Goal: Task Accomplishment & Management: Complete application form

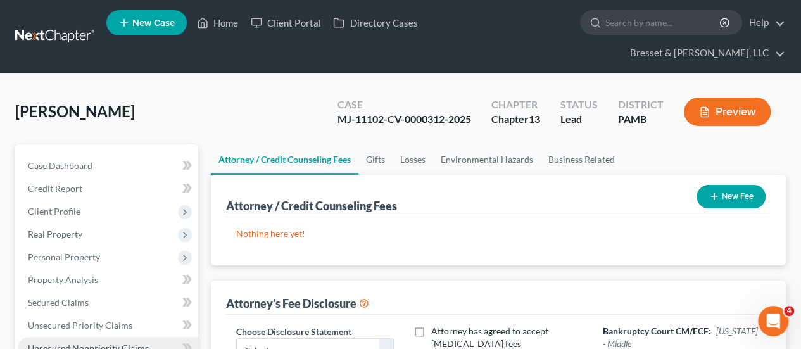
drag, startPoint x: 109, startPoint y: 317, endPoint x: 127, endPoint y: 315, distance: 17.9
click at [109, 337] on link "Unsecured Nonpriority Claims" at bounding box center [108, 348] width 180 height 23
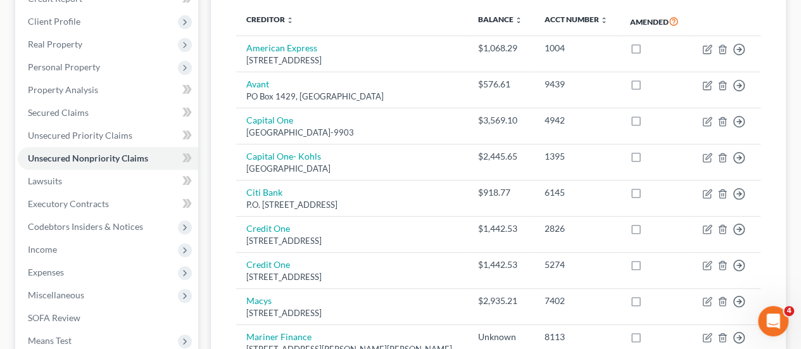
scroll to position [190, 0]
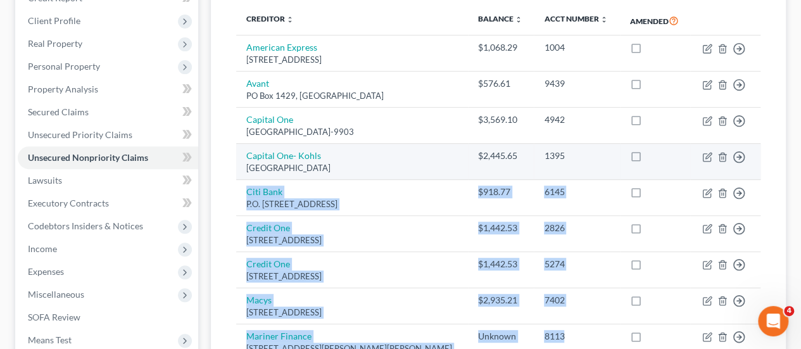
drag, startPoint x: 619, startPoint y: 303, endPoint x: 673, endPoint y: 146, distance: 166.5
click at [673, 146] on tbody "American Express PO Box 6031, Carol Stream, IL 60197 $1,068.29 1004 Move to D M…" at bounding box center [498, 245] width 524 height 420
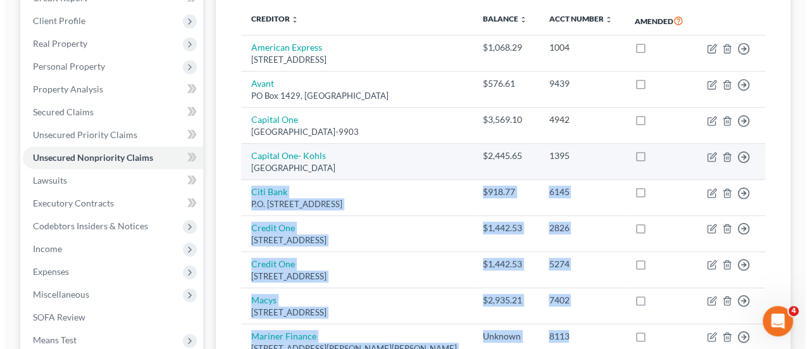
scroll to position [0, 0]
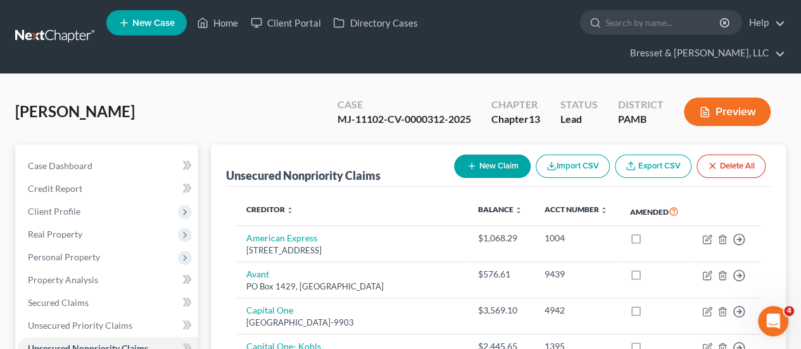
click at [487, 154] on button "New Claim" at bounding box center [492, 165] width 77 height 23
select select "0"
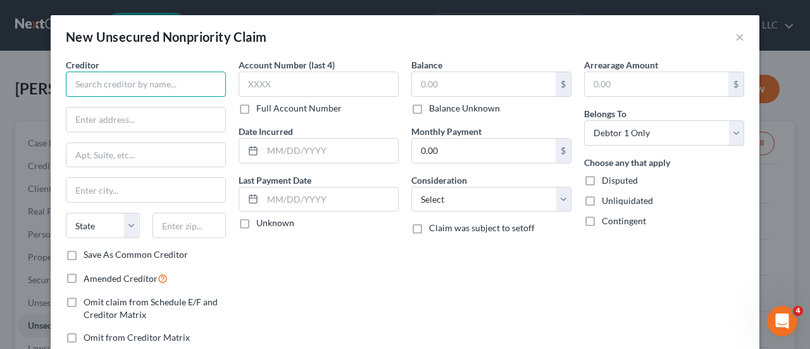
click at [150, 85] on input "text" at bounding box center [146, 84] width 160 height 25
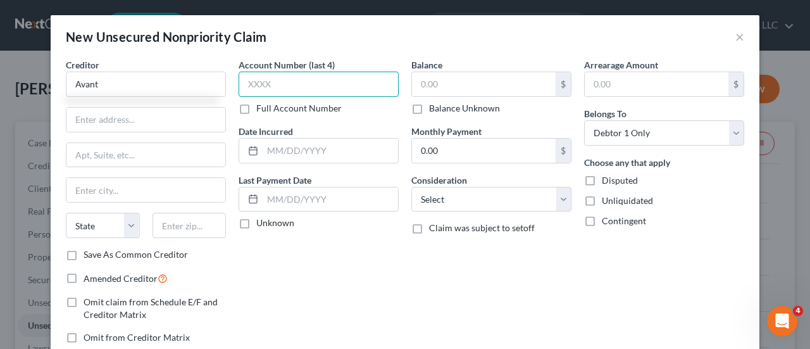
click at [316, 84] on input "text" at bounding box center [319, 84] width 160 height 25
type input "Avant"
type input "9439"
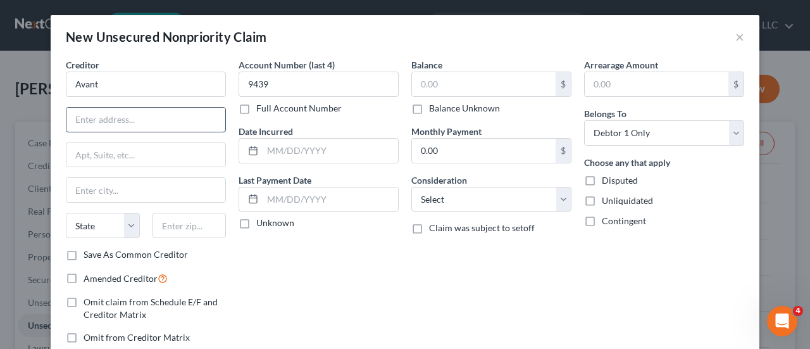
click at [131, 113] on input "text" at bounding box center [145, 120] width 159 height 24
type input "PO Box 1429"
click at [121, 190] on input "text" at bounding box center [145, 190] width 159 height 24
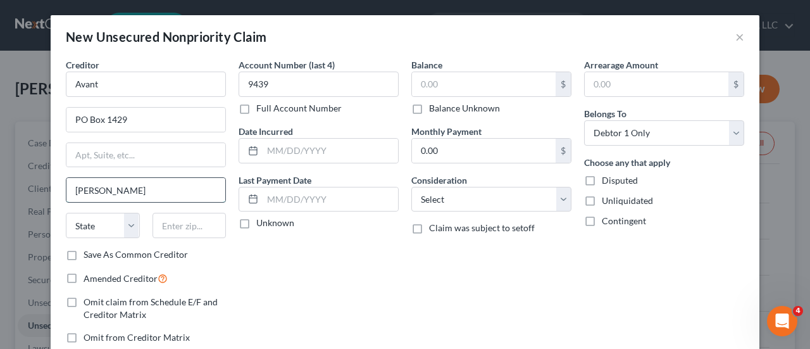
click at [121, 190] on input "Carol St" at bounding box center [145, 190] width 159 height 24
type input "Carol Stream"
select select "14"
click at [171, 218] on input "text" at bounding box center [190, 225] width 74 height 25
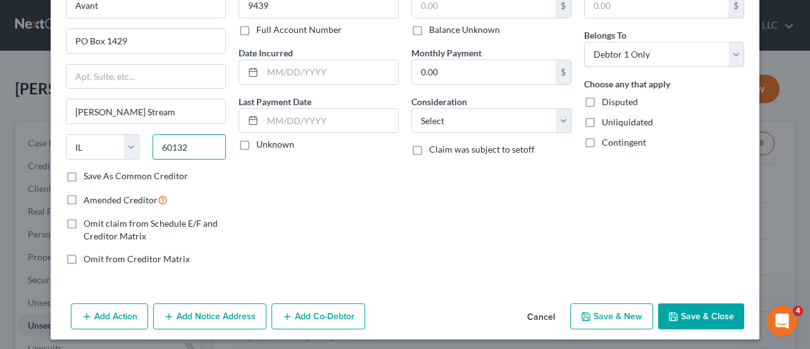
scroll to position [82, 0]
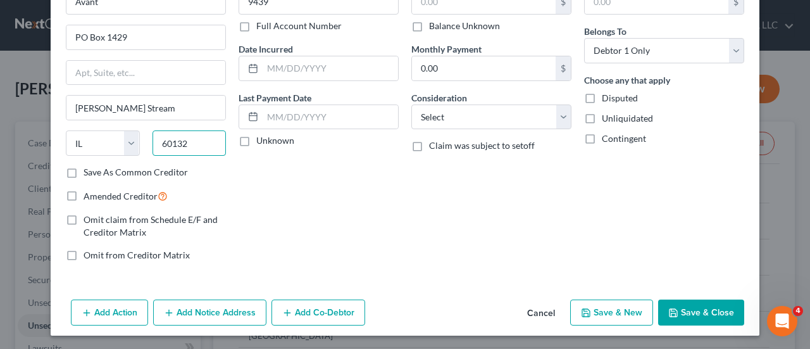
type input "60132"
click at [585, 313] on icon "button" at bounding box center [586, 313] width 10 height 10
select select "0"
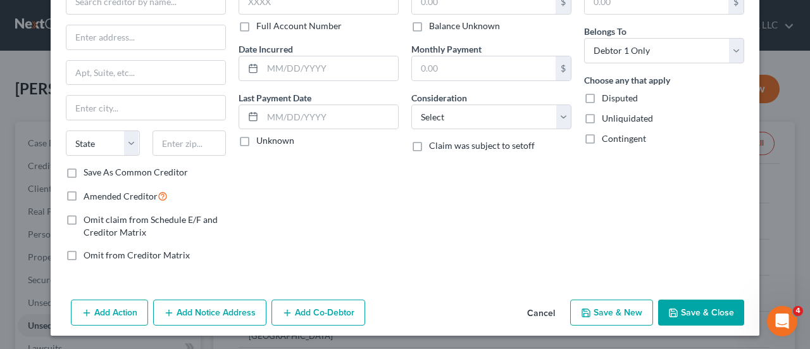
click at [543, 309] on button "Cancel" at bounding box center [541, 313] width 48 height 25
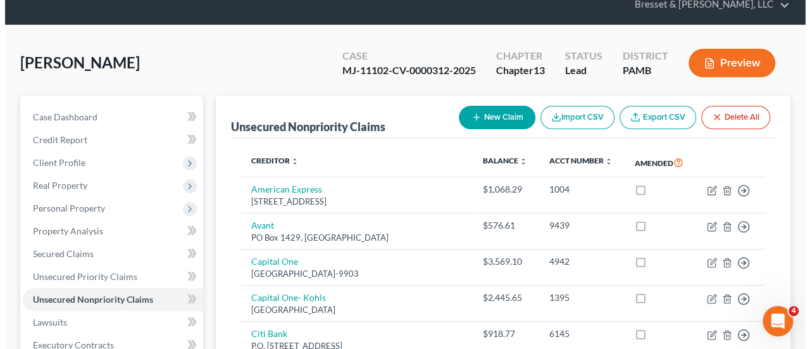
scroll to position [48, 0]
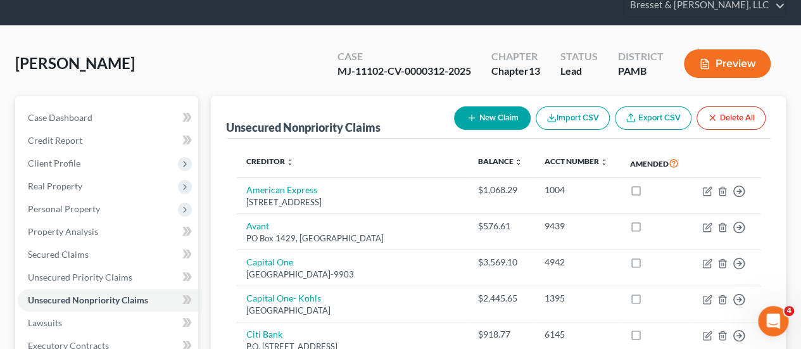
click at [459, 106] on button "New Claim" at bounding box center [492, 117] width 77 height 23
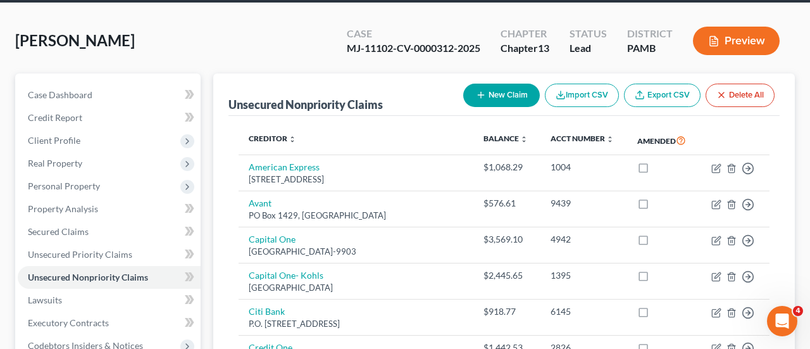
select select "0"
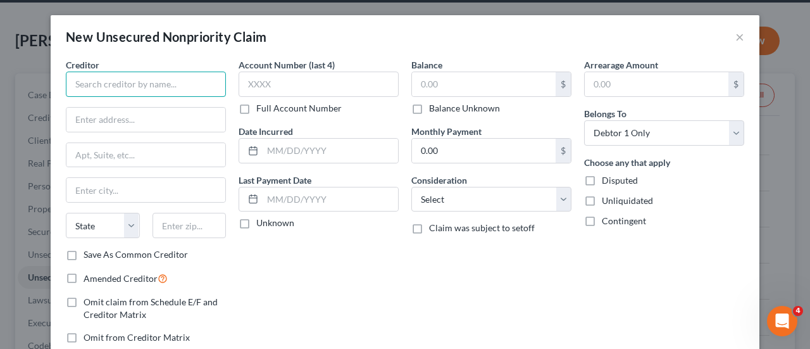
click at [182, 79] on input "text" at bounding box center [146, 84] width 160 height 25
type input "Bank Of America"
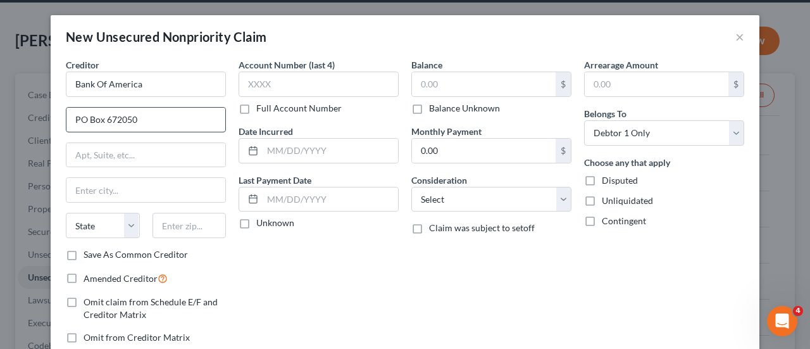
type input "PO Box 672050"
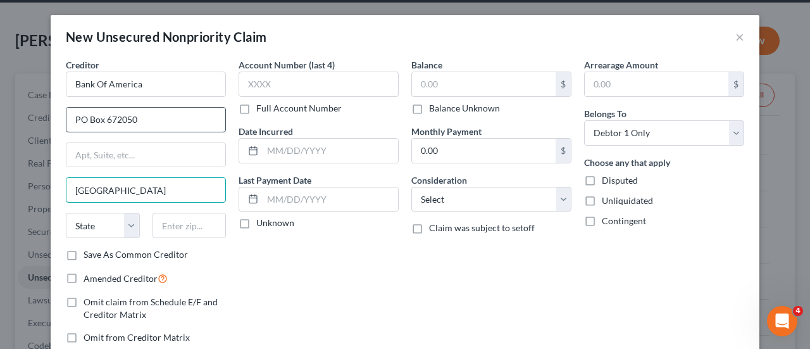
type input "[GEOGRAPHIC_DATA]"
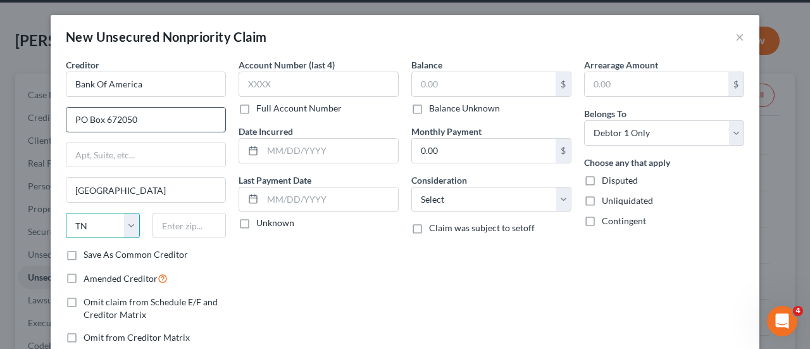
select select "45"
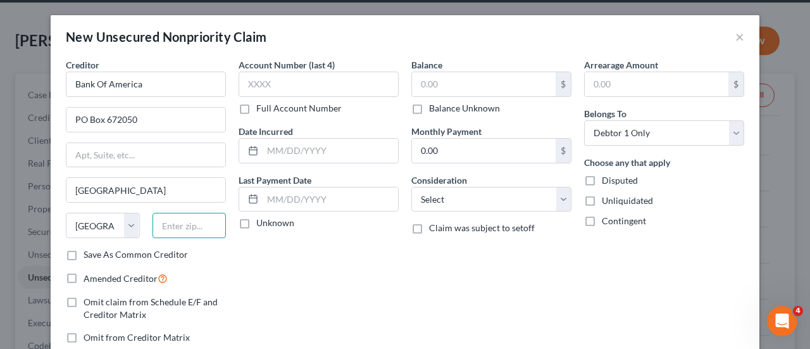
click at [182, 220] on input "text" at bounding box center [190, 225] width 74 height 25
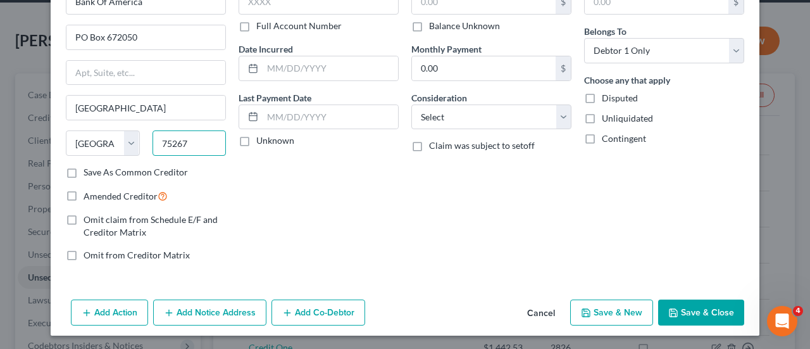
scroll to position [0, 0]
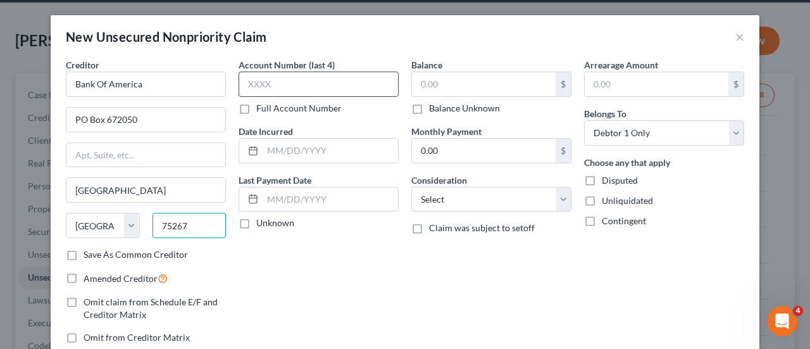
type input "75267"
click at [286, 75] on input "text" at bounding box center [319, 84] width 160 height 25
click at [313, 83] on input "1864" at bounding box center [319, 84] width 160 height 25
type input "1"
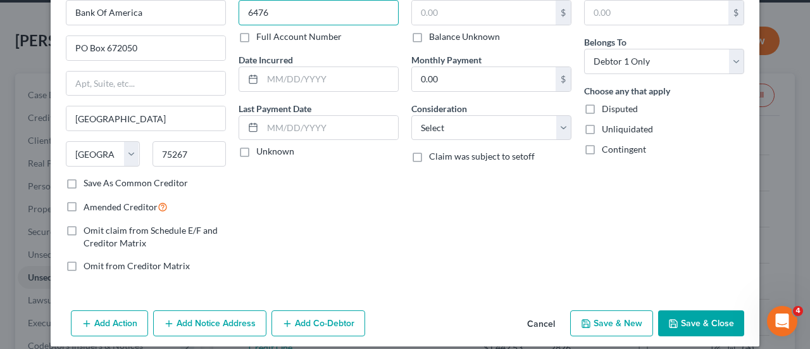
scroll to position [82, 0]
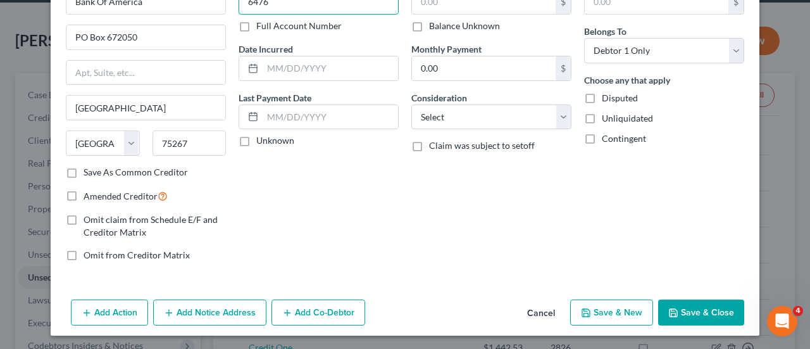
type input "6476"
click at [608, 313] on button "Save & New" at bounding box center [611, 312] width 83 height 27
select select "0"
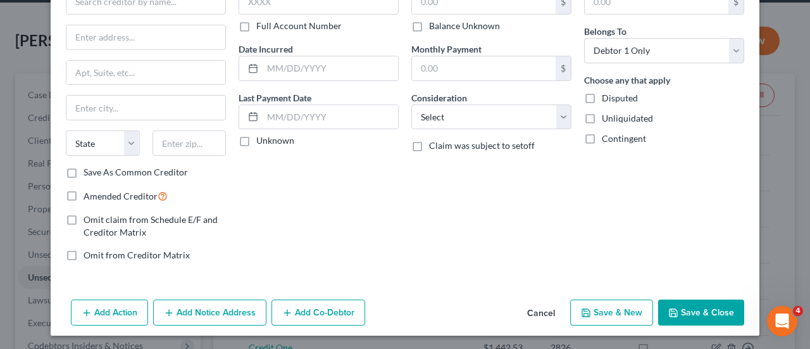
click at [539, 309] on button "Cancel" at bounding box center [541, 313] width 48 height 25
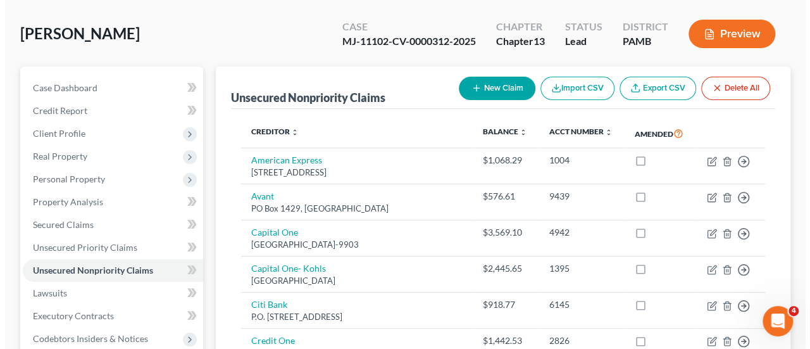
scroll to position [77, 0]
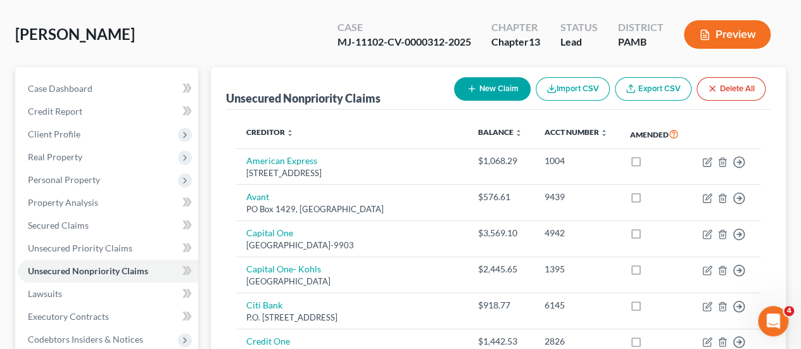
click at [513, 77] on button "New Claim" at bounding box center [492, 88] width 77 height 23
select select "0"
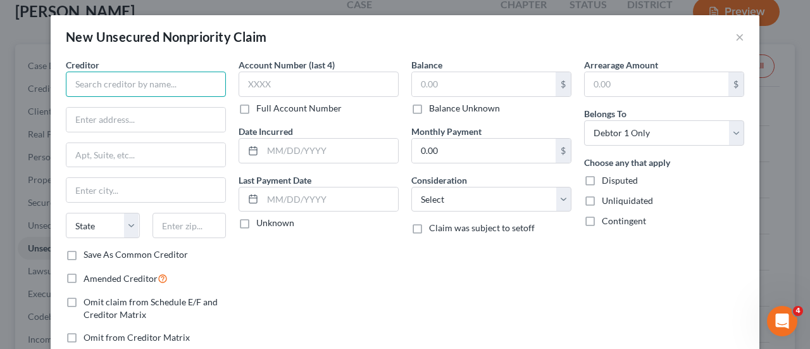
click at [196, 82] on input "text" at bounding box center [146, 84] width 160 height 25
type input "Prosper"
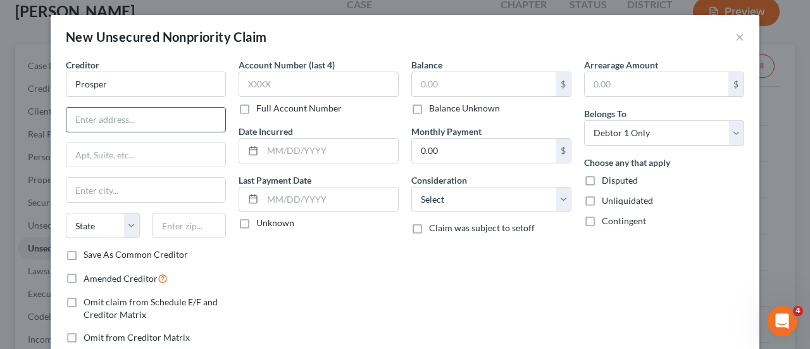
click at [142, 119] on input "text" at bounding box center [145, 120] width 159 height 24
type input "5438"
click at [339, 88] on input "text" at bounding box center [319, 84] width 160 height 25
type input "5438"
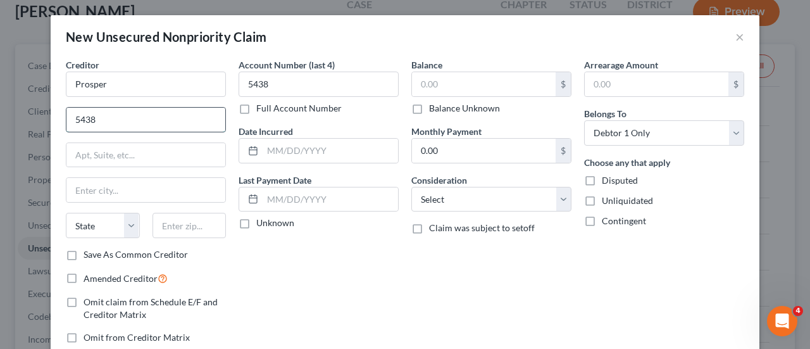
click at [96, 121] on input "5438" at bounding box center [145, 120] width 159 height 24
type input "5"
type input "PO Box 650078"
click at [94, 192] on input "text" at bounding box center [145, 190] width 159 height 24
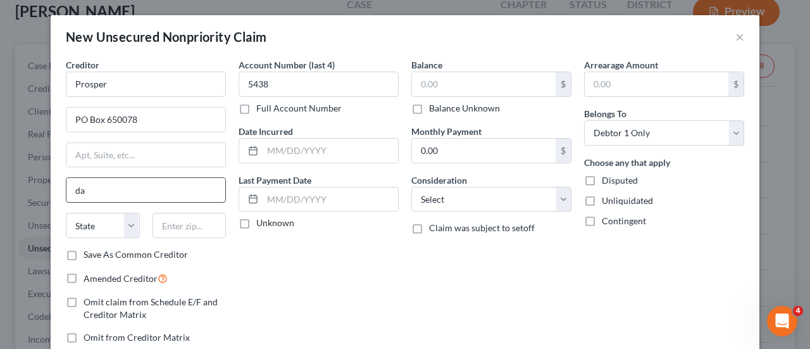
type input "d"
type input "[GEOGRAPHIC_DATA]"
select select "45"
drag, startPoint x: 159, startPoint y: 223, endPoint x: 152, endPoint y: 238, distance: 16.4
click at [152, 238] on div "State [US_STATE] AK AR AZ CA CO CT DE DC [GEOGRAPHIC_DATA] [GEOGRAPHIC_DATA] GU…" at bounding box center [145, 230] width 173 height 35
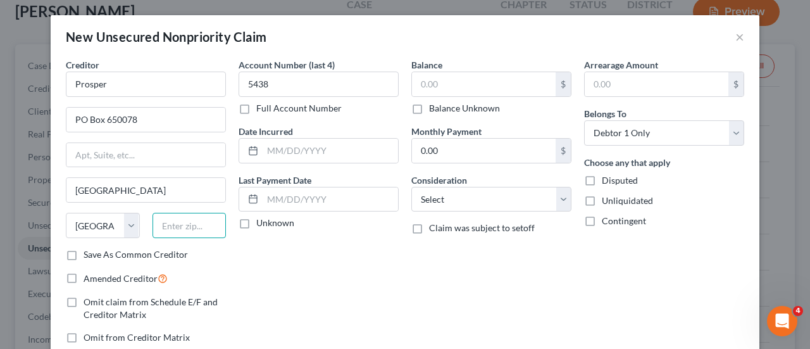
drag, startPoint x: 182, startPoint y: 216, endPoint x: 205, endPoint y: 228, distance: 25.8
click at [205, 228] on input "text" at bounding box center [190, 225] width 74 height 25
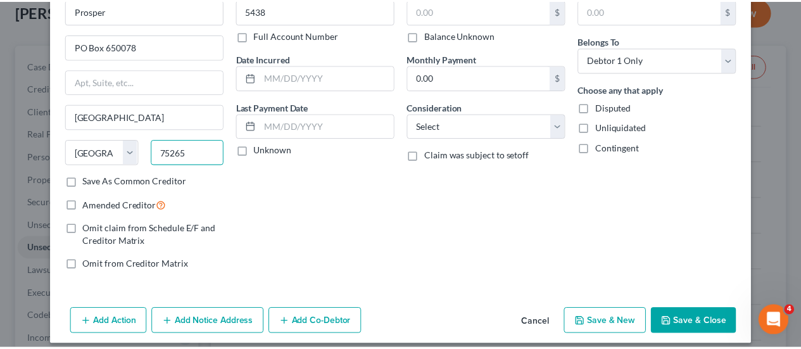
scroll to position [82, 0]
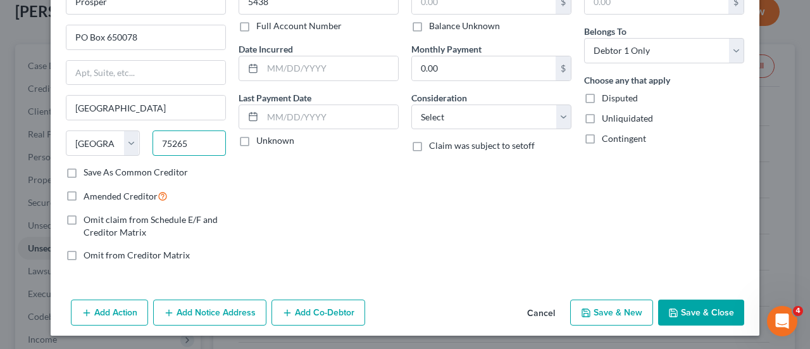
type input "75265"
click at [699, 311] on button "Save & Close" at bounding box center [701, 312] width 86 height 27
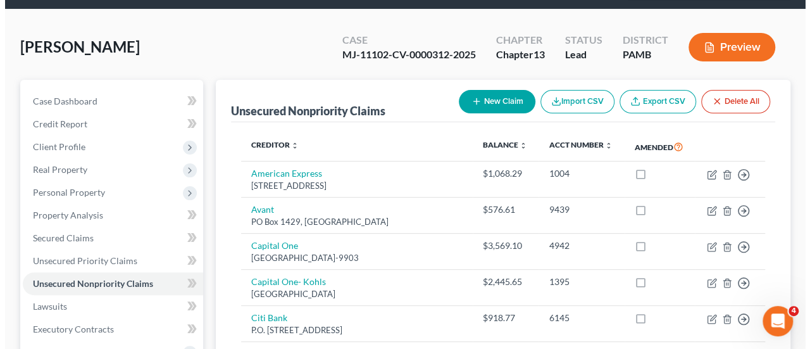
scroll to position [61, 0]
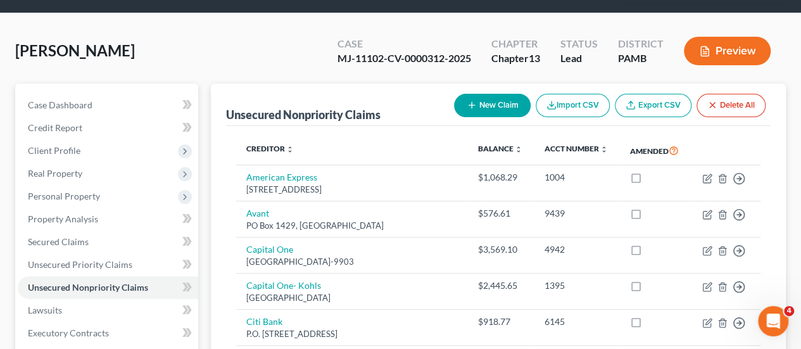
click at [506, 94] on button "New Claim" at bounding box center [492, 105] width 77 height 23
select select "0"
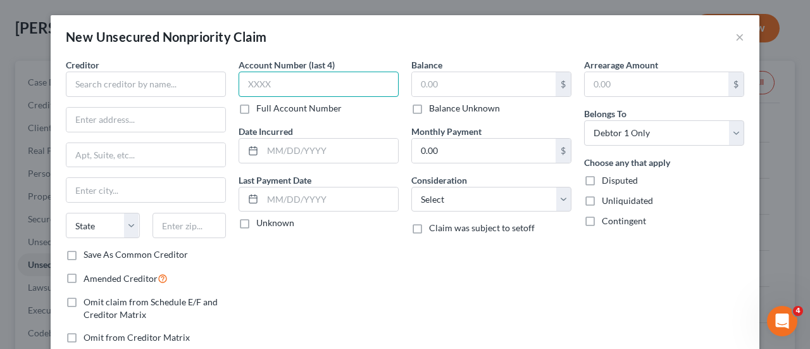
click at [353, 77] on input "text" at bounding box center [319, 84] width 160 height 25
type input "6735"
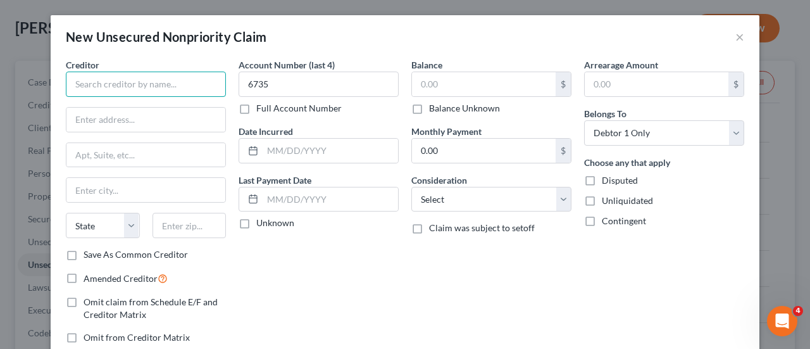
click at [119, 82] on input "text" at bounding box center [146, 84] width 160 height 25
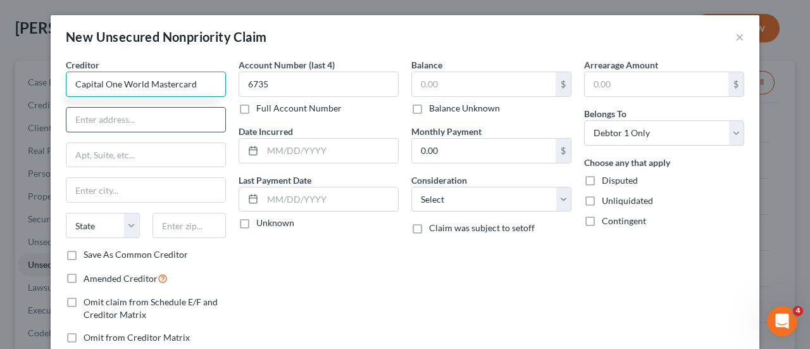
type input "Capital One World Mastercard"
click at [115, 116] on input "text" at bounding box center [145, 120] width 159 height 24
type input "PO Box 71087"
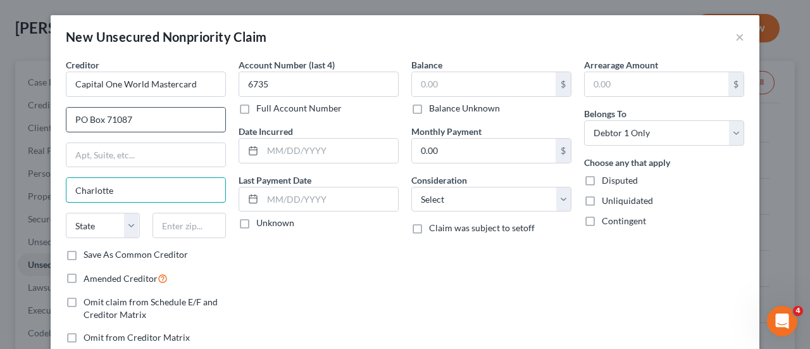
type input "Charlotte"
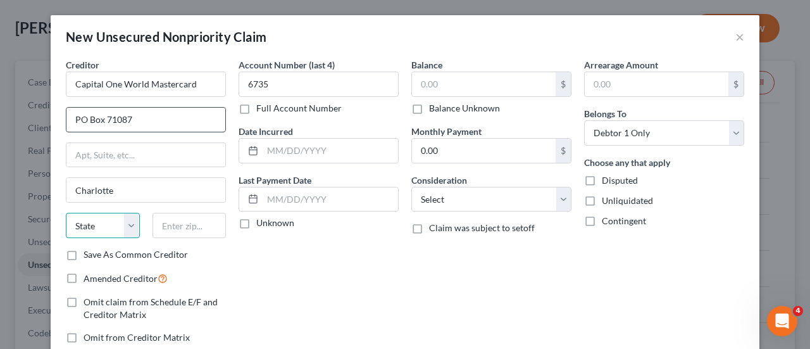
select select "28"
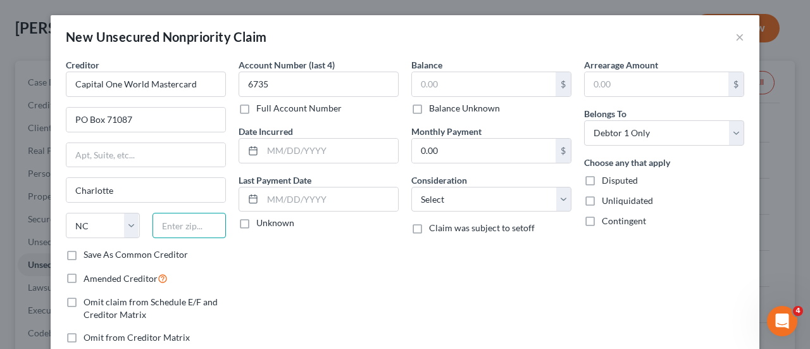
click at [177, 218] on input "text" at bounding box center [190, 225] width 74 height 25
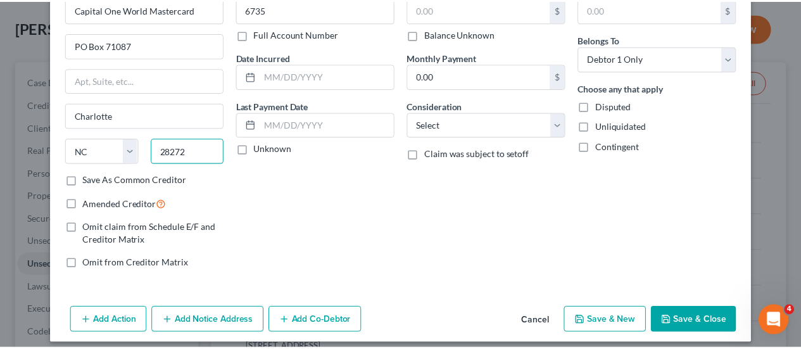
scroll to position [82, 0]
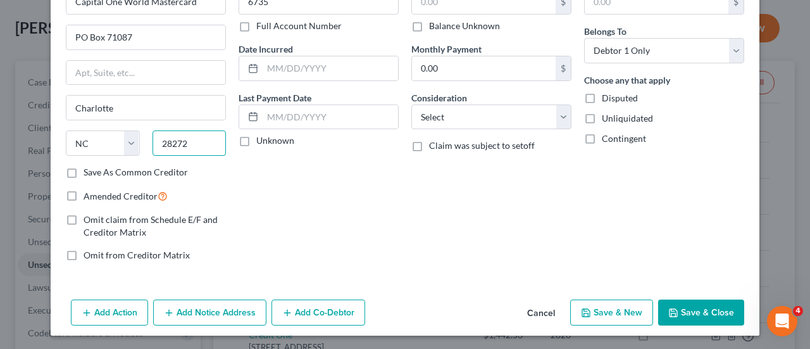
type input "28272"
click at [697, 306] on button "Save & Close" at bounding box center [701, 312] width 86 height 27
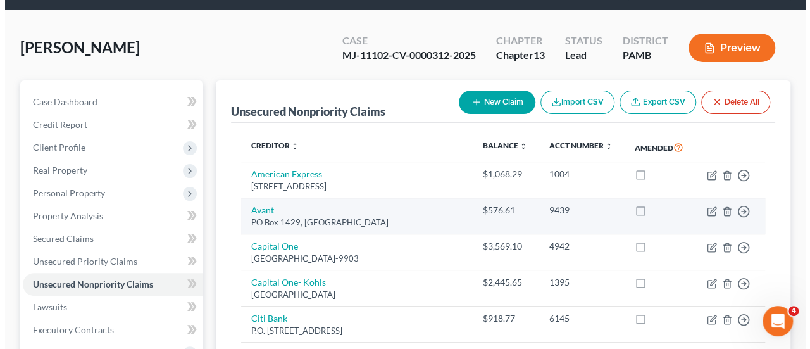
scroll to position [63, 0]
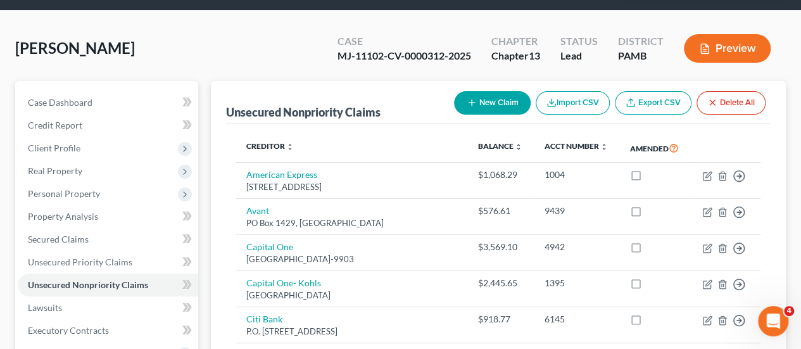
click at [494, 91] on button "New Claim" at bounding box center [492, 102] width 77 height 23
select select "0"
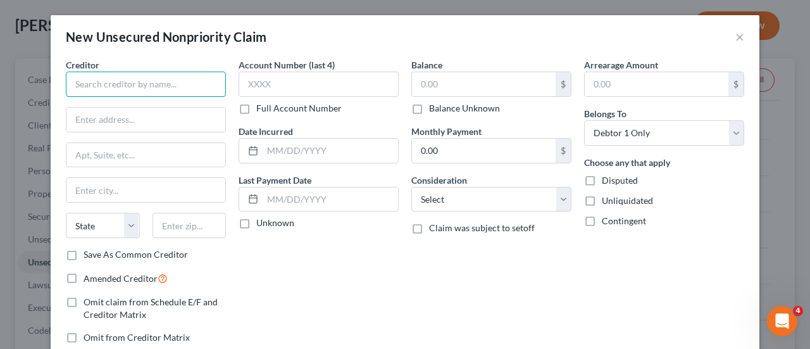
click at [115, 84] on input "text" at bounding box center [146, 84] width 160 height 25
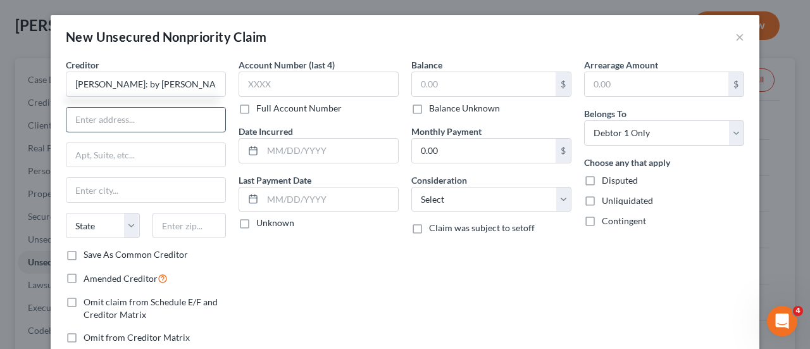
click at [108, 115] on input "text" at bounding box center [145, 120] width 159 height 24
type input "[PERSON_NAME]: by [PERSON_NAME] [PERSON_NAME]"
type input "Salt Lake City Branch"
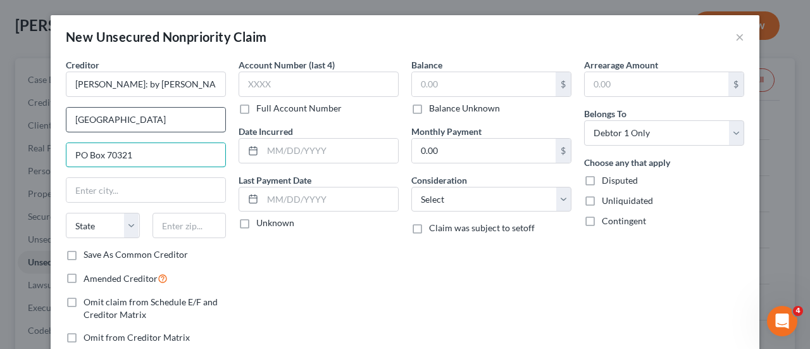
type input "PO Box 70321"
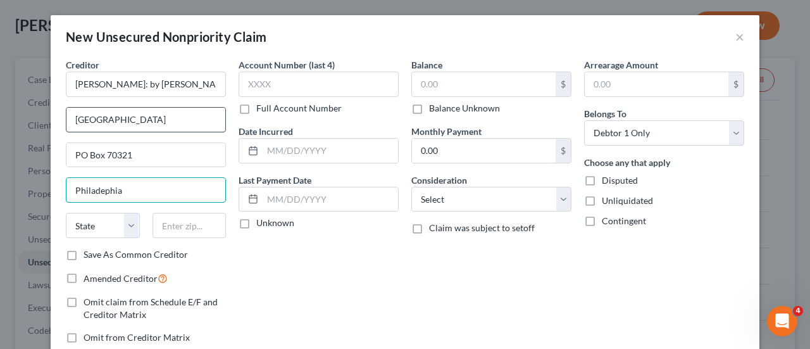
type input "Philadephia"
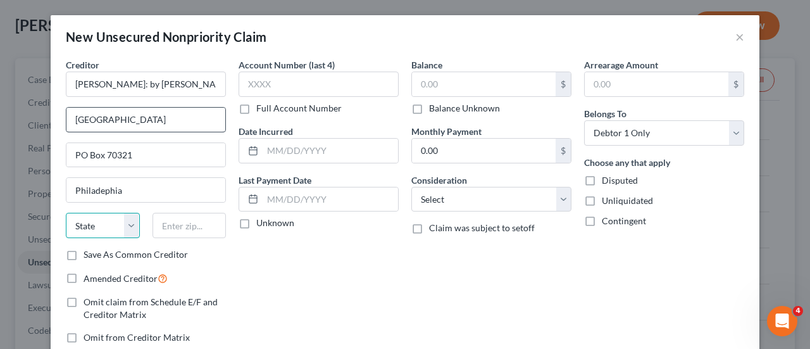
select select "39"
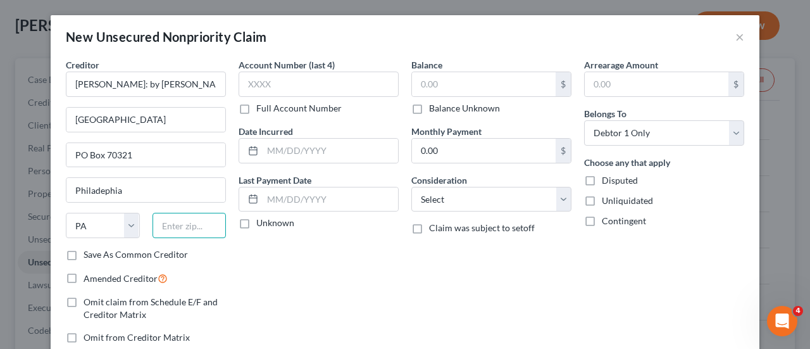
click at [189, 218] on input "text" at bounding box center [190, 225] width 74 height 25
type input "19176"
click at [266, 79] on input "text" at bounding box center [319, 84] width 160 height 25
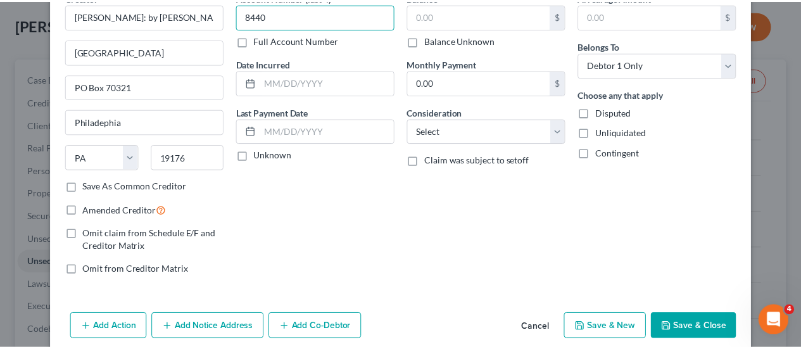
scroll to position [82, 0]
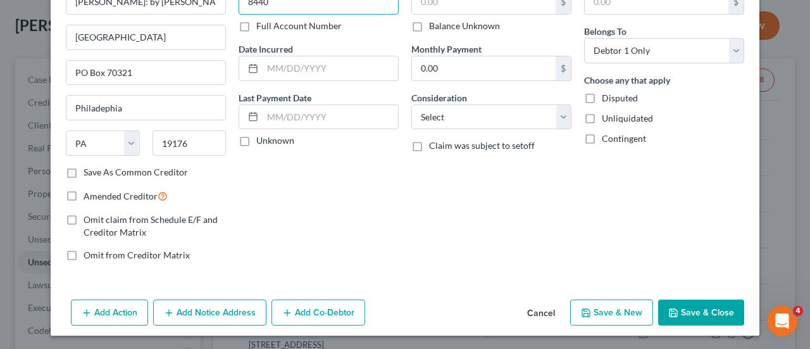
type input "8440"
click at [711, 309] on button "Save & Close" at bounding box center [701, 312] width 86 height 27
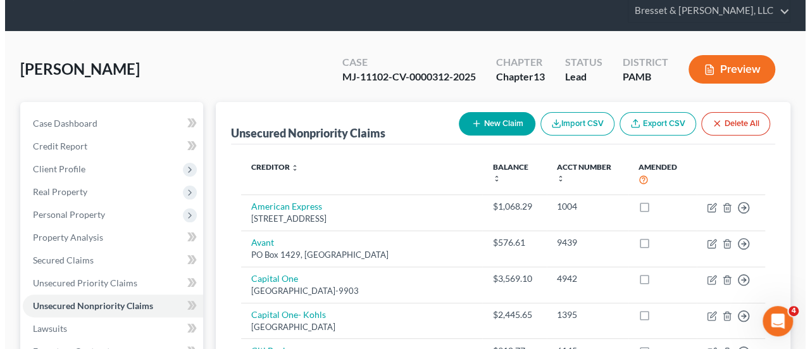
scroll to position [41, 0]
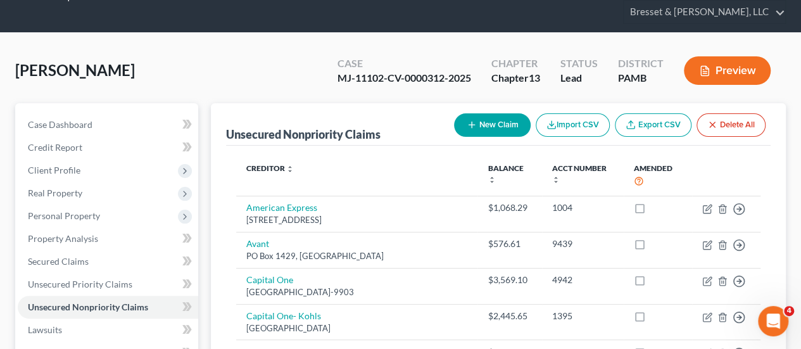
click at [503, 113] on button "New Claim" at bounding box center [492, 124] width 77 height 23
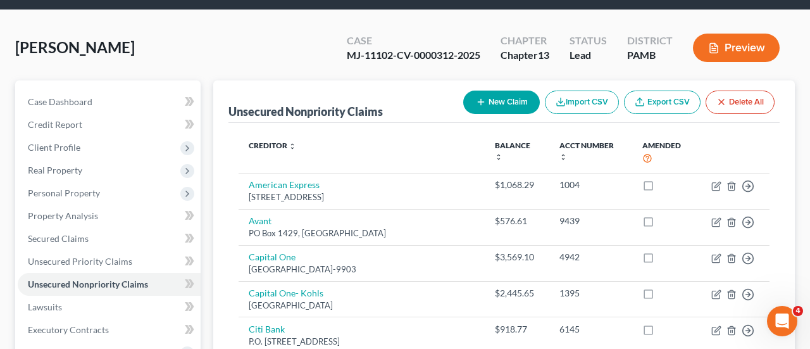
select select "0"
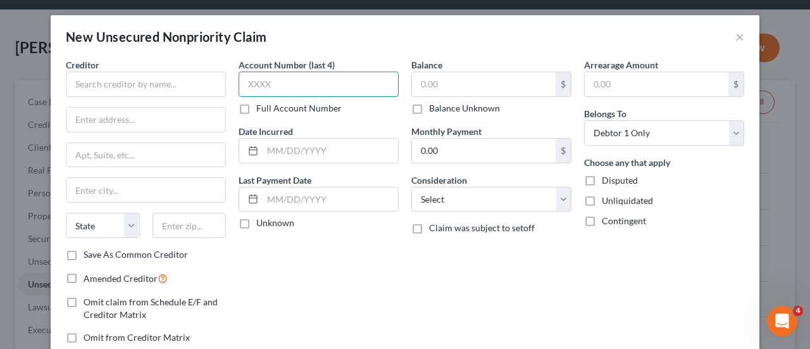
click at [277, 89] on input "text" at bounding box center [319, 84] width 160 height 25
type input "6385"
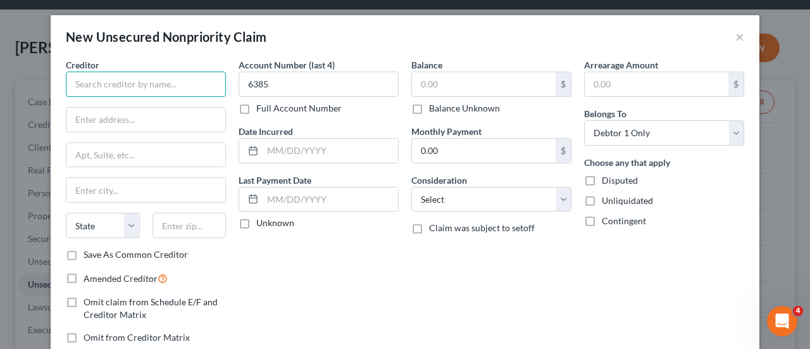
click at [132, 88] on input "text" at bounding box center [146, 84] width 160 height 25
type input "Bank Of America"
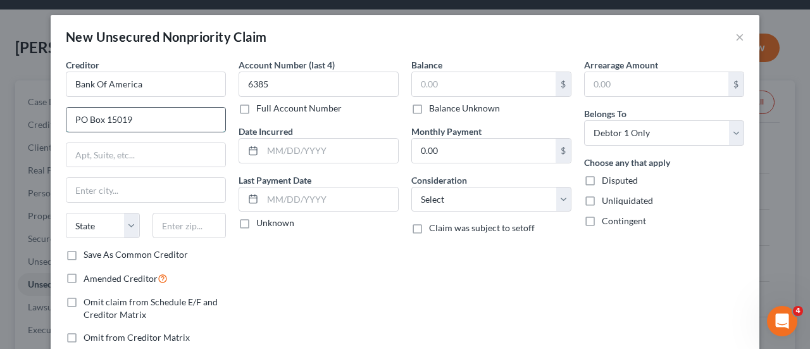
type input "PO Box 15019"
type input "w"
type input "Wilmington"
select select "7"
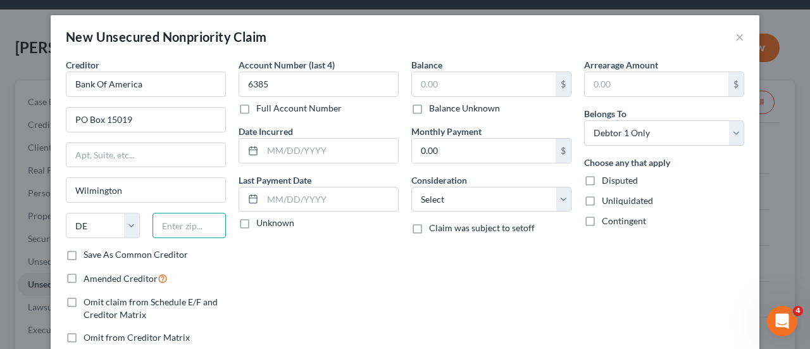
click at [197, 224] on input "text" at bounding box center [190, 225] width 74 height 25
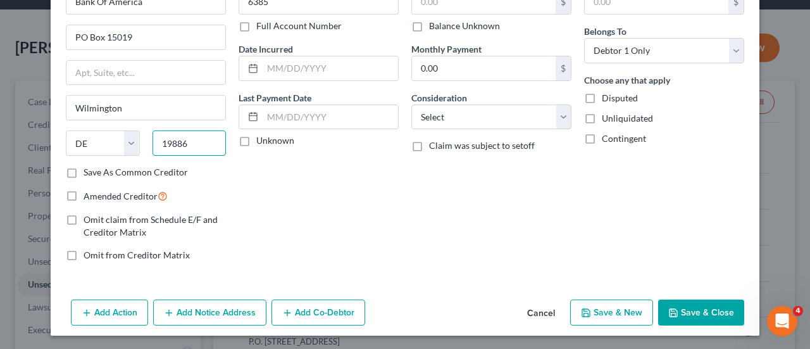
type input "19886"
click at [695, 318] on button "Save & Close" at bounding box center [701, 312] width 86 height 27
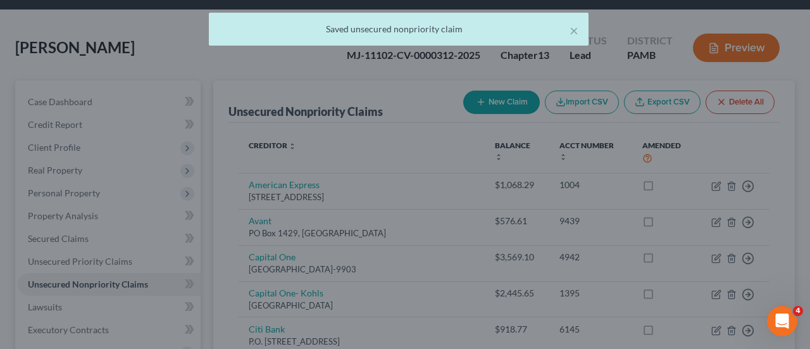
type input "0.00"
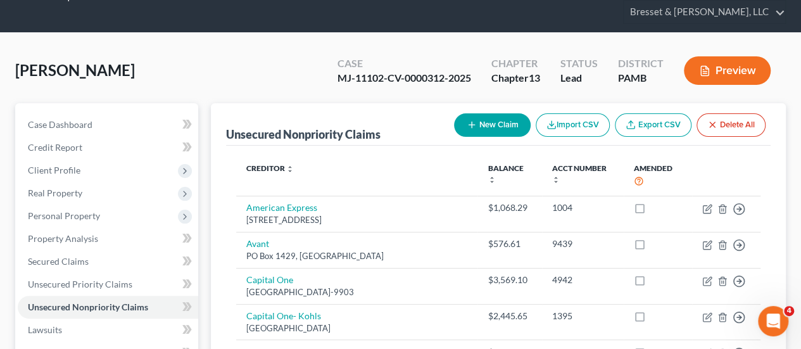
click at [488, 113] on button "New Claim" at bounding box center [492, 124] width 77 height 23
select select "0"
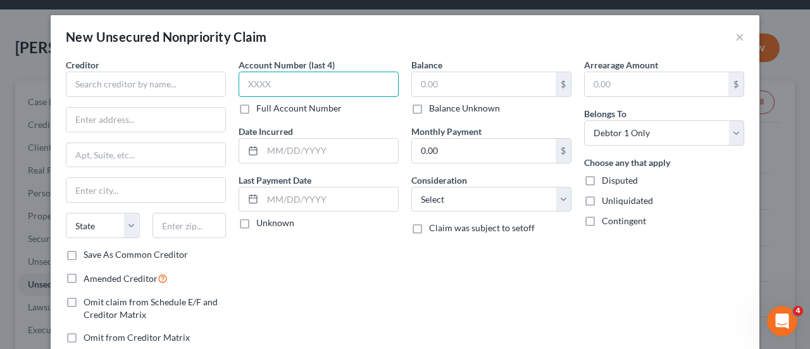
click at [265, 87] on input "text" at bounding box center [319, 84] width 160 height 25
type input "2325"
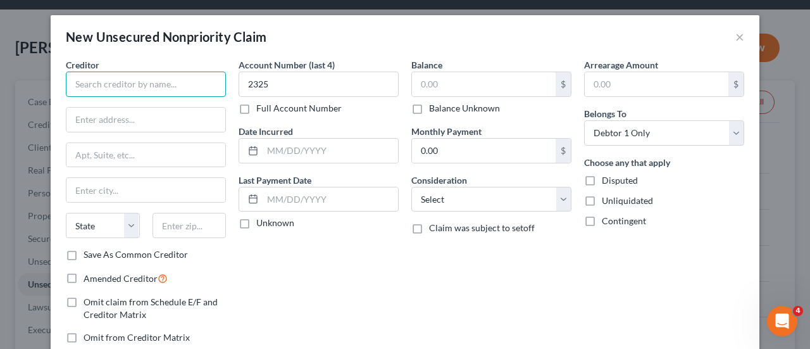
click at [152, 83] on input "text" at bounding box center [146, 84] width 160 height 25
type input "PNC Bank"
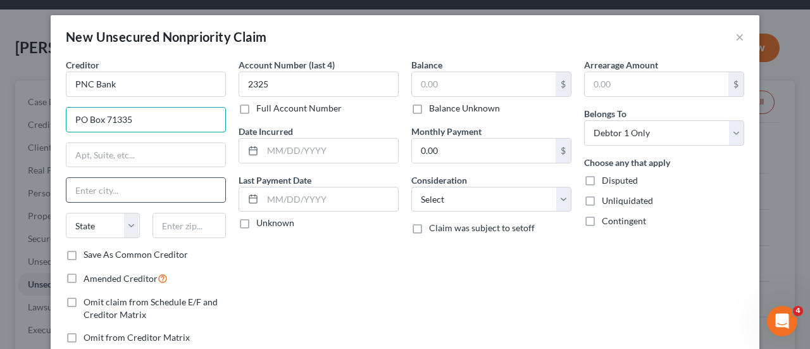
type input "PO Box 71335"
click at [111, 182] on input "text" at bounding box center [145, 190] width 159 height 24
type input "Philadephia"
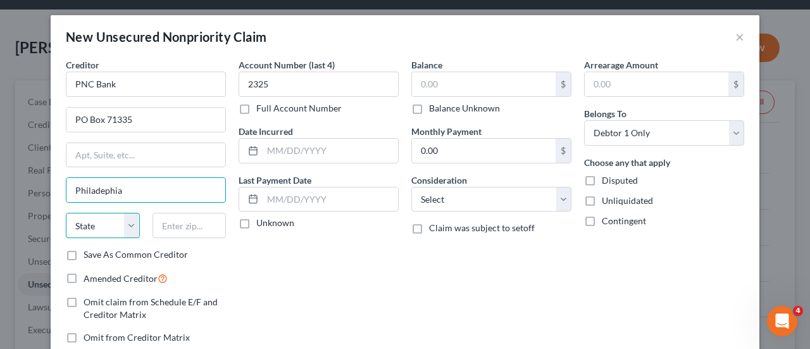
click at [87, 215] on select "State [US_STATE] AK AR AZ CA CO CT DE DC [GEOGRAPHIC_DATA] [GEOGRAPHIC_DATA] GU…" at bounding box center [103, 225] width 74 height 25
select select "39"
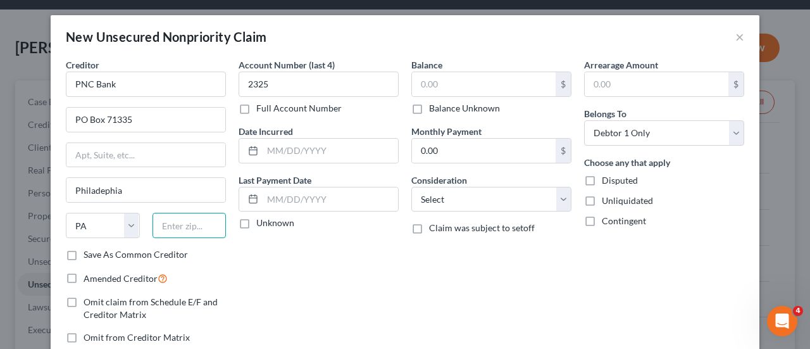
click at [209, 218] on input "text" at bounding box center [190, 225] width 74 height 25
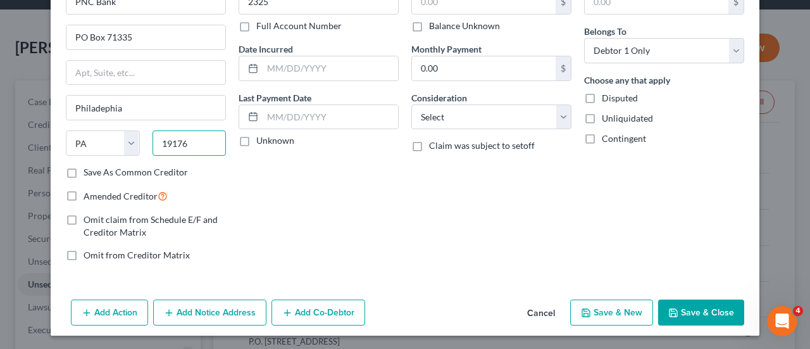
type input "19176"
click at [103, 311] on button "Add Action" at bounding box center [109, 312] width 77 height 27
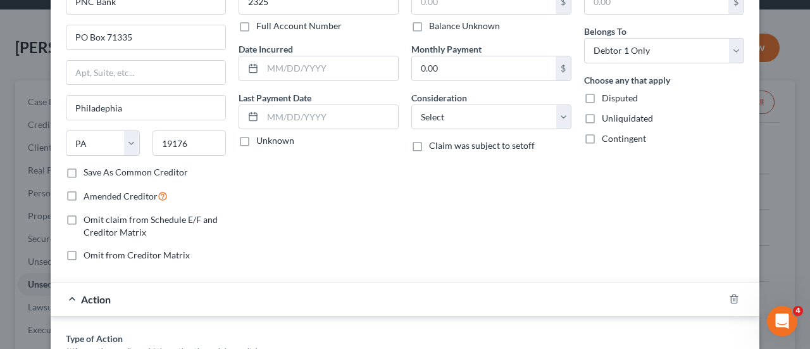
scroll to position [245, 0]
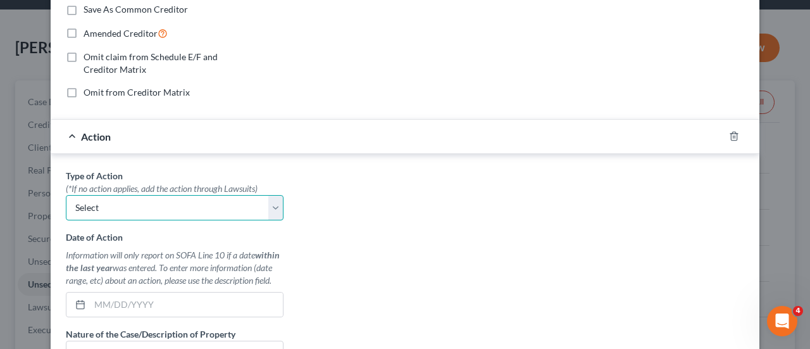
click at [193, 208] on select "Select Repossession Garnishment Foreclosure Personal Injury Attached, Seized, O…" at bounding box center [175, 207] width 218 height 25
click at [427, 220] on div "Type of Action * (*If no action applies, add the action through Lawsuits) Selec…" at bounding box center [404, 327] width 691 height 317
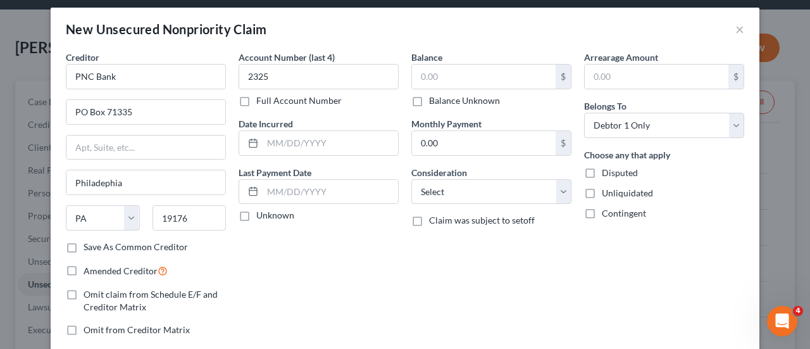
scroll to position [9, 0]
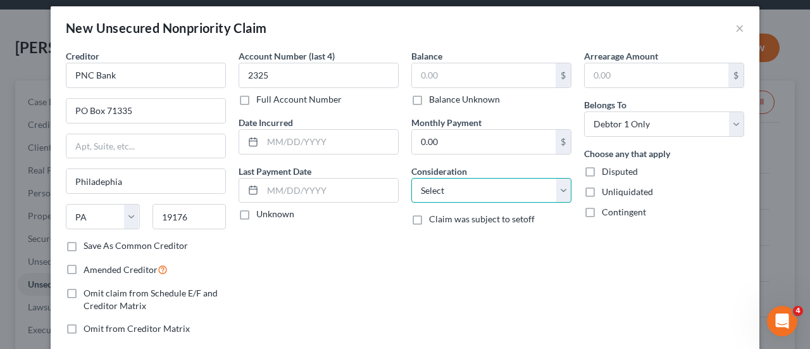
click at [475, 189] on select "Select Cable / Satellite Services Collection Agency Credit Card Debt Debt Couns…" at bounding box center [491, 190] width 160 height 25
click at [351, 270] on div "Account Number (last 4) 2325 Full Account Number Date Incurred Last Payment Dat…" at bounding box center [318, 197] width 173 height 296
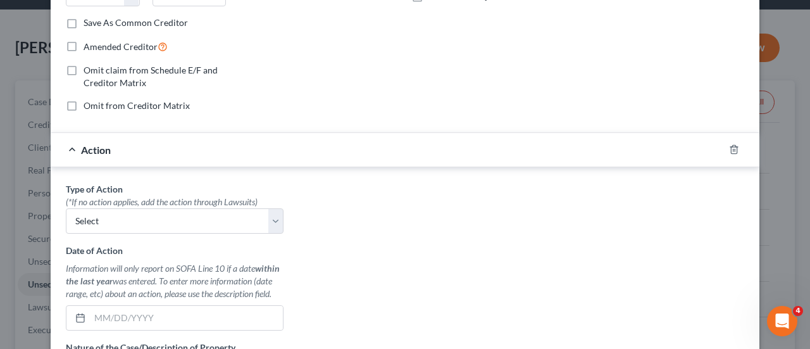
scroll to position [231, 0]
click at [729, 147] on icon "button" at bounding box center [734, 150] width 10 height 10
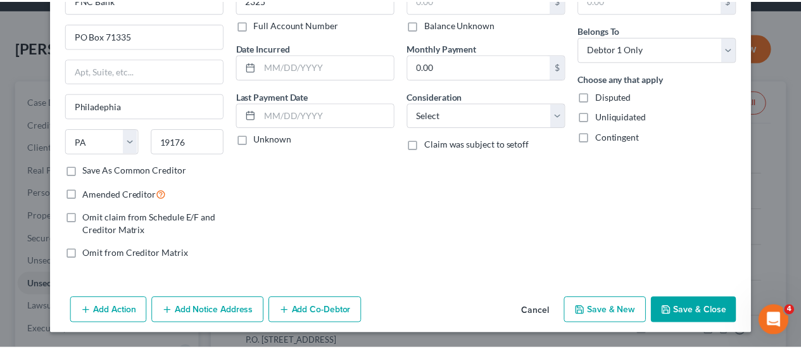
scroll to position [82, 0]
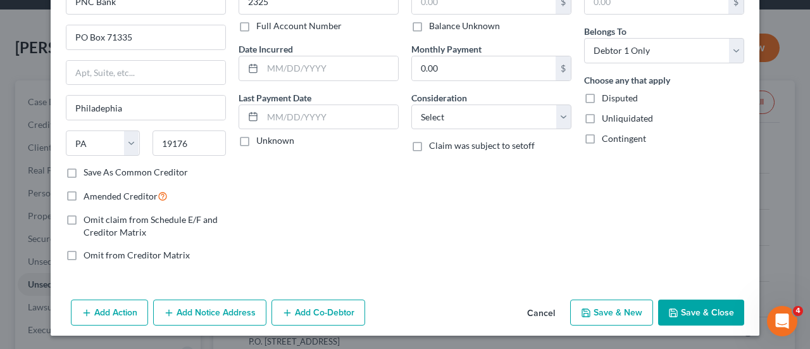
click at [668, 308] on icon "button" at bounding box center [673, 313] width 10 height 10
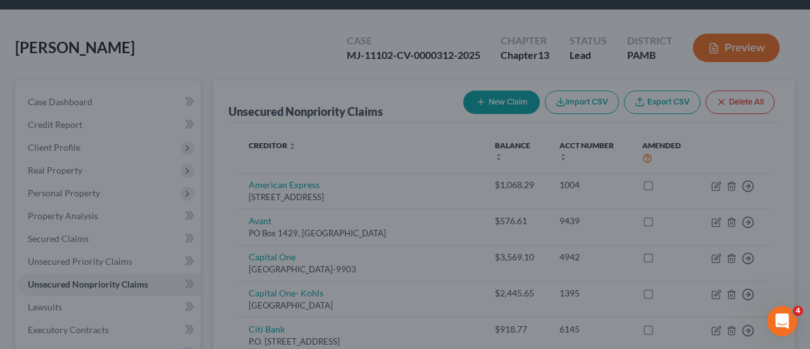
type input "0.00"
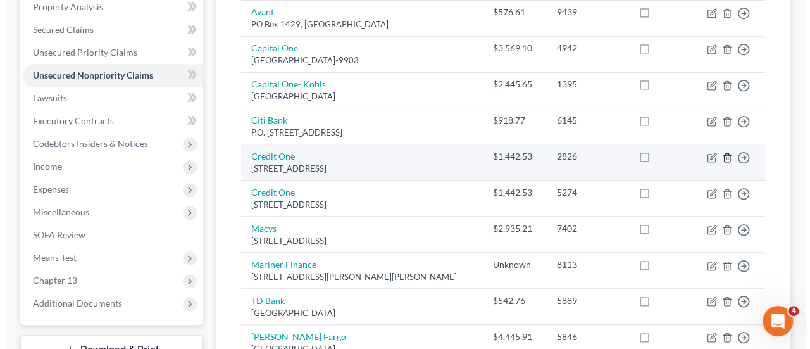
scroll to position [0, 0]
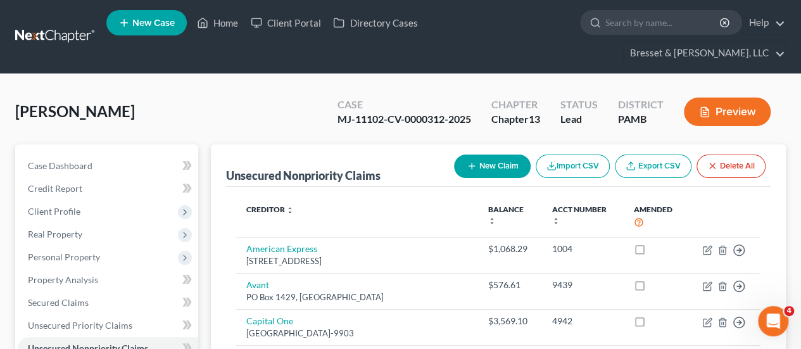
click at [501, 154] on button "New Claim" at bounding box center [492, 165] width 77 height 23
select select "0"
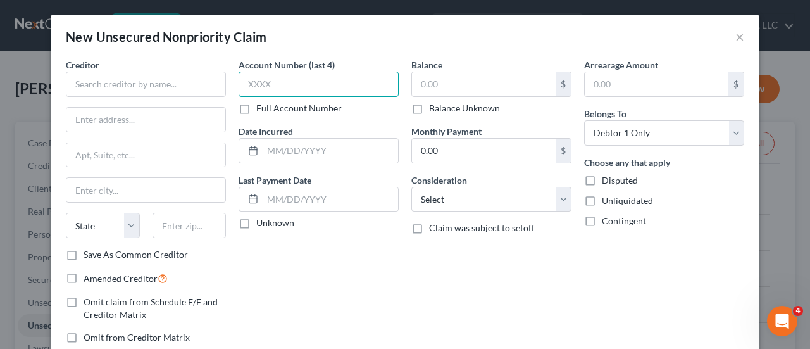
click at [316, 80] on input "text" at bounding box center [319, 84] width 160 height 25
type input "5808"
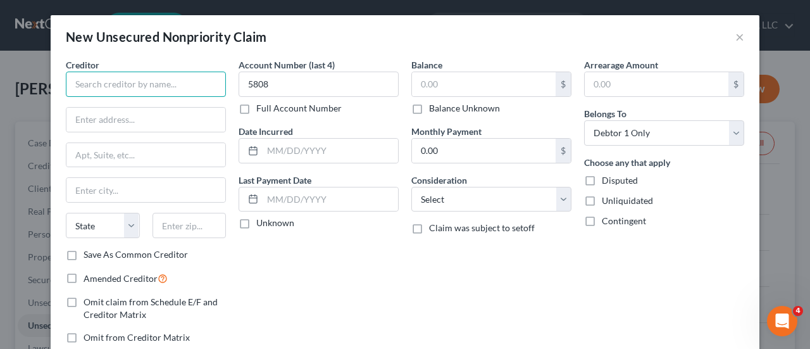
click at [133, 89] on input "text" at bounding box center [146, 84] width 160 height 25
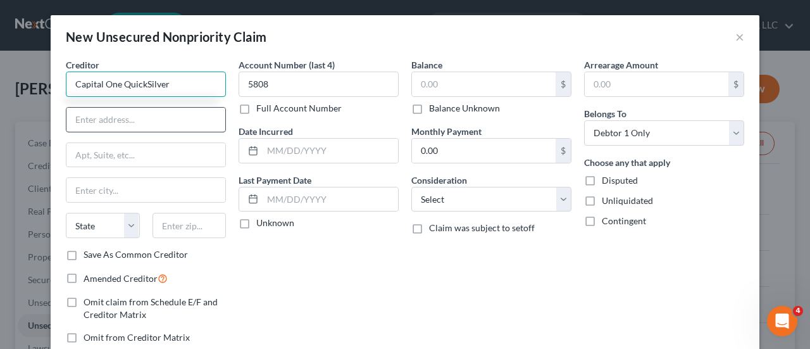
type input "Capital One QuickSilver"
paste input "646410"
type input "6"
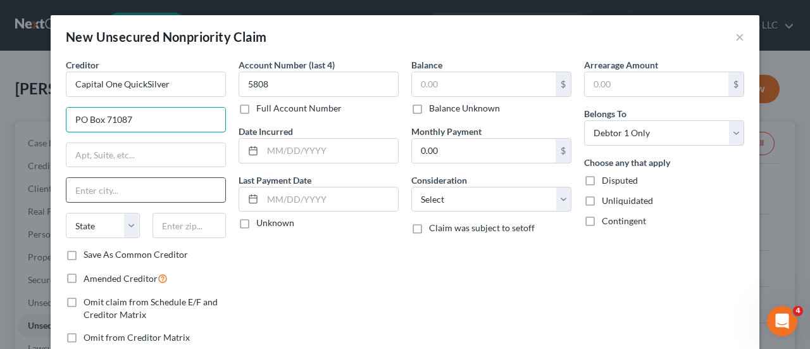
type input "PO Box 71087"
click at [105, 185] on input "text" at bounding box center [145, 190] width 159 height 24
type input "c"
type input "Charlotte"
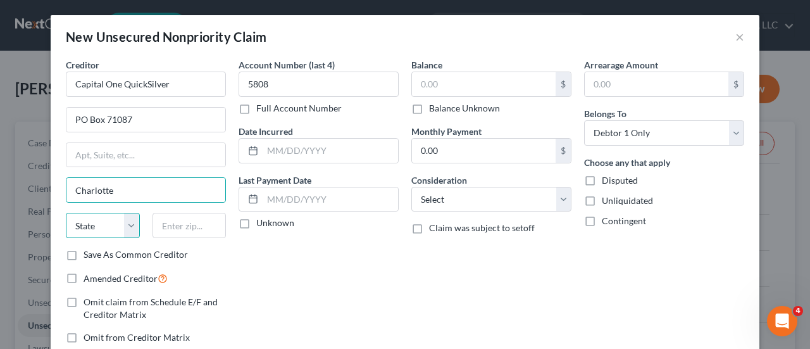
click at [98, 228] on select "State [US_STATE] AK AR AZ CA CO CT DE DC [GEOGRAPHIC_DATA] [GEOGRAPHIC_DATA] GU…" at bounding box center [103, 225] width 74 height 25
select select "28"
click at [66, 213] on select "State [US_STATE] AK AR AZ CA CO CT DE DC [GEOGRAPHIC_DATA] [GEOGRAPHIC_DATA] GU…" at bounding box center [103, 225] width 74 height 25
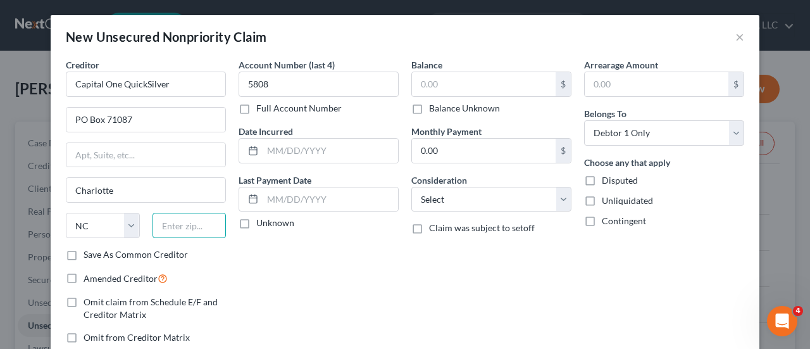
click at [190, 221] on input "text" at bounding box center [190, 225] width 74 height 25
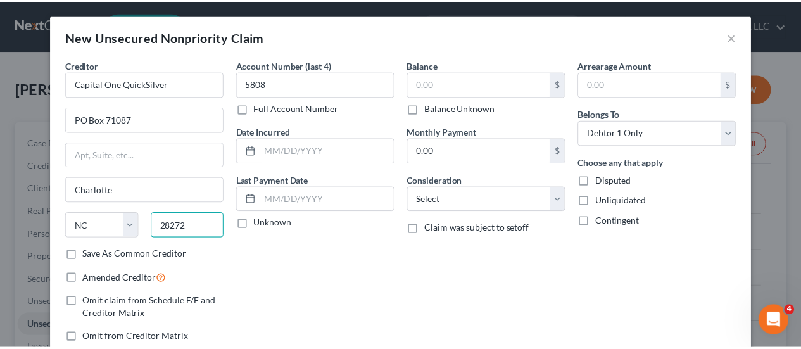
scroll to position [82, 0]
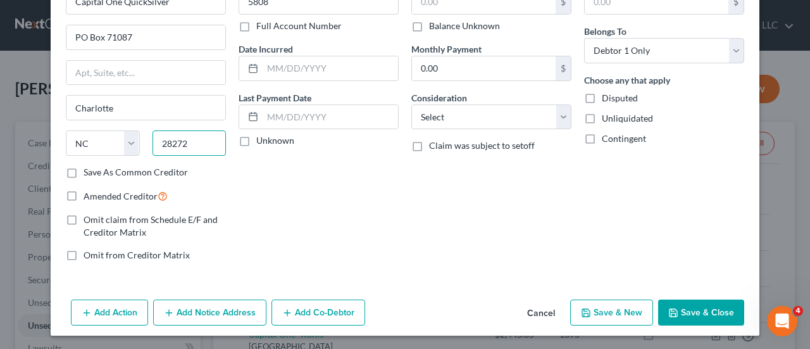
type input "28272"
click at [670, 312] on icon "button" at bounding box center [674, 313] width 8 height 8
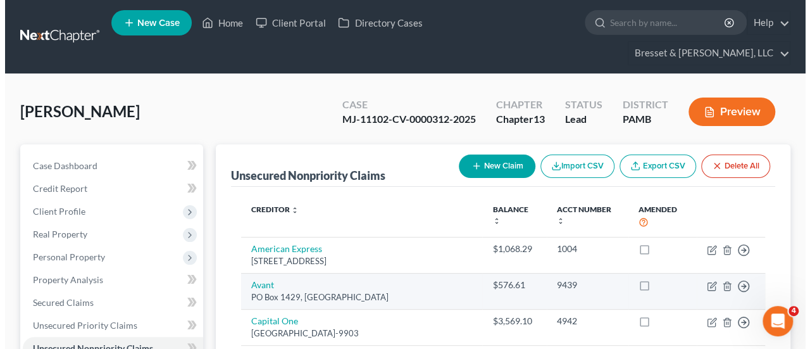
scroll to position [1, 0]
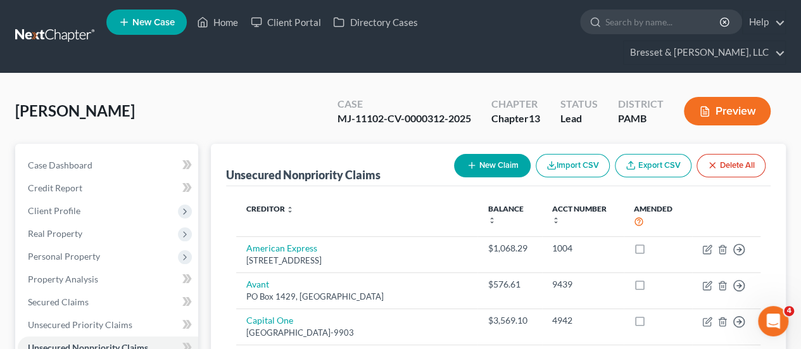
click at [503, 154] on button "New Claim" at bounding box center [492, 165] width 77 height 23
select select "0"
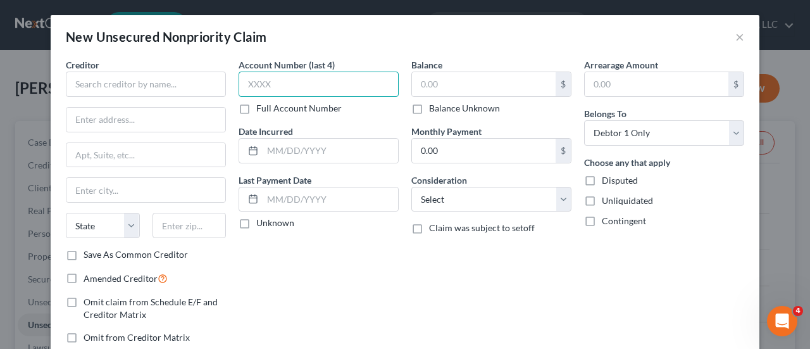
click at [352, 78] on input "text" at bounding box center [319, 84] width 160 height 25
type input "2680"
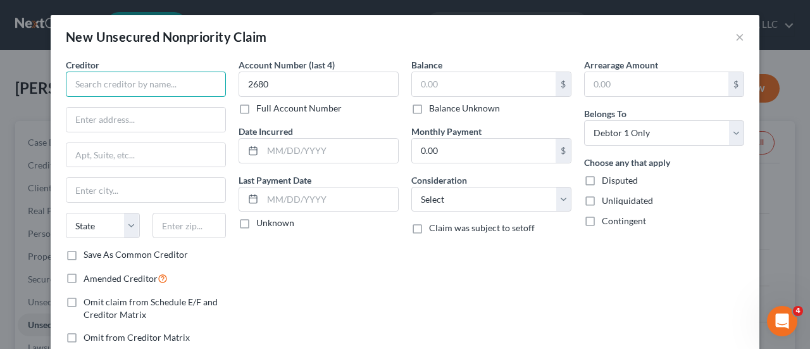
click at [119, 84] on input "text" at bounding box center [146, 84] width 160 height 25
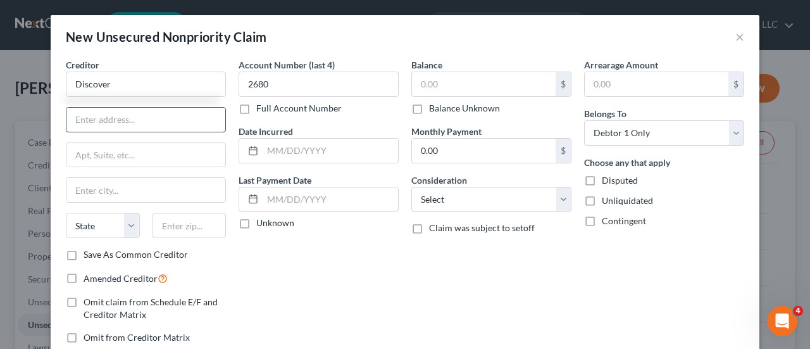
click at [118, 116] on input "text" at bounding box center [145, 120] width 159 height 24
click at [157, 77] on input "Discover" at bounding box center [146, 84] width 160 height 25
type input "Discover IT"
click at [128, 115] on input "text" at bounding box center [145, 120] width 159 height 24
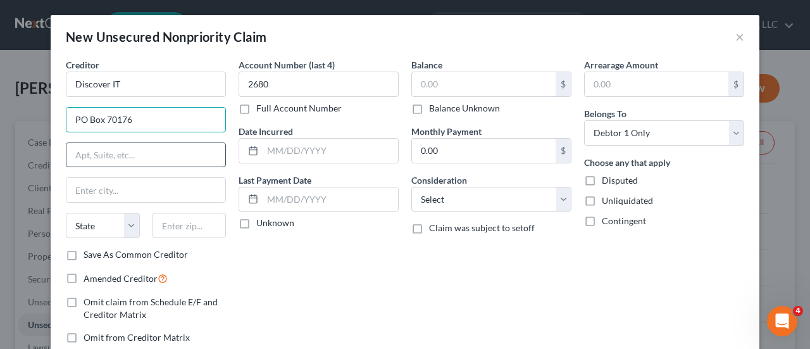
type input "PO Box 70176"
click at [131, 146] on input "text" at bounding box center [145, 155] width 159 height 24
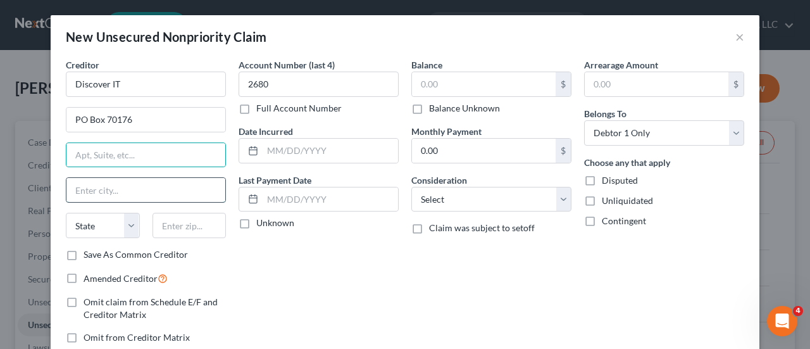
click at [87, 184] on input "text" at bounding box center [145, 190] width 159 height 24
click at [104, 185] on input "Phil" at bounding box center [145, 190] width 159 height 24
type input "Philadephia"
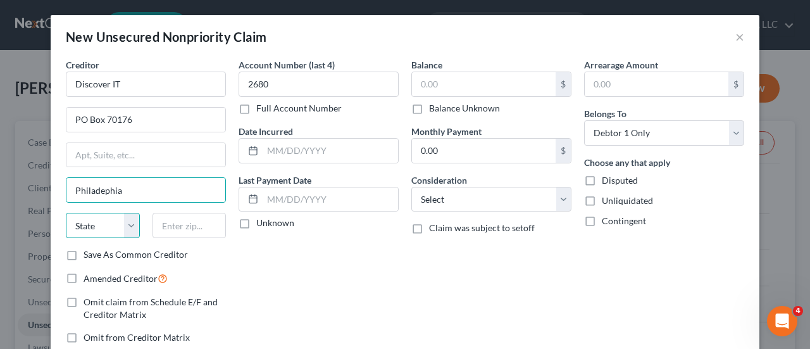
click at [92, 226] on select "State [US_STATE] AK AR AZ CA CO CT DE DC [GEOGRAPHIC_DATA] [GEOGRAPHIC_DATA] GU…" at bounding box center [103, 225] width 74 height 25
select select "39"
click at [92, 226] on select "State [US_STATE] AK AR AZ CA CO CT DE DC [GEOGRAPHIC_DATA] [GEOGRAPHIC_DATA] GU…" at bounding box center [103, 225] width 74 height 25
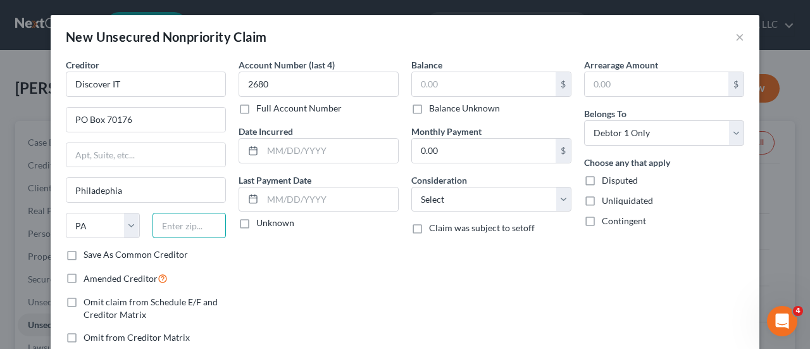
click at [202, 218] on input "text" at bounding box center [190, 225] width 74 height 25
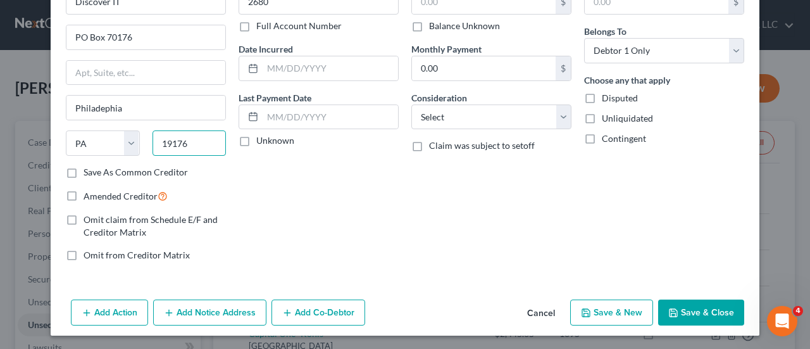
type input "19176"
click at [690, 316] on button "Save & Close" at bounding box center [701, 312] width 86 height 27
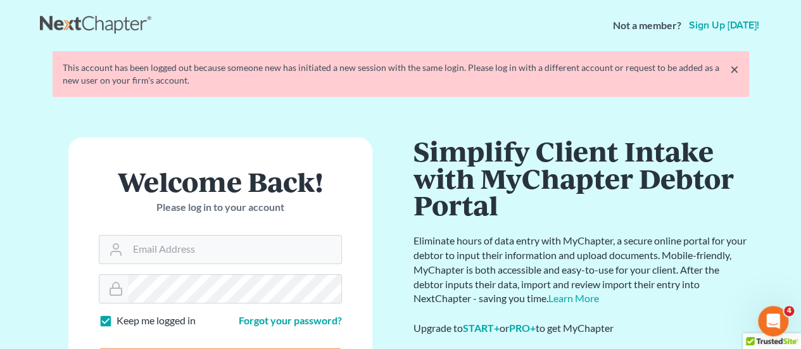
scroll to position [146, 0]
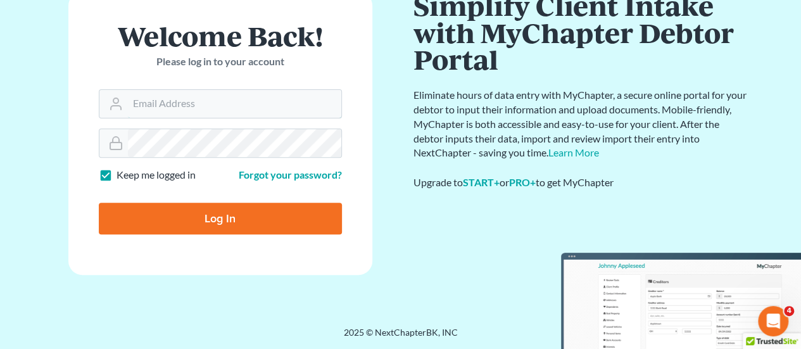
type input "[EMAIL_ADDRESS][DOMAIN_NAME]"
click at [240, 215] on input "Log In" at bounding box center [220, 219] width 243 height 32
type input "Thinking..."
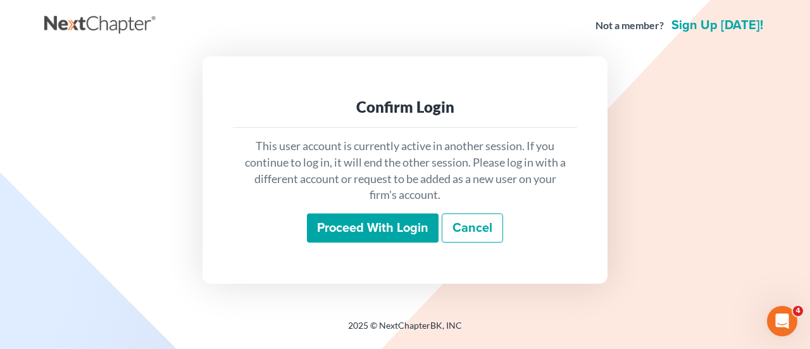
click at [376, 229] on input "Proceed with login" at bounding box center [373, 227] width 132 height 29
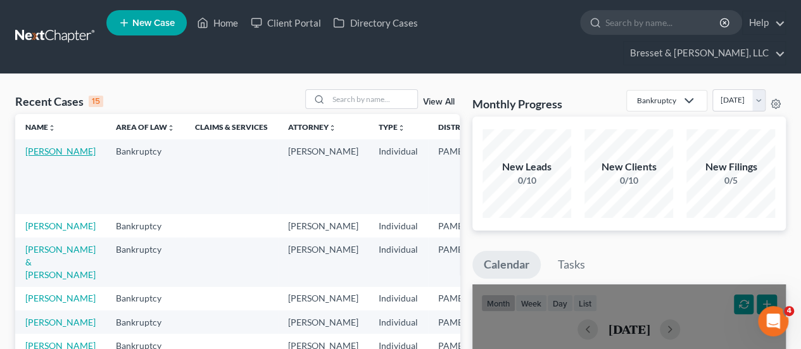
click at [29, 146] on link "Cianciotta, Michael" at bounding box center [60, 151] width 70 height 11
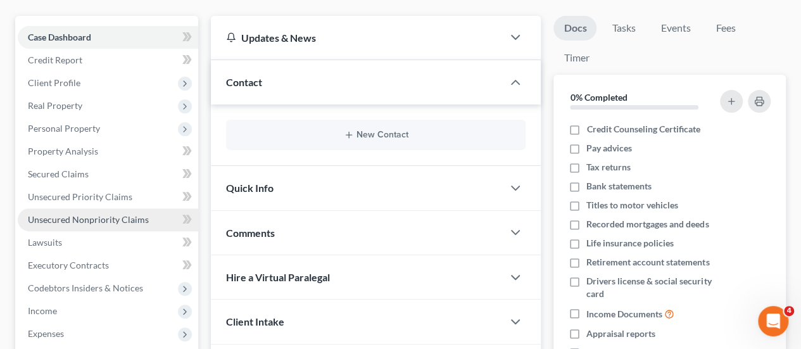
scroll to position [128, 0]
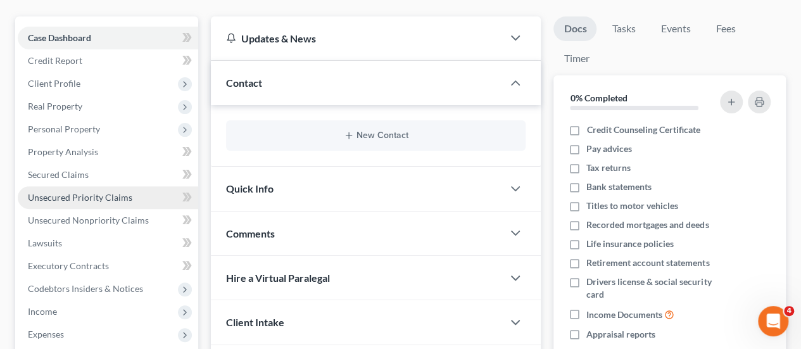
click at [67, 192] on span "Unsecured Priority Claims" at bounding box center [80, 197] width 104 height 11
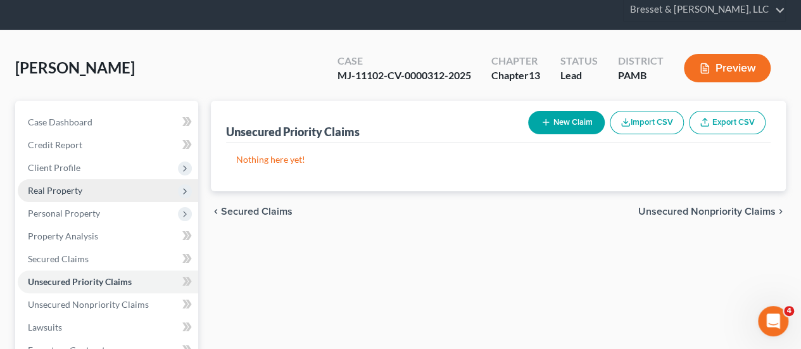
scroll to position [48, 0]
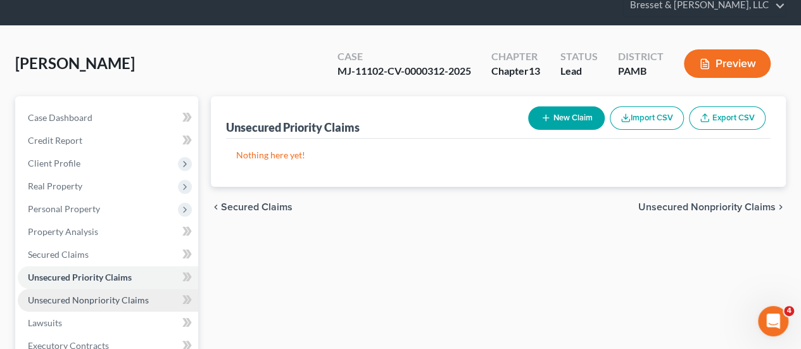
click at [84, 294] on span "Unsecured Nonpriority Claims" at bounding box center [88, 299] width 121 height 11
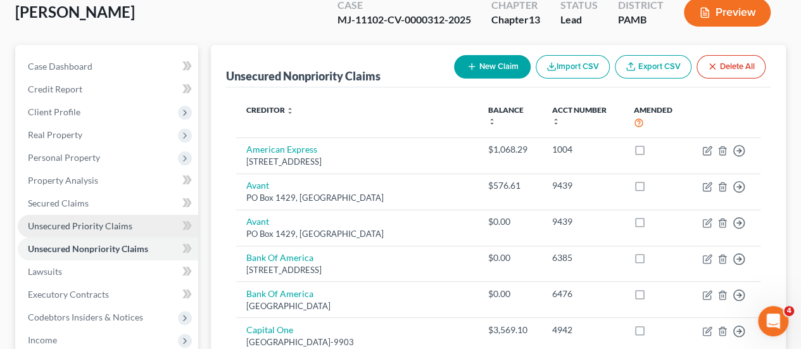
scroll to position [107, 0]
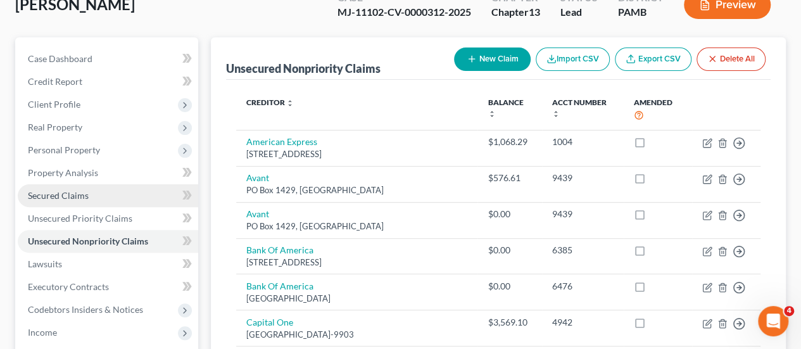
click at [59, 190] on span "Secured Claims" at bounding box center [58, 195] width 61 height 11
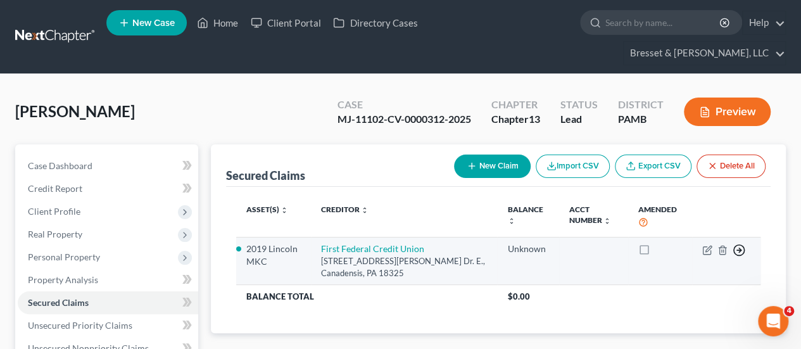
click at [740, 244] on icon "button" at bounding box center [738, 250] width 13 height 13
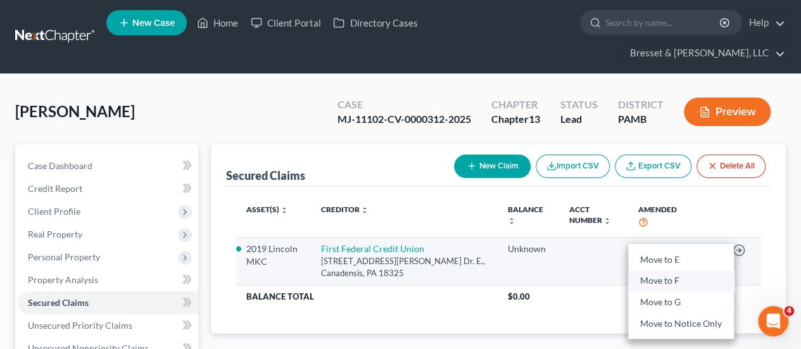
click at [670, 270] on link "Move to F" at bounding box center [681, 281] width 106 height 22
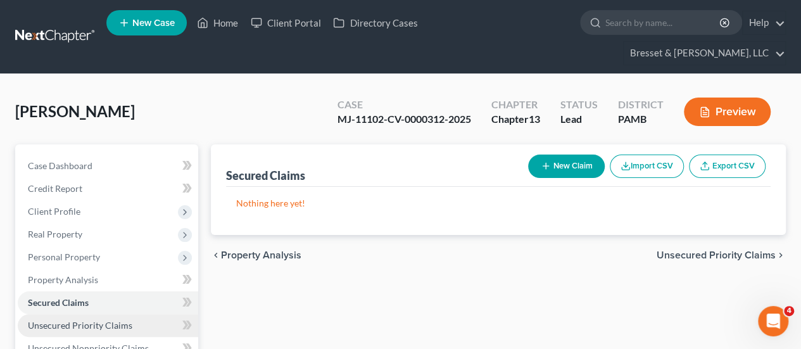
click at [115, 320] on span "Unsecured Priority Claims" at bounding box center [80, 325] width 104 height 11
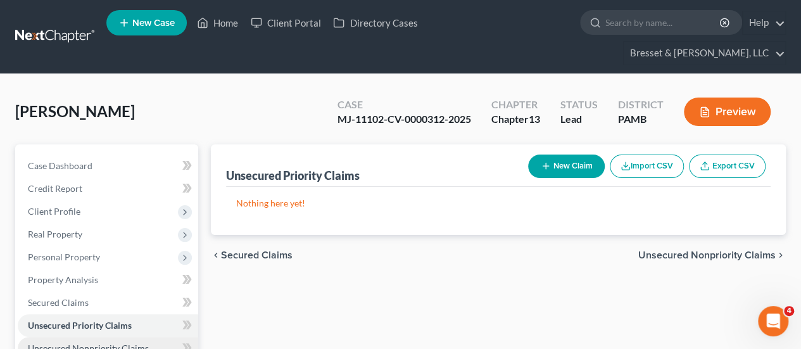
click at [109, 342] on span "Unsecured Nonpriority Claims" at bounding box center [88, 347] width 121 height 11
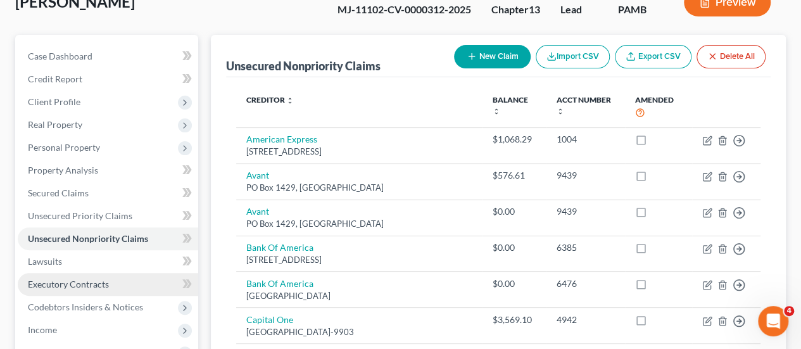
scroll to position [108, 0]
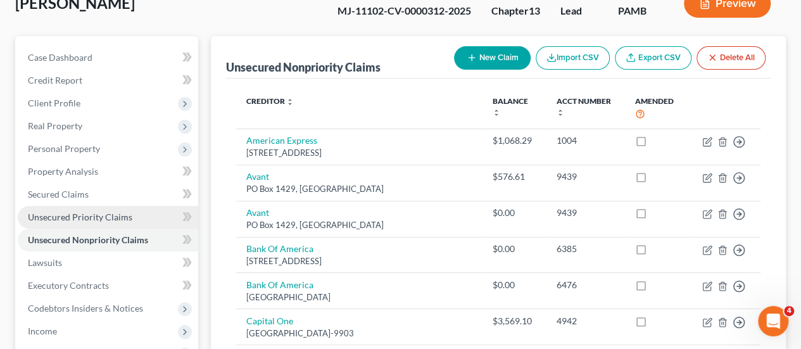
click at [130, 206] on link "Unsecured Priority Claims" at bounding box center [108, 217] width 180 height 23
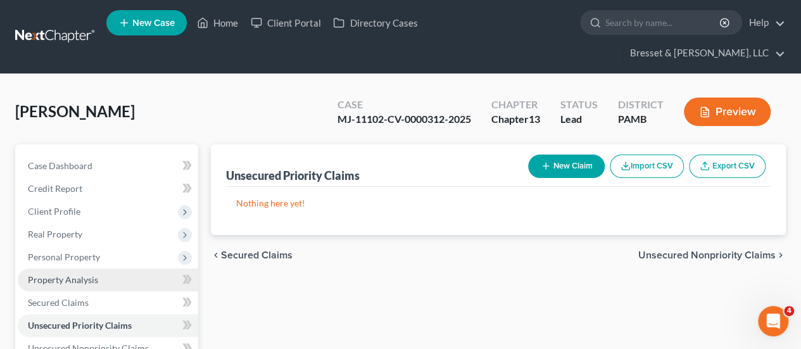
click at [75, 274] on span "Property Analysis" at bounding box center [63, 279] width 70 height 11
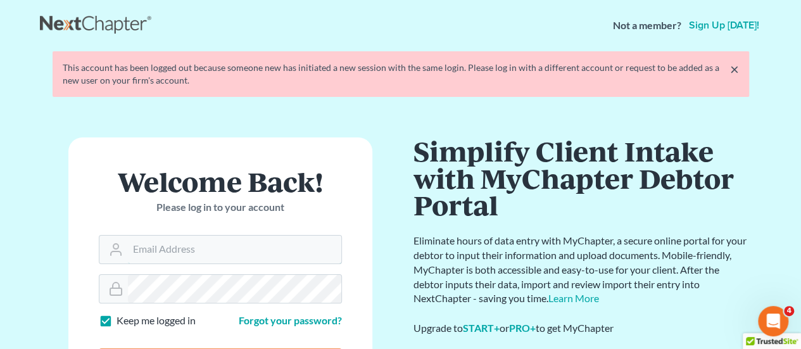
type input "[EMAIL_ADDRESS][DOMAIN_NAME]"
click at [549, 130] on div "Welcome Back! Please log in to your account Email Address rsantora@bressetsanto…" at bounding box center [400, 274] width 721 height 334
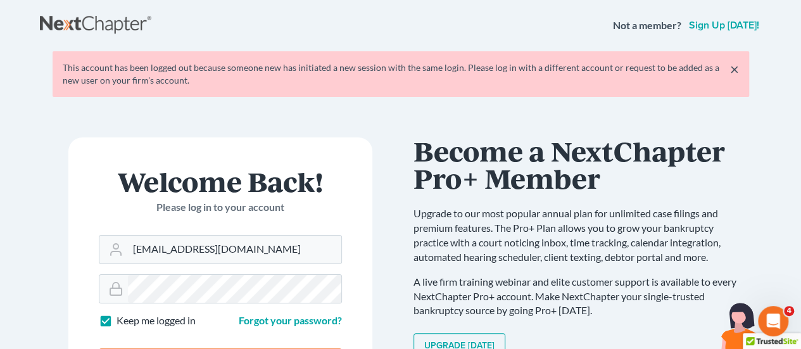
click at [549, 130] on div "Welcome Back! Please log in to your account Email Address rsantora@bressetsanto…" at bounding box center [400, 274] width 721 height 334
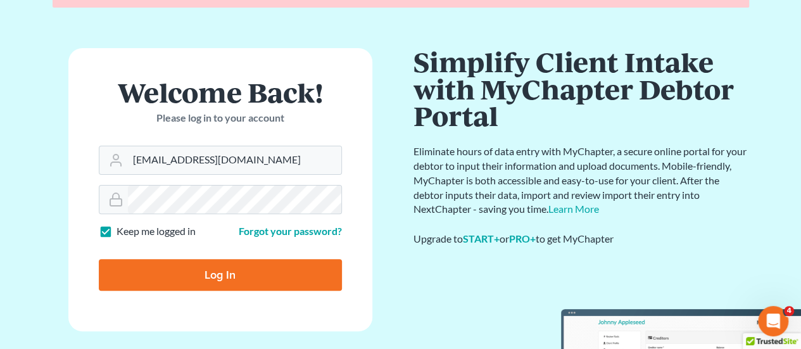
scroll to position [90, 0]
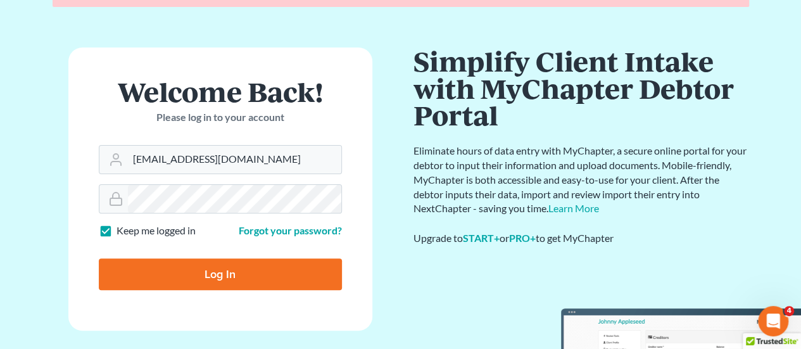
click at [267, 274] on input "Log In" at bounding box center [220, 274] width 243 height 32
type input "Thinking..."
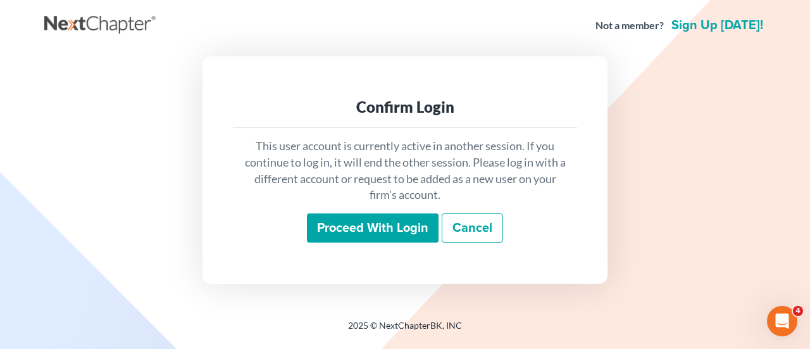
click at [343, 222] on input "Proceed with login" at bounding box center [373, 227] width 132 height 29
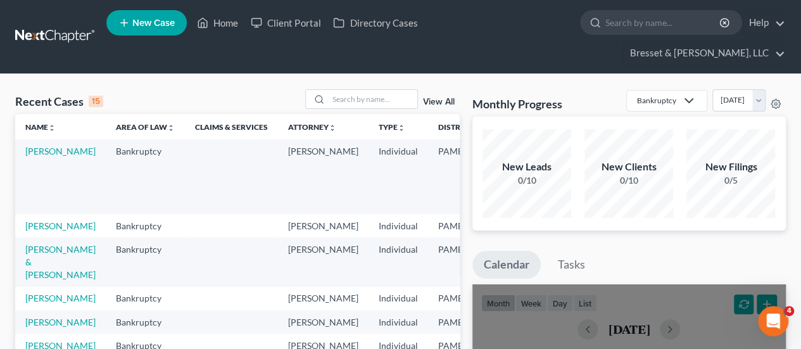
click at [40, 139] on td "[PERSON_NAME]" at bounding box center [60, 176] width 91 height 74
click at [41, 139] on td "[PERSON_NAME]" at bounding box center [60, 176] width 91 height 74
click at [33, 146] on link "[PERSON_NAME]" at bounding box center [60, 151] width 70 height 11
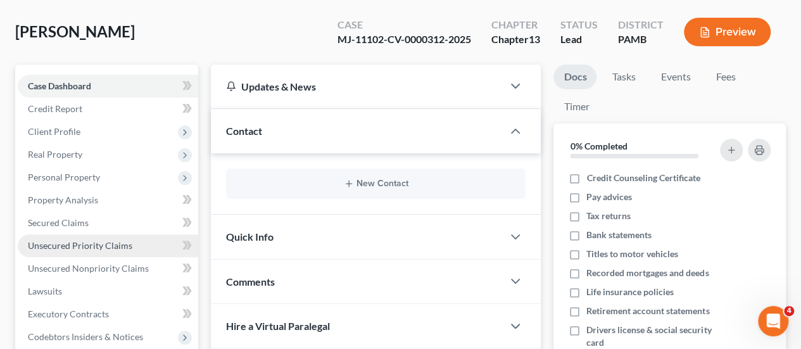
scroll to position [112, 0]
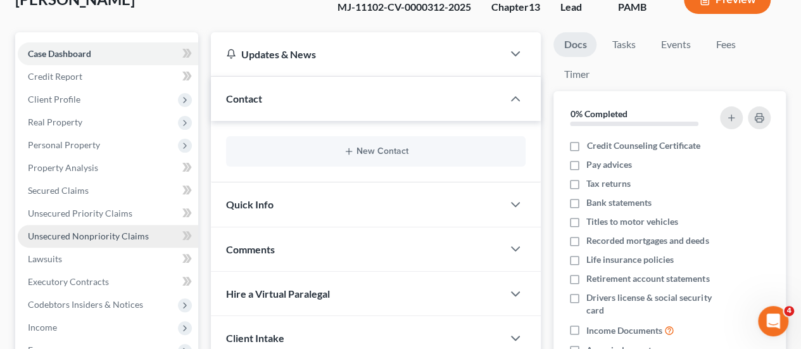
click at [92, 230] on span "Unsecured Nonpriority Claims" at bounding box center [88, 235] width 121 height 11
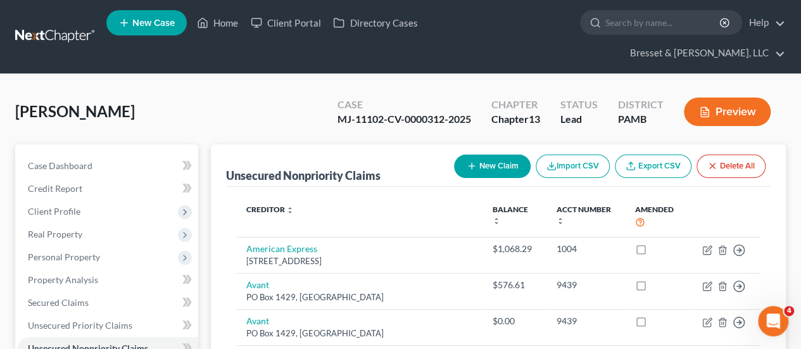
click at [481, 154] on button "New Claim" at bounding box center [492, 165] width 77 height 23
select select "0"
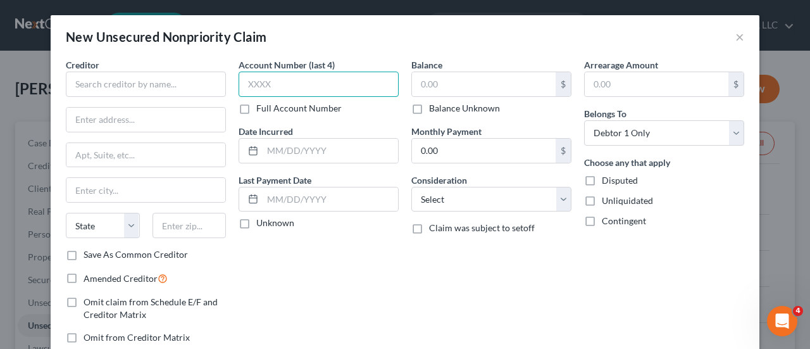
click at [352, 73] on input "text" at bounding box center [319, 84] width 160 height 25
type input "7234"
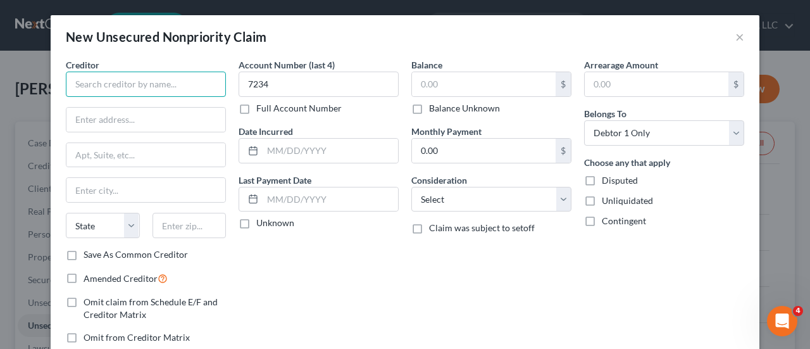
click at [184, 79] on input "text" at bounding box center [146, 84] width 160 height 25
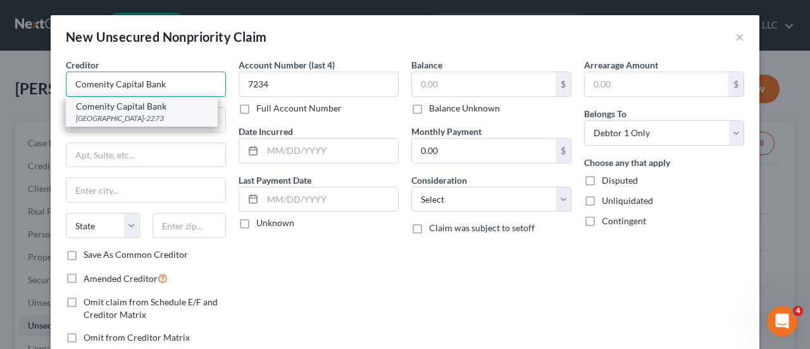
type input "Comenity Capital Bank"
click at [128, 113] on div "[GEOGRAPHIC_DATA]-2273" at bounding box center [142, 118] width 132 height 11
type input "PO Box 182273"
type input "Columbus"
select select "36"
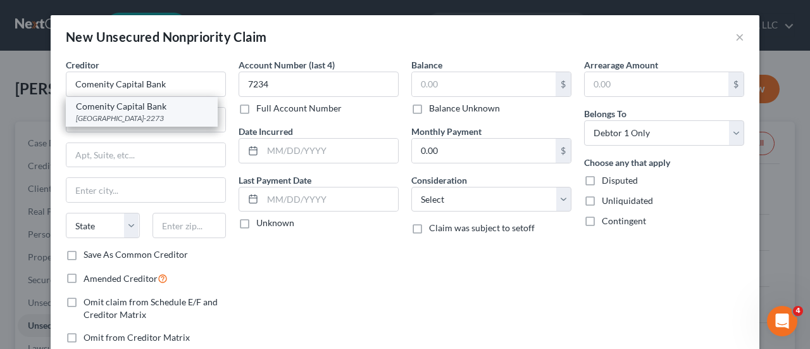
type input "43218-2273"
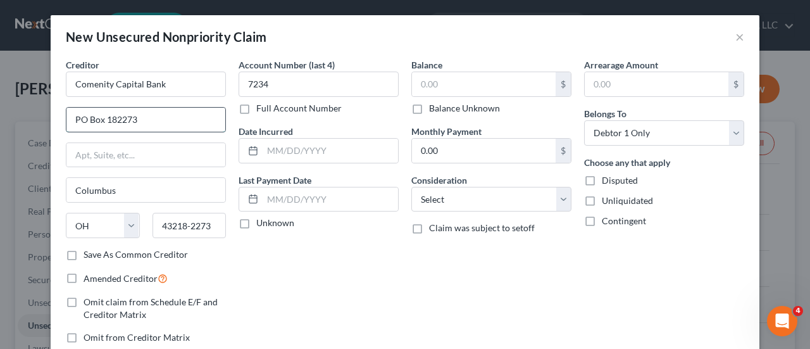
click at [177, 116] on input "PO Box 182273" at bounding box center [145, 120] width 159 height 24
type input "PO Box 183043"
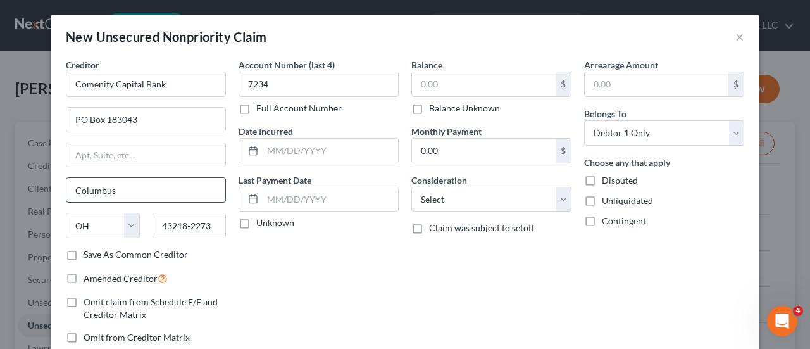
click at [115, 187] on input "Columbus" at bounding box center [145, 190] width 159 height 24
click at [207, 222] on input "43218-2273" at bounding box center [190, 225] width 74 height 25
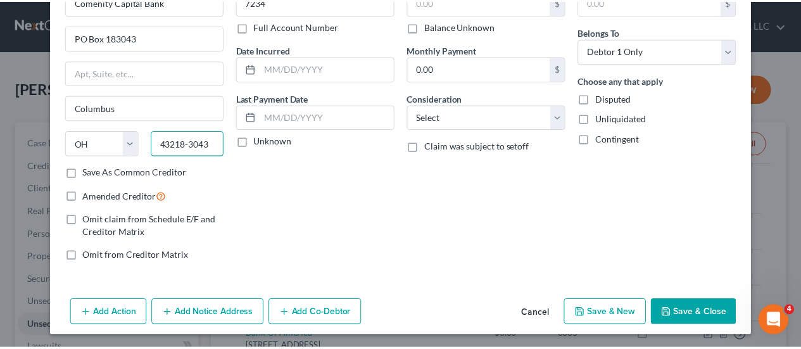
scroll to position [82, 0]
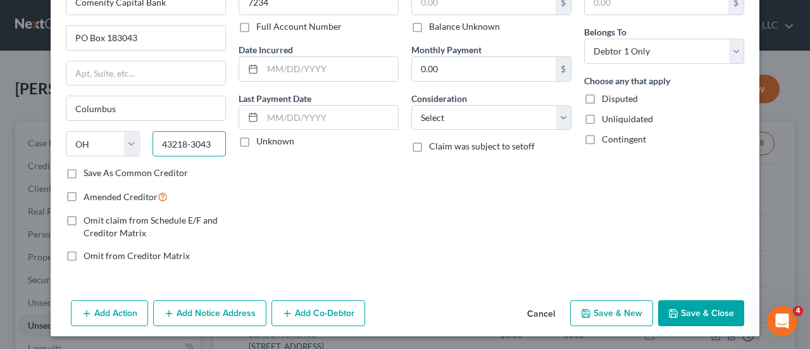
type input "43218-3043"
click at [682, 311] on button "Save & Close" at bounding box center [701, 313] width 86 height 27
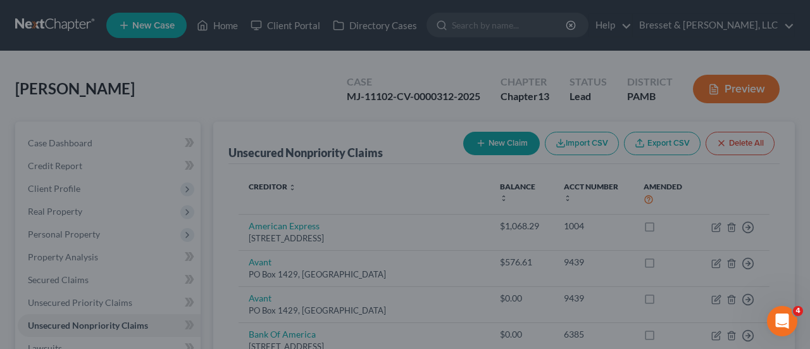
type input "0.00"
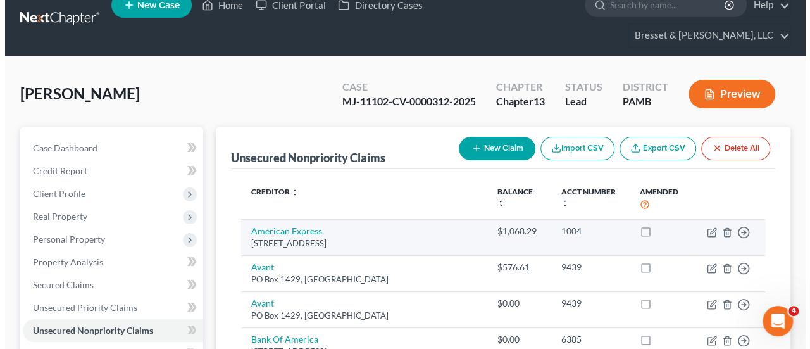
scroll to position [0, 0]
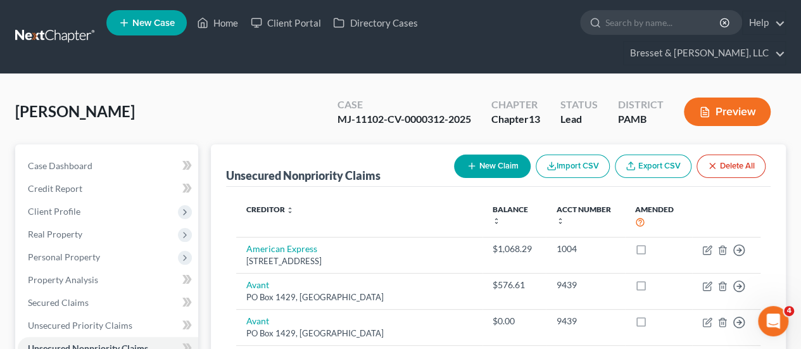
click at [504, 154] on button "New Claim" at bounding box center [492, 165] width 77 height 23
select select "0"
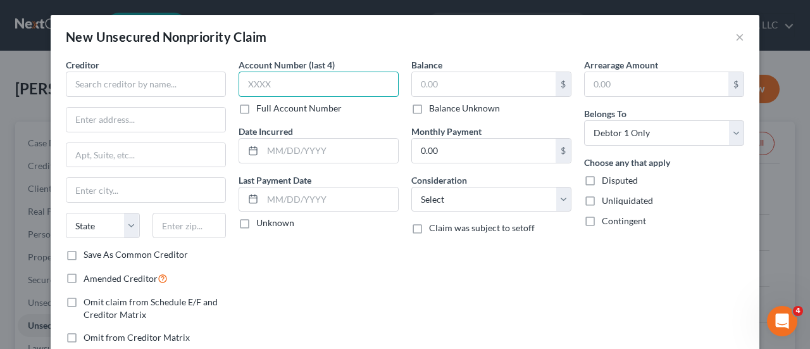
click at [273, 79] on input "text" at bounding box center [319, 84] width 160 height 25
type input "1823"
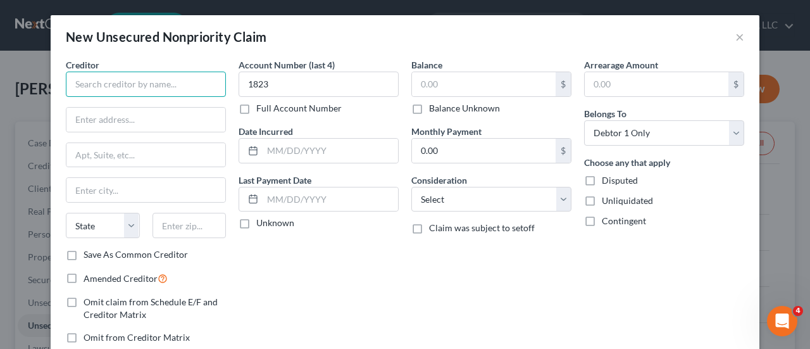
click at [115, 94] on input "text" at bounding box center [146, 84] width 160 height 25
click at [142, 96] on input "text" at bounding box center [146, 84] width 160 height 25
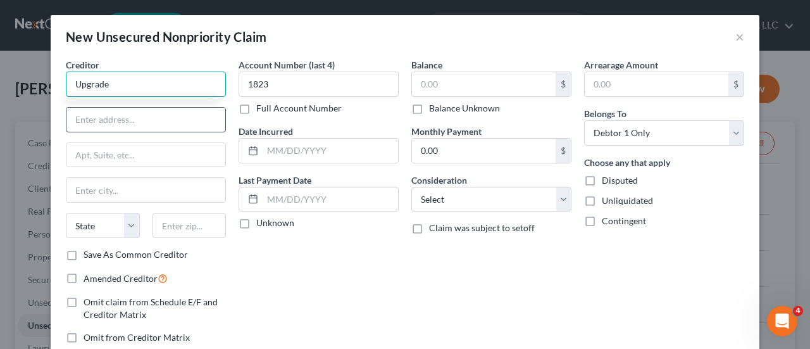
type input "Upgrade"
click at [128, 125] on input "text" at bounding box center [145, 120] width 159 height 24
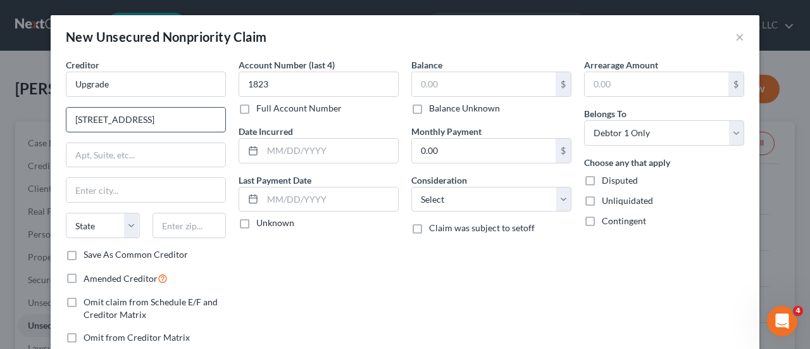
type input "[STREET_ADDRESS]"
type input "Floor 10"
type input "Phoenix"
select select "3"
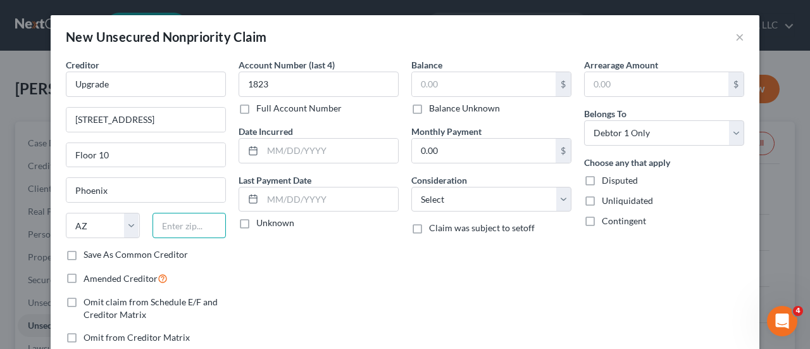
click at [186, 227] on input "text" at bounding box center [190, 225] width 74 height 25
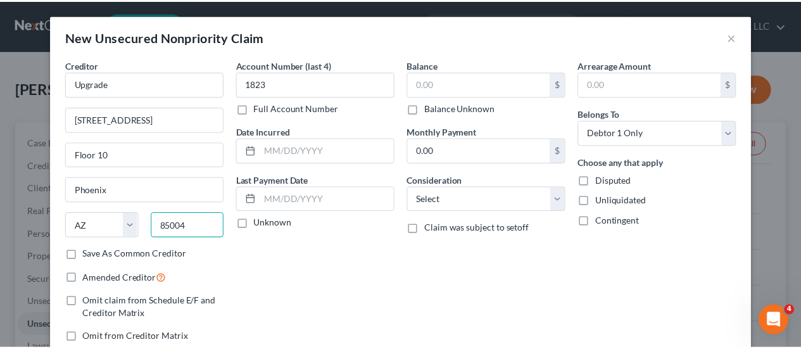
scroll to position [82, 0]
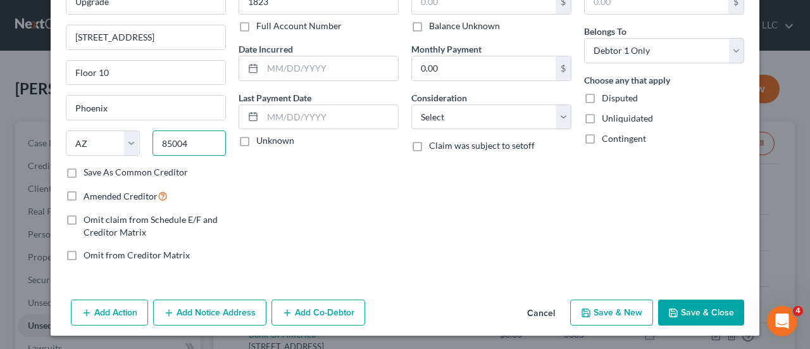
type input "85004"
click at [675, 308] on button "Save & Close" at bounding box center [701, 312] width 86 height 27
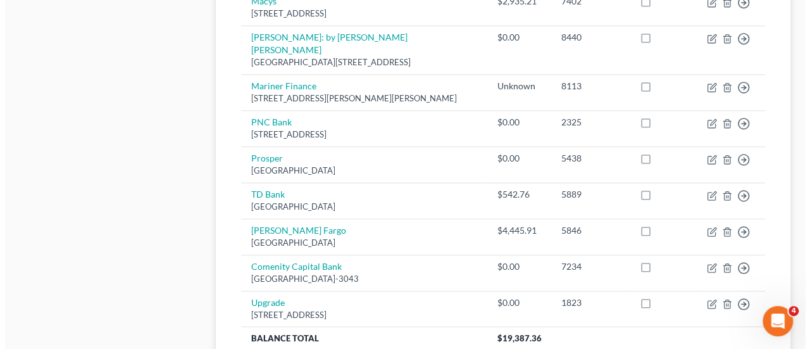
scroll to position [716, 0]
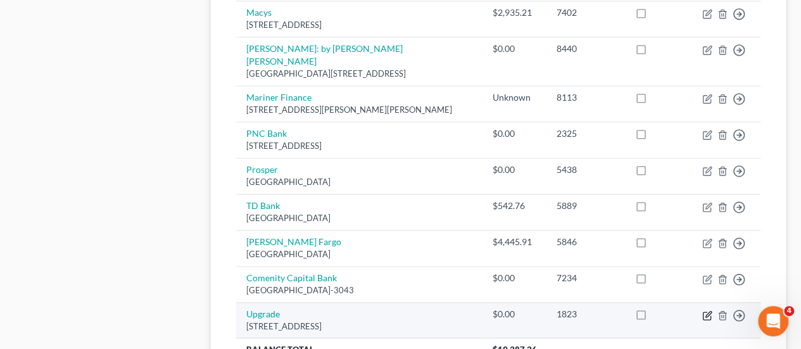
click at [705, 310] on icon "button" at bounding box center [707, 315] width 10 height 10
select select "3"
select select "0"
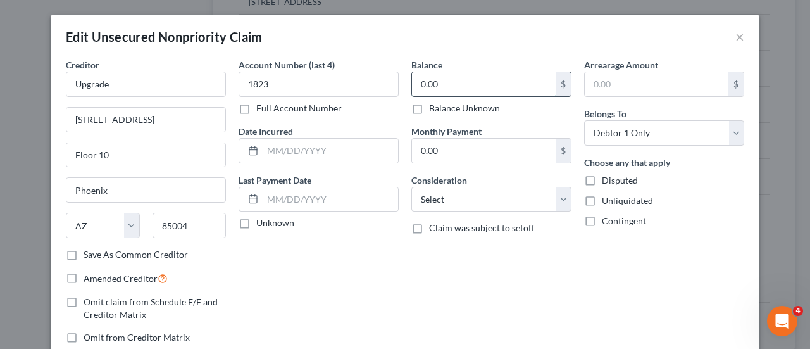
click at [457, 82] on input "0.00" at bounding box center [484, 84] width 144 height 24
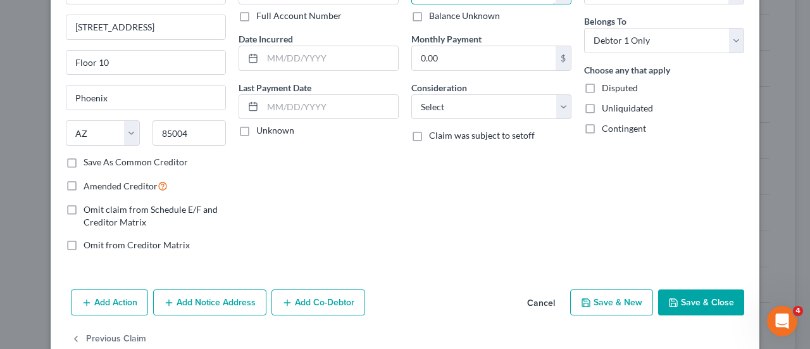
scroll to position [94, 0]
type input "1,005.56"
click at [695, 299] on button "Save & Close" at bounding box center [701, 301] width 86 height 27
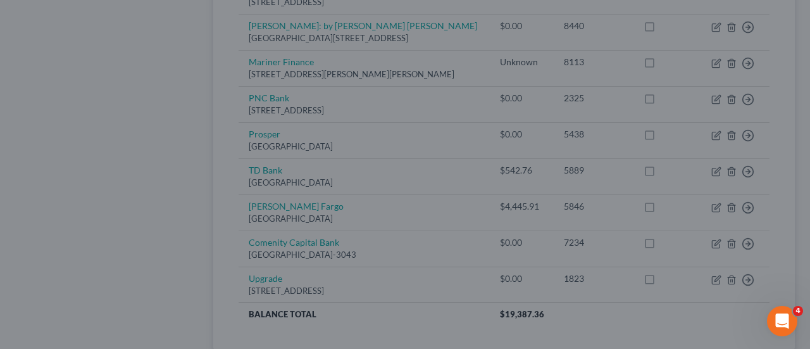
type input "0"
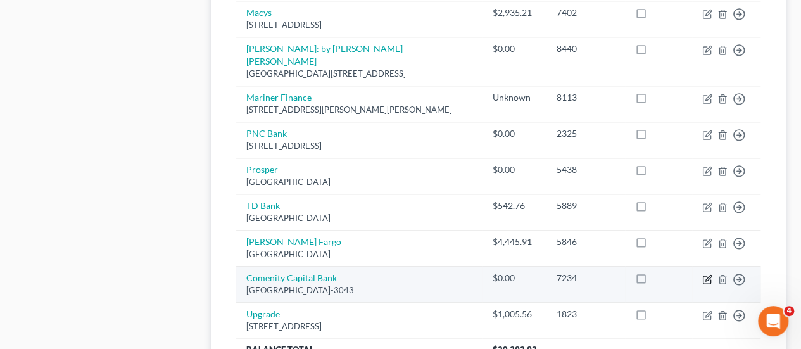
click at [707, 275] on icon "button" at bounding box center [708, 278] width 6 height 6
select select "36"
select select "0"
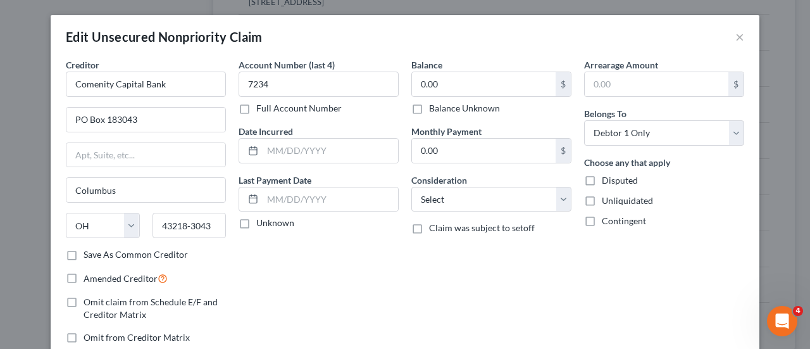
click at [429, 107] on label "Balance Unknown" at bounding box center [464, 108] width 71 height 13
click at [434, 107] on input "Balance Unknown" at bounding box center [438, 106] width 8 height 8
checkbox input "true"
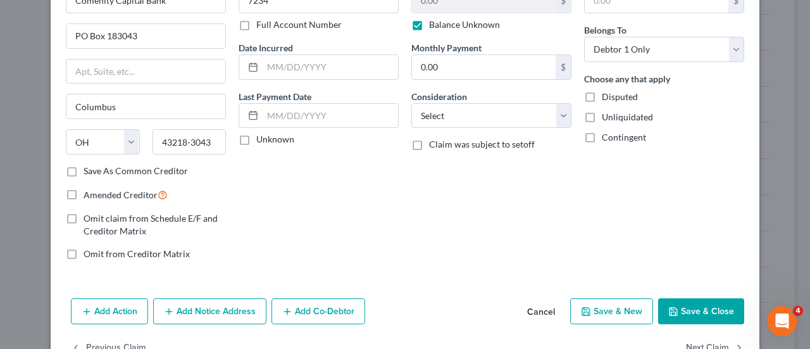
scroll to position [118, 0]
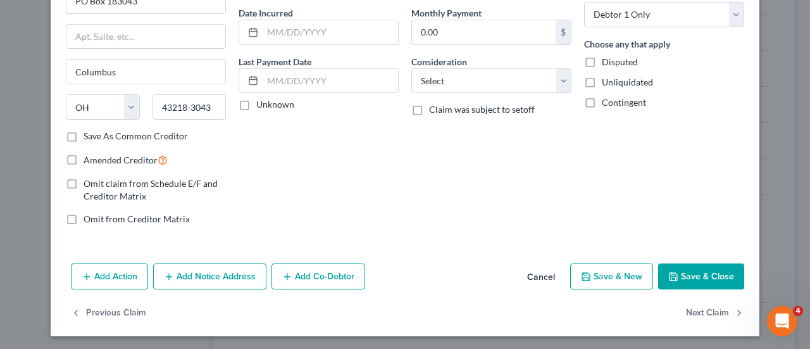
click at [687, 284] on button "Save & Close" at bounding box center [701, 276] width 86 height 27
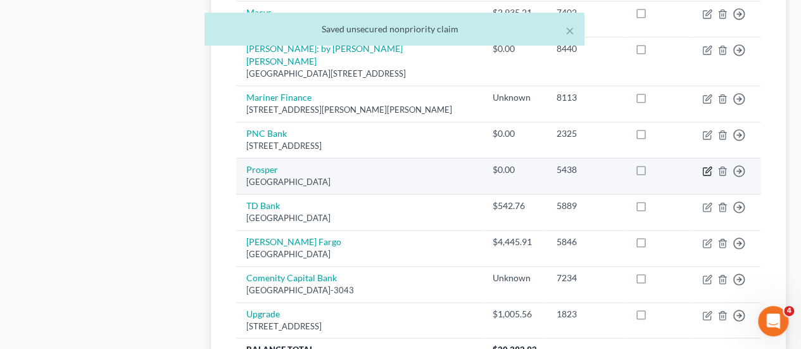
click at [703, 166] on icon "button" at bounding box center [707, 171] width 10 height 10
select select "45"
select select "0"
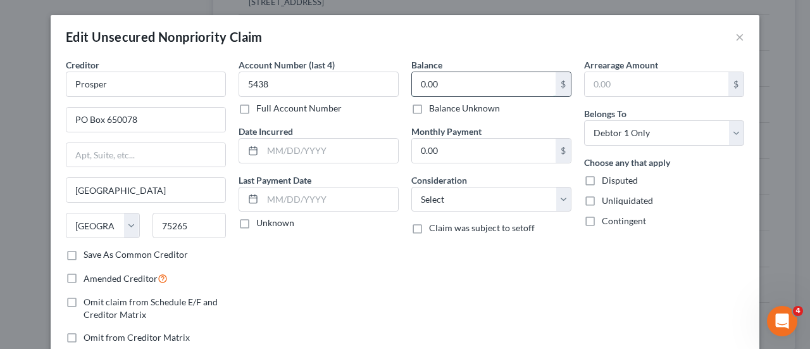
click at [453, 82] on input "0.00" at bounding box center [484, 84] width 144 height 24
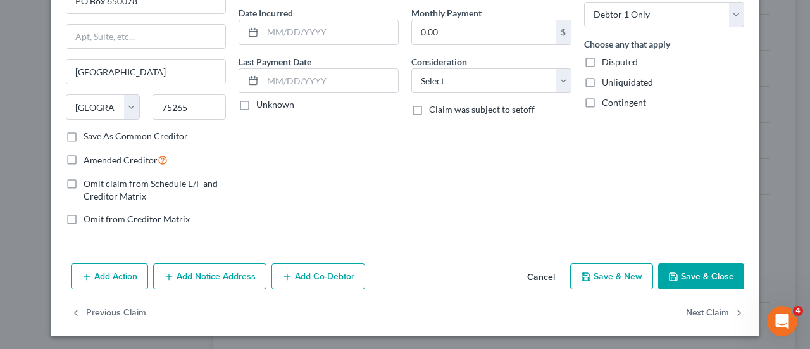
type input "1,431.84"
click at [735, 274] on button "Save & Close" at bounding box center [701, 276] width 86 height 27
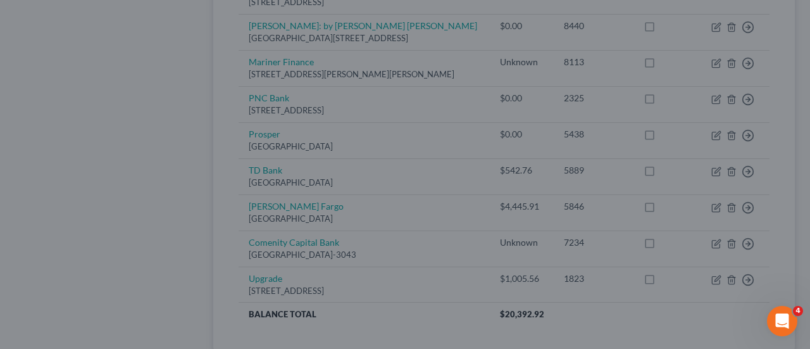
type input "0"
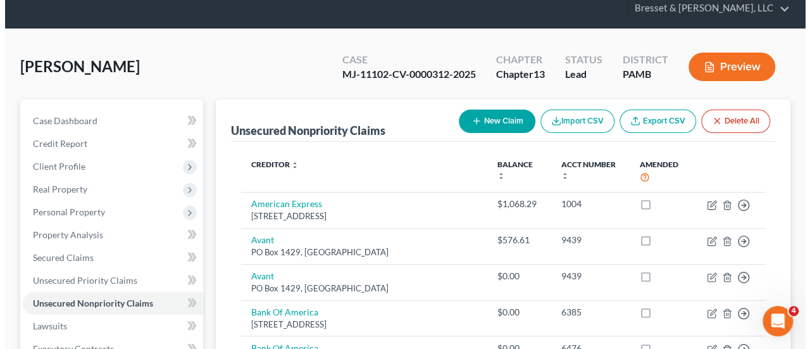
scroll to position [0, 0]
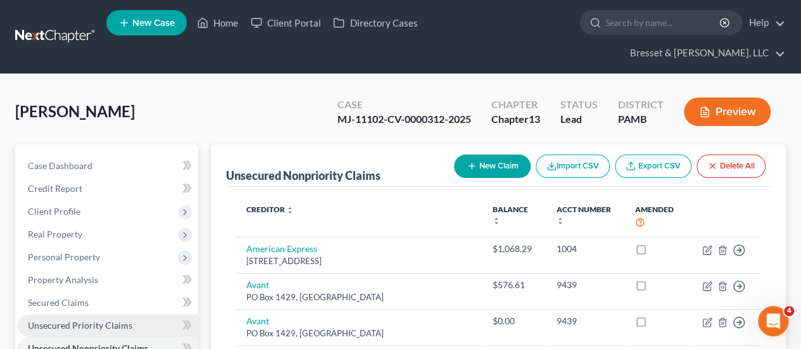
click at [100, 314] on link "Unsecured Priority Claims" at bounding box center [108, 325] width 180 height 23
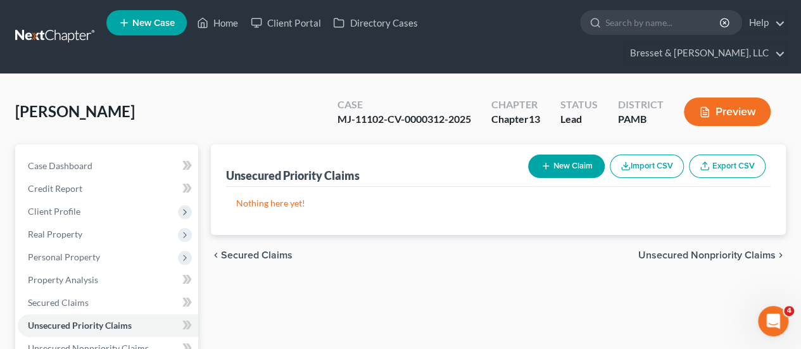
click at [579, 154] on button "New Claim" at bounding box center [566, 165] width 77 height 23
select select "0"
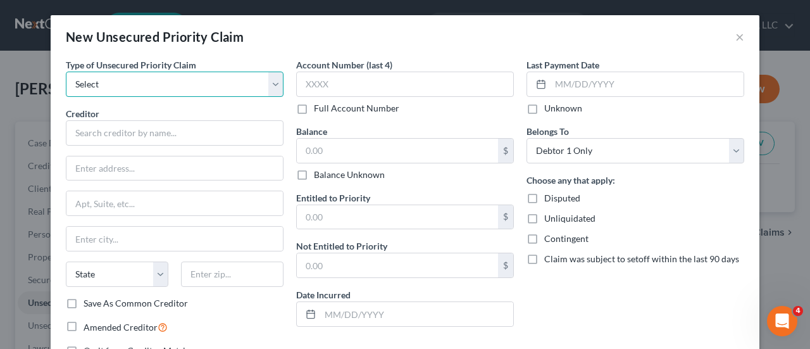
click at [127, 83] on select "Select Taxes & Other Government Units Domestic Support Obligations Extensions o…" at bounding box center [175, 84] width 218 height 25
select select "0"
click at [66, 72] on select "Select Taxes & Other Government Units Domestic Support Obligations Extensions o…" at bounding box center [175, 84] width 218 height 25
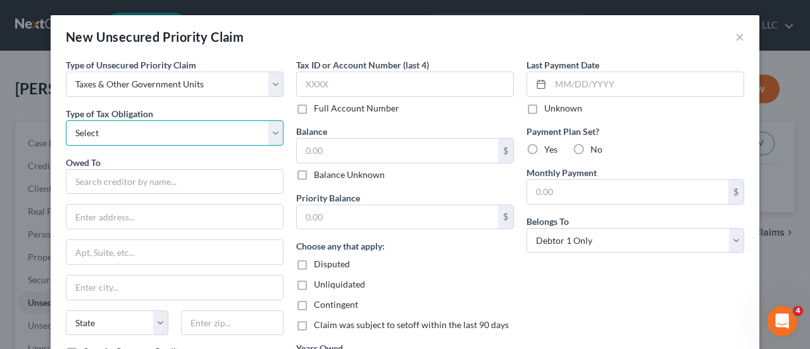
click at [120, 128] on select "Select Federal City State Franchise Tax Board Other" at bounding box center [175, 132] width 218 height 25
select select "2"
click at [66, 120] on select "Select Federal City State Franchise Tax Board Other" at bounding box center [175, 132] width 218 height 25
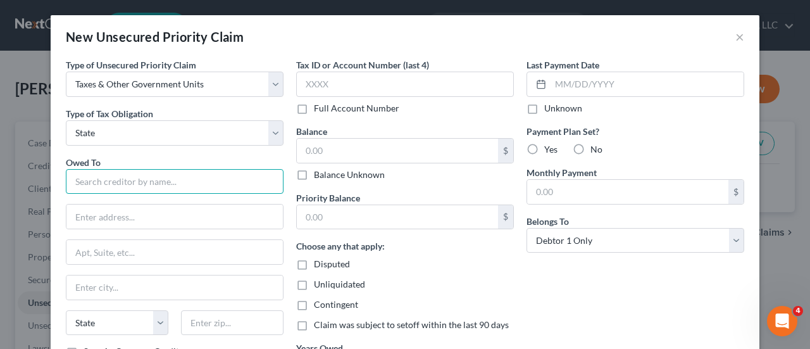
click at [125, 183] on input "text" at bounding box center [175, 181] width 218 height 25
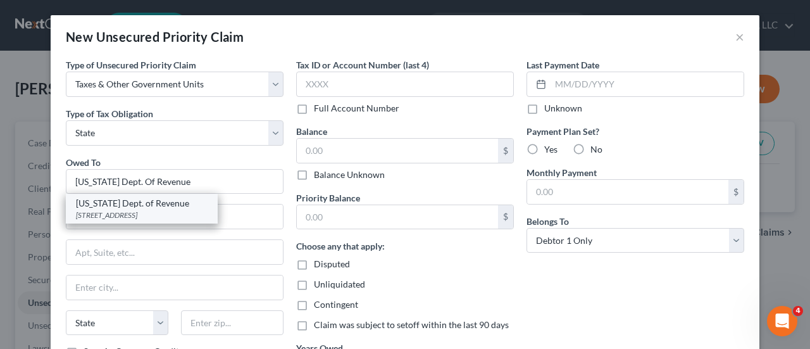
click at [151, 212] on div "[STREET_ADDRESS]" at bounding box center [142, 214] width 132 height 11
type input "[US_STATE] Dept. of Revenue"
type input "PO Box 280946"
type input "[GEOGRAPHIC_DATA]"
select select "39"
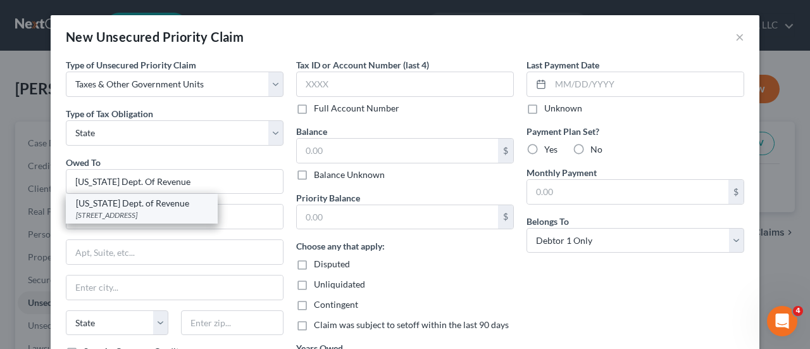
type input "17128"
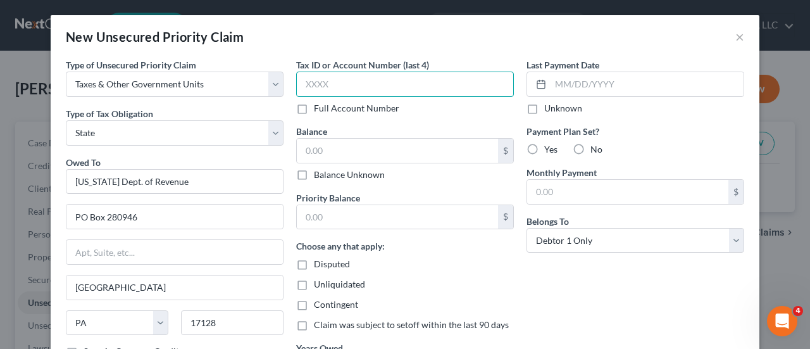
click at [370, 82] on input "text" at bounding box center [405, 84] width 218 height 25
type input "6507"
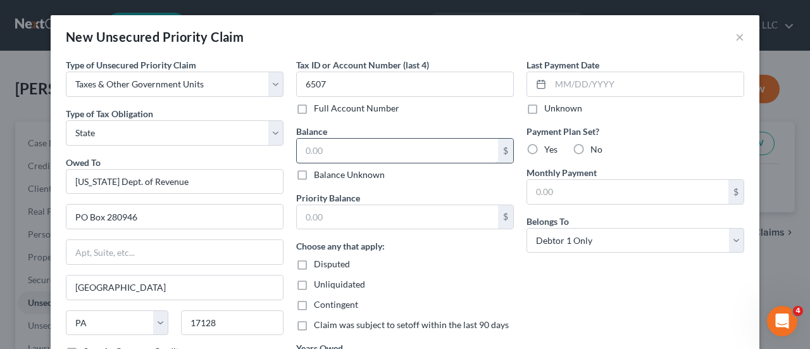
click at [362, 145] on input "text" at bounding box center [397, 151] width 201 height 24
type input "1,451.74"
click at [415, 198] on div "Priority Balance $" at bounding box center [405, 210] width 218 height 39
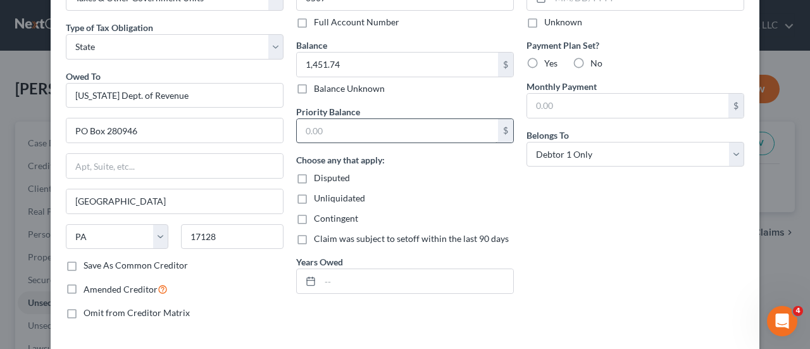
scroll to position [90, 0]
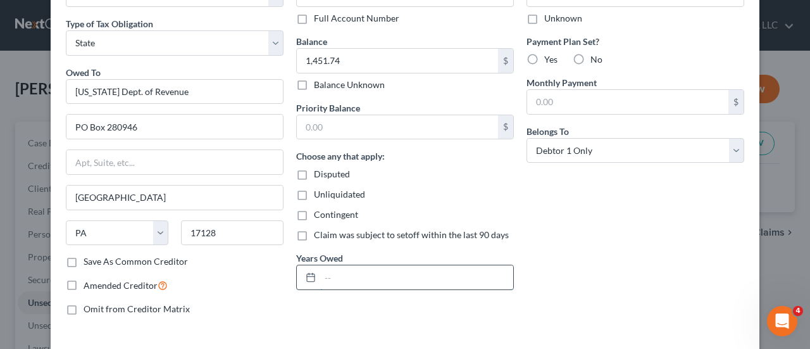
click at [336, 271] on input "text" at bounding box center [416, 277] width 193 height 24
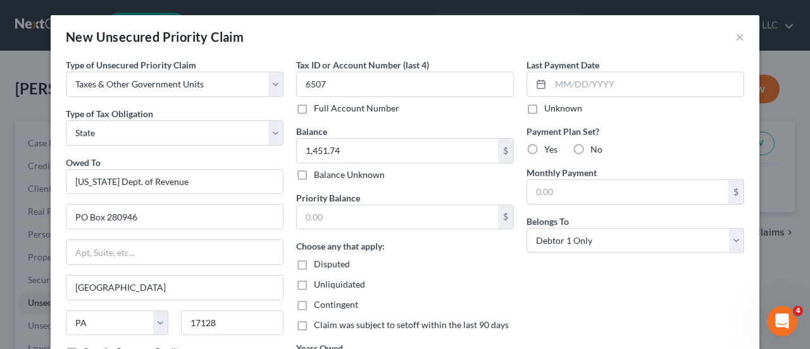
scroll to position [1, 0]
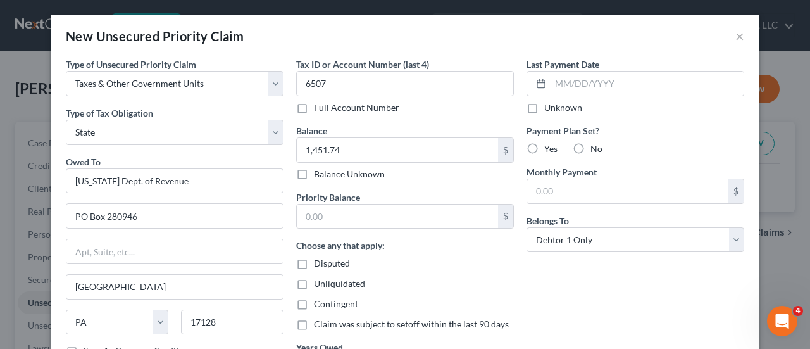
type input "29"
click at [590, 145] on label "No" at bounding box center [596, 148] width 12 height 13
click at [596, 145] on input "No" at bounding box center [600, 146] width 8 height 8
radio input "true"
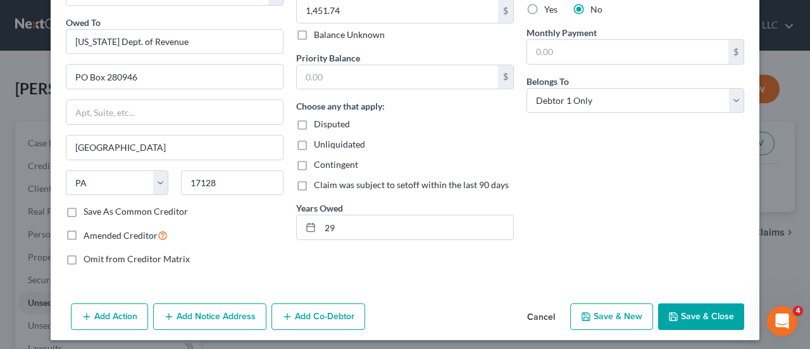
scroll to position [143, 0]
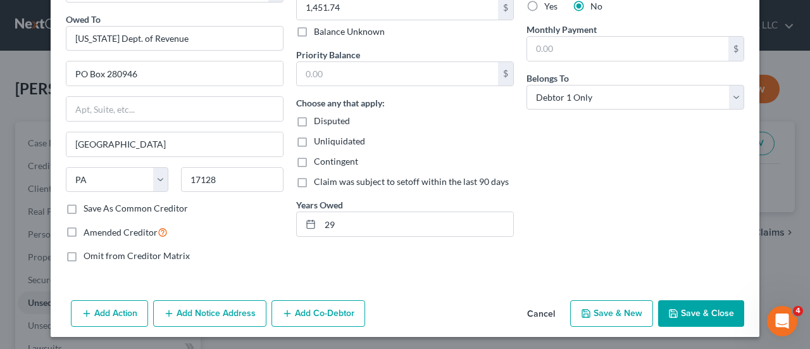
click at [704, 308] on button "Save & Close" at bounding box center [701, 313] width 86 height 27
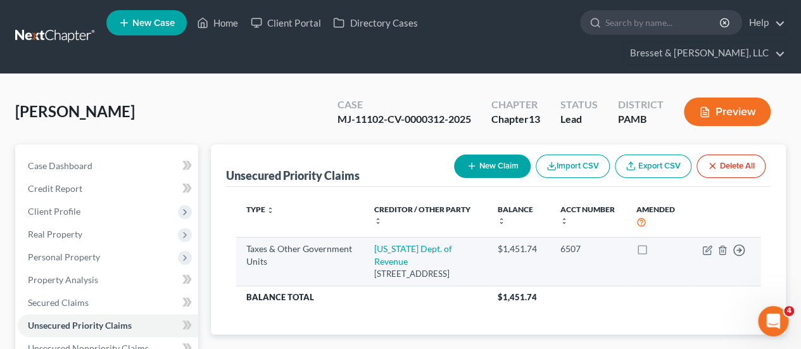
click at [589, 264] on td "6507" at bounding box center [587, 261] width 75 height 49
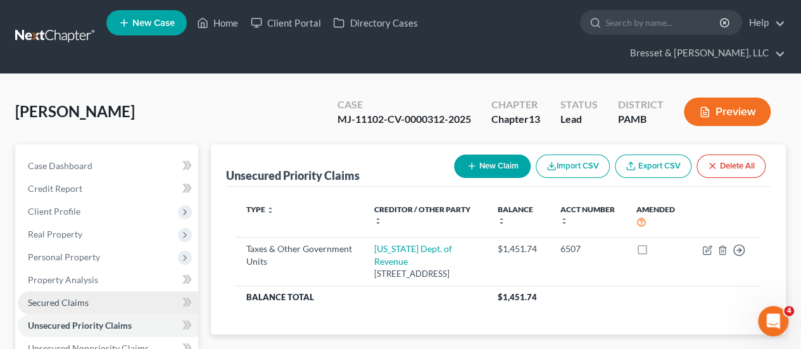
click at [42, 297] on span "Secured Claims" at bounding box center [58, 302] width 61 height 11
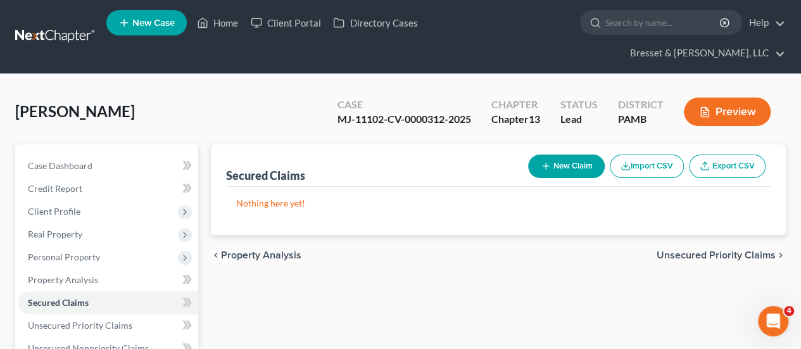
click at [561, 154] on button "New Claim" at bounding box center [566, 165] width 77 height 23
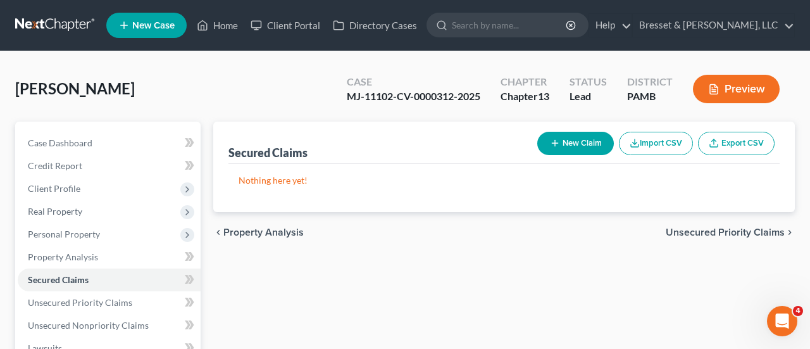
select select "0"
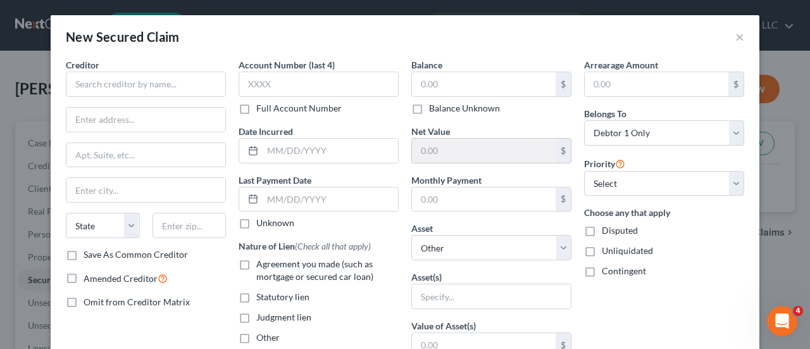
click at [546, 145] on input "text" at bounding box center [484, 151] width 144 height 24
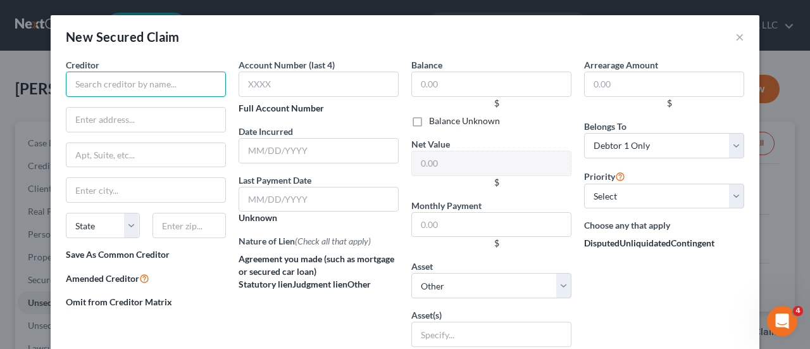
click at [145, 73] on input "text" at bounding box center [146, 84] width 160 height 25
type input "Mariner Finance"
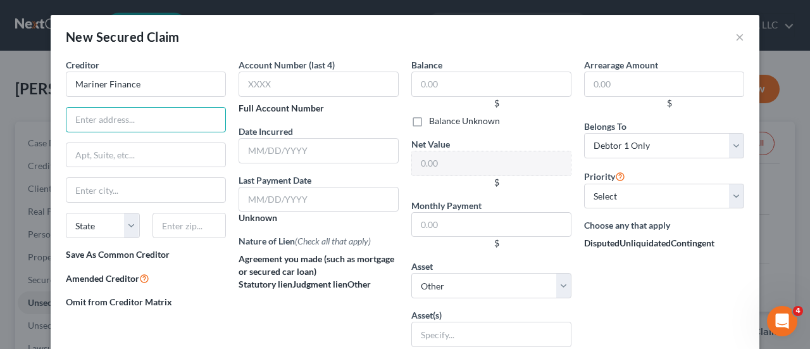
click at [127, 120] on input "text" at bounding box center [146, 119] width 160 height 25
type input "6"
type input "[STREET_ADDRESS][PERSON_NAME]"
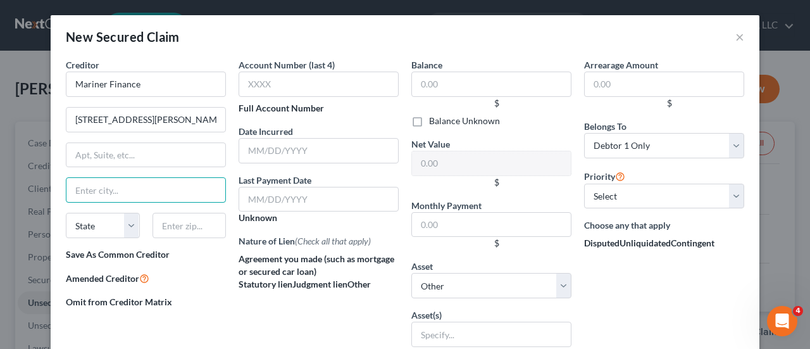
click at [90, 184] on input "text" at bounding box center [146, 189] width 160 height 25
type input "[PERSON_NAME] Barre"
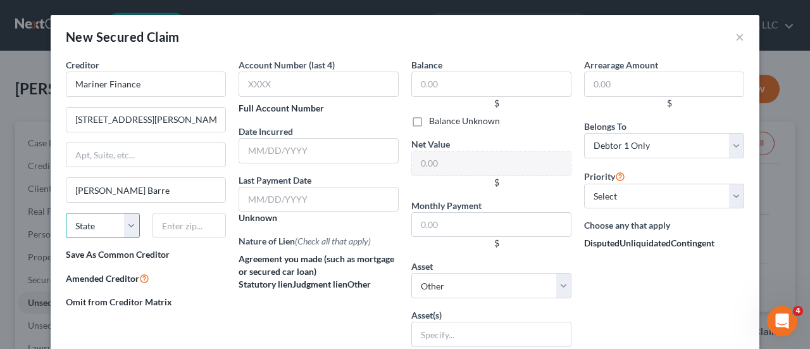
click at [96, 222] on select "State [US_STATE] AK AR AZ CA CO CT DE DC [GEOGRAPHIC_DATA] [GEOGRAPHIC_DATA] GU…" at bounding box center [103, 225] width 74 height 25
select select "39"
click at [66, 213] on select "State [US_STATE] AK AR AZ CA CO CT DE DC [GEOGRAPHIC_DATA] [GEOGRAPHIC_DATA] GU…" at bounding box center [103, 225] width 74 height 25
click at [168, 222] on input "text" at bounding box center [190, 225] width 74 height 25
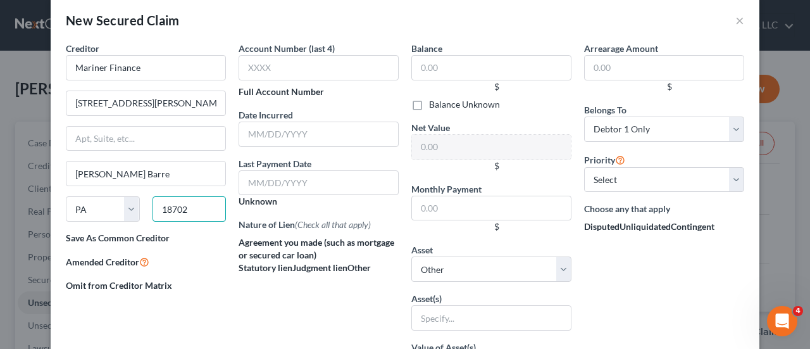
scroll to position [16, 0]
type input "18702"
click at [278, 60] on input "text" at bounding box center [319, 68] width 160 height 25
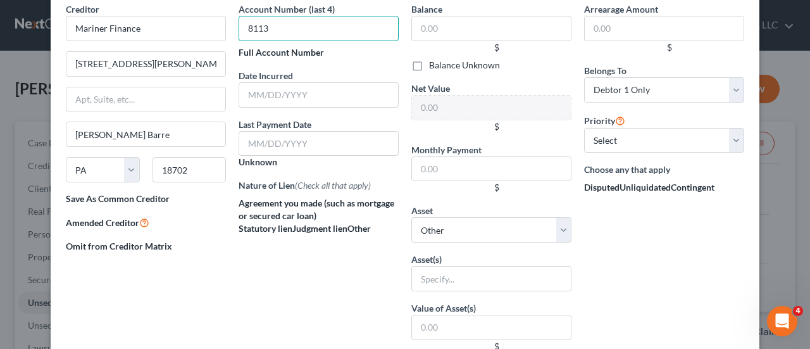
scroll to position [56, 0]
type input "8113"
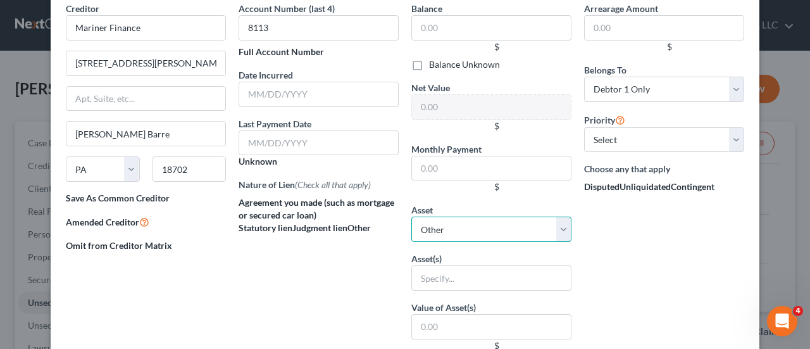
click at [507, 222] on select "Select Other Multiple Assets 2019 Lincoln MKC - $18921.93 PNC Bank (Checking Ac…" at bounding box center [491, 228] width 160 height 25
click at [635, 289] on div "Arrearage Amount $ Belongs To * Select Debtor 1 Only Debtor 2 Only Debtor 1 And…" at bounding box center [664, 309] width 173 height 615
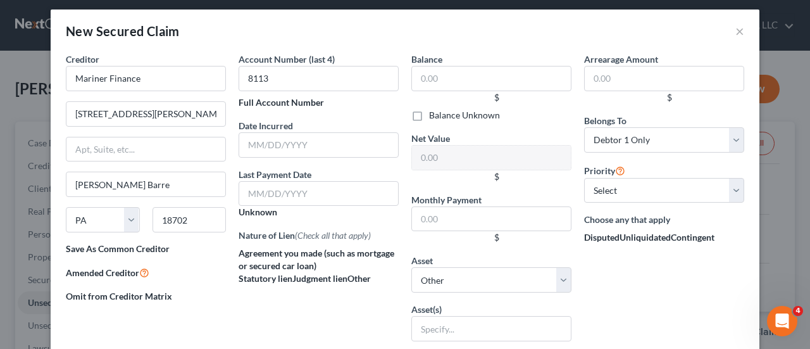
scroll to position [4, 0]
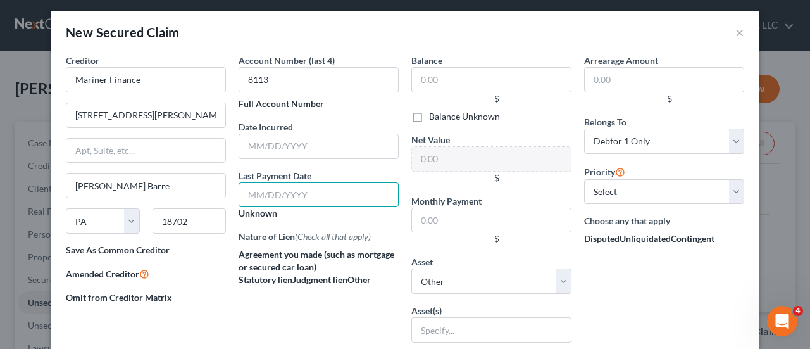
click at [336, 187] on input "text" at bounding box center [319, 194] width 160 height 25
click at [335, 187] on input "text" at bounding box center [319, 194] width 160 height 25
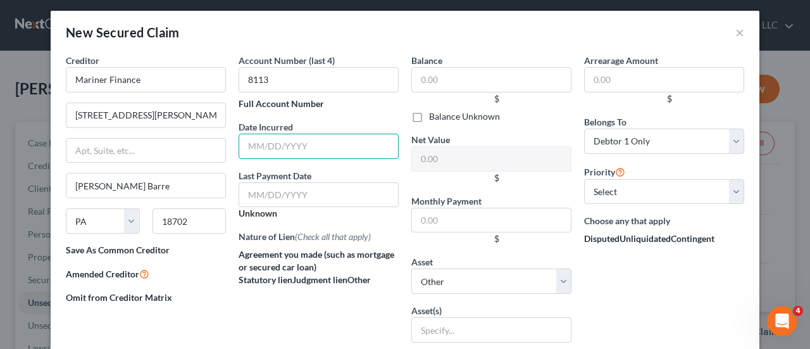
click at [295, 138] on input "text" at bounding box center [319, 146] width 160 height 25
type input "[DATE]"
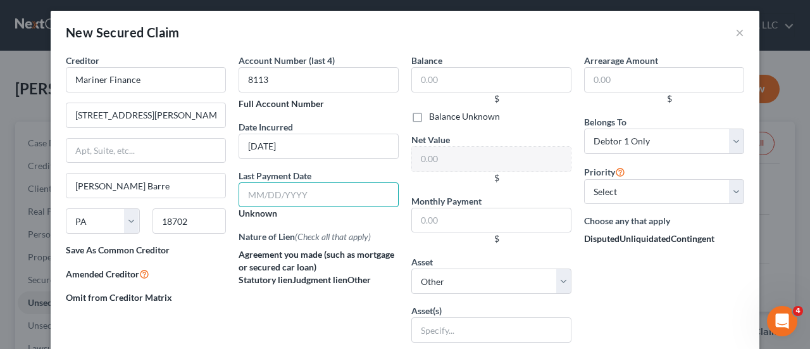
click at [266, 194] on input "text" at bounding box center [319, 194] width 160 height 25
type input "[DATE]"
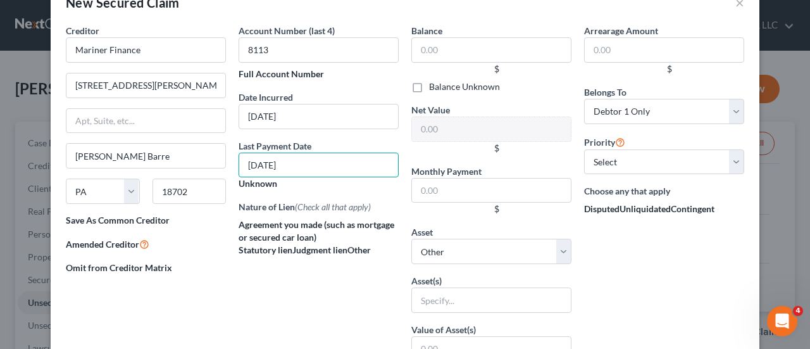
scroll to position [34, 0]
click at [322, 209] on span "(Check all that apply)" at bounding box center [333, 207] width 76 height 11
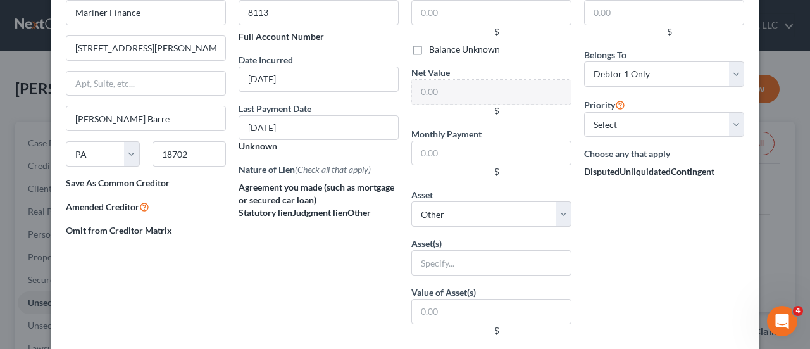
scroll to position [75, 0]
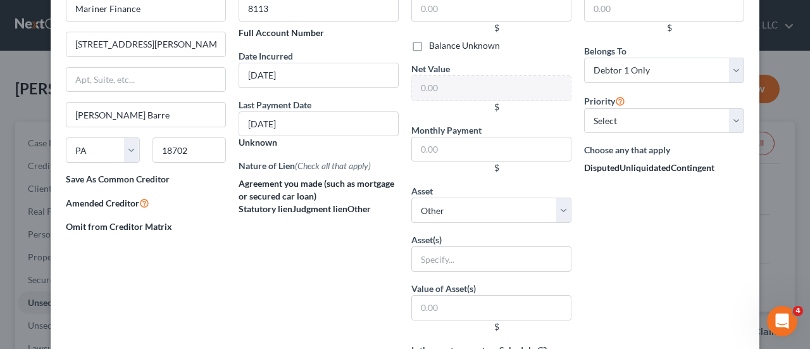
click at [266, 194] on span "Agreement you made (such as mortgage or secured car loan)" at bounding box center [317, 189] width 156 height 23
click at [371, 167] on input "Agreement you made (such as mortgage or secured car loan)" at bounding box center [375, 163] width 8 height 8
checkbox input "true"
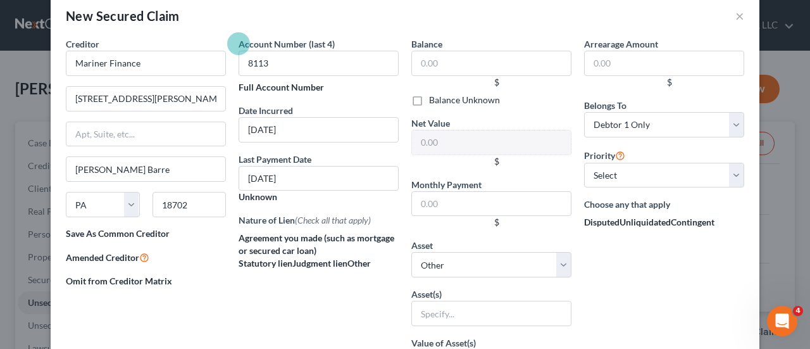
scroll to position [20, 0]
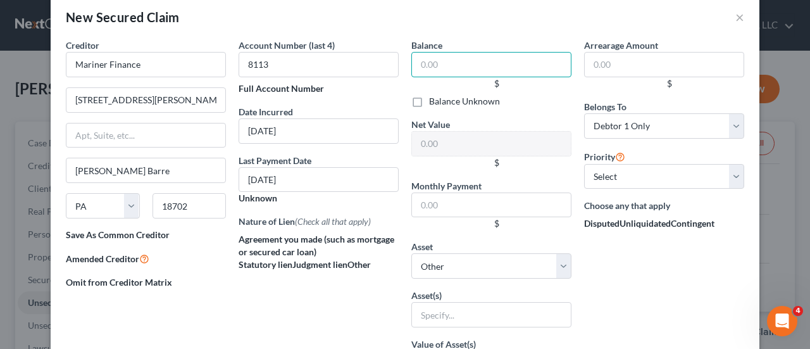
click at [435, 64] on input "text" at bounding box center [491, 64] width 160 height 25
drag, startPoint x: 435, startPoint y: 67, endPoint x: 440, endPoint y: 144, distance: 76.7
click at [440, 144] on div "Balance $ Balance Unknown Balance Undetermined $ Balance Unknown Net Value $ Mo…" at bounding box center [491, 346] width 173 height 615
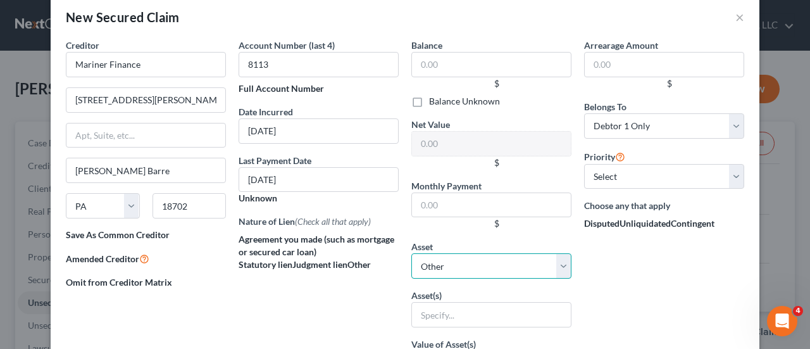
click at [563, 264] on select "Select Other Multiple Assets 2019 Lincoln MKC - $18921.93 PNC Bank (Checking Ac…" at bounding box center [491, 265] width 160 height 25
select select "2"
click at [411, 253] on select "Select Other Multiple Assets 2019 Lincoln MKC - $18921.93 PNC Bank (Checking Ac…" at bounding box center [491, 265] width 160 height 25
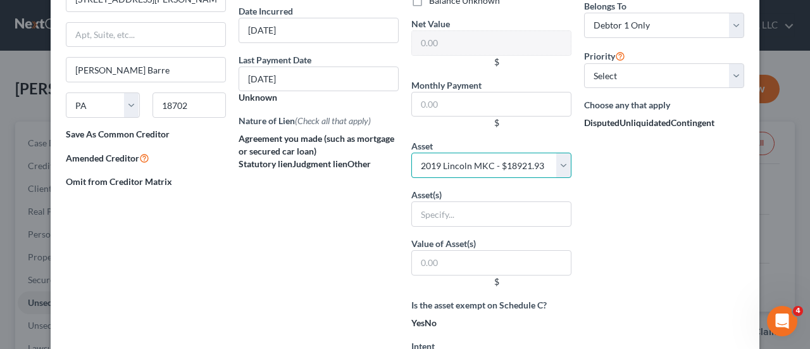
scroll to position [121, 0]
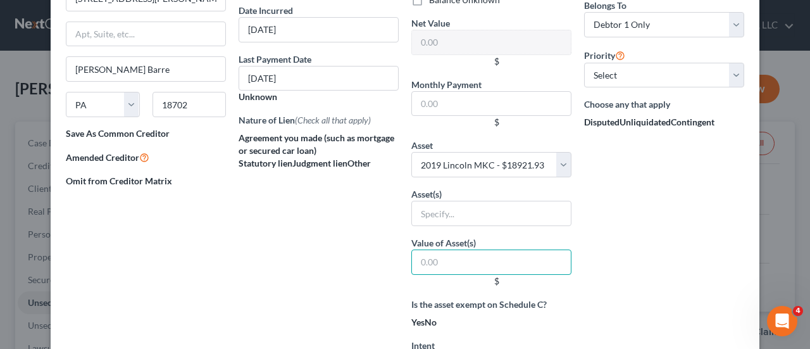
click at [467, 254] on input "text" at bounding box center [491, 261] width 160 height 25
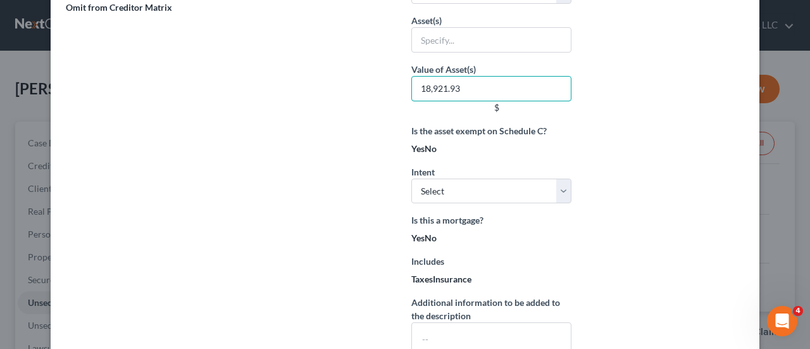
scroll to position [294, 0]
type input "18,921.93"
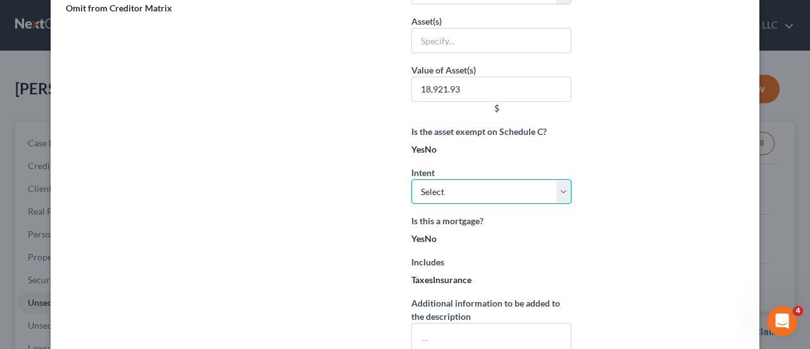
click at [558, 186] on select "Select Surrender Redeem Reaffirm Avoid Other" at bounding box center [491, 191] width 160 height 25
click at [660, 201] on div "Arrearage Amount $ Belongs To * Select Debtor 1 Only Debtor 2 Only Debtor 1 And…" at bounding box center [664, 72] width 173 height 615
click at [427, 236] on span "No" at bounding box center [431, 238] width 12 height 11
click at [427, 236] on input "No" at bounding box center [429, 236] width 8 height 8
radio input "true"
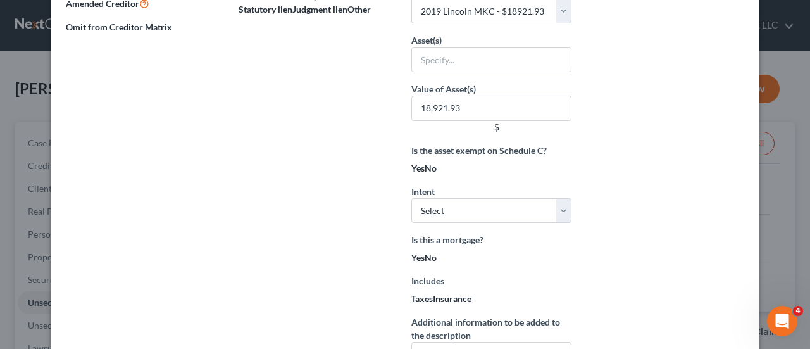
scroll to position [275, 0]
click at [559, 206] on select "Select Surrender Redeem Reaffirm Avoid Other" at bounding box center [491, 209] width 160 height 25
select select "3"
click at [411, 197] on select "Select Surrender Redeem Reaffirm Avoid Other" at bounding box center [491, 209] width 160 height 25
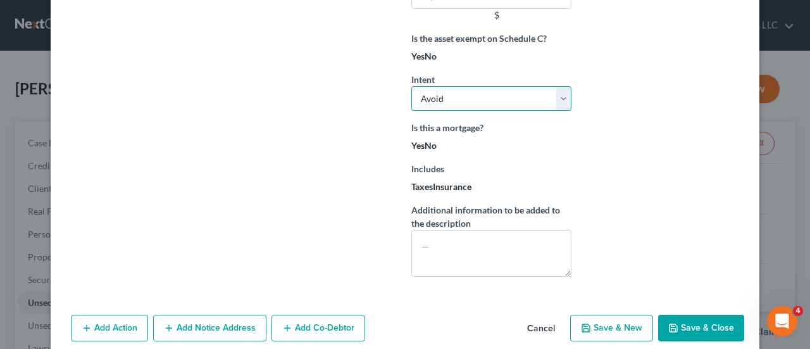
scroll to position [401, 0]
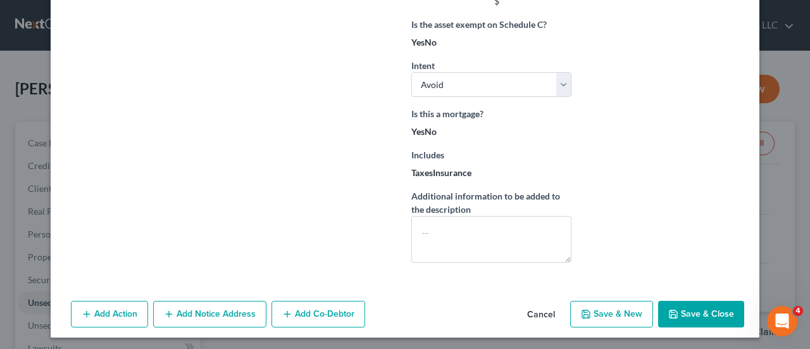
click at [713, 312] on button "Save & Close" at bounding box center [701, 314] width 86 height 27
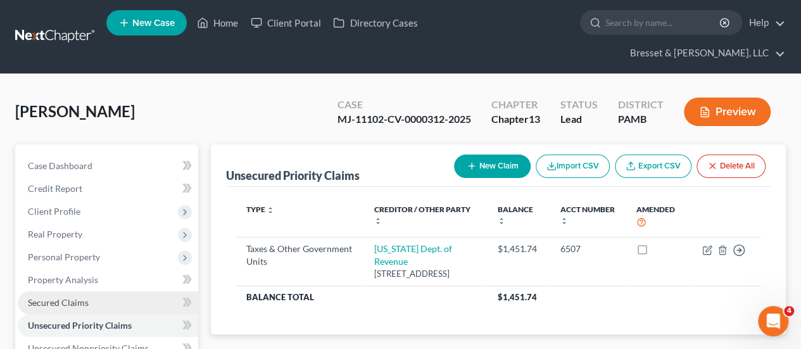
click at [68, 297] on span "Secured Claims" at bounding box center [58, 302] width 61 height 11
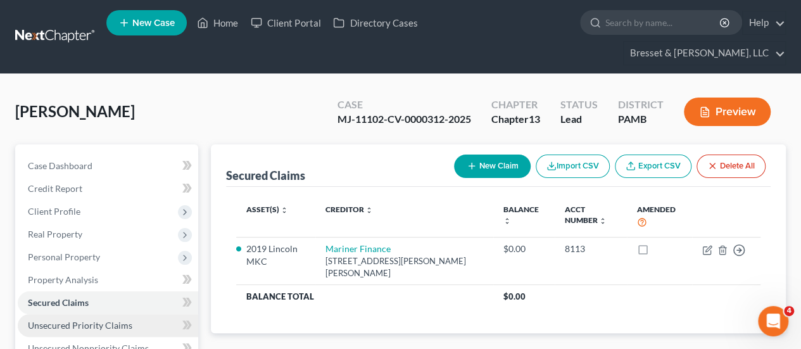
click at [106, 320] on span "Unsecured Priority Claims" at bounding box center [80, 325] width 104 height 11
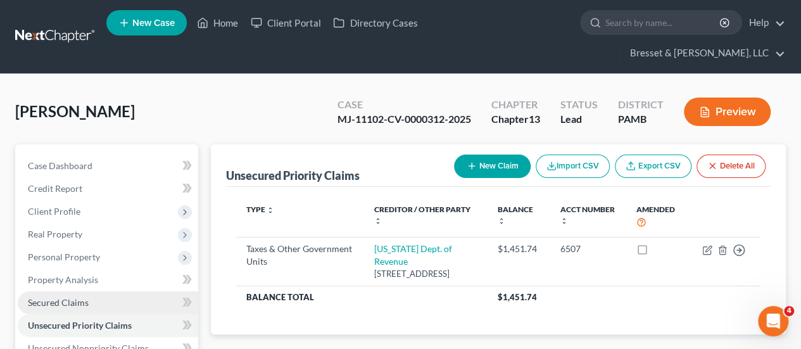
click at [86, 297] on span "Secured Claims" at bounding box center [58, 302] width 61 height 11
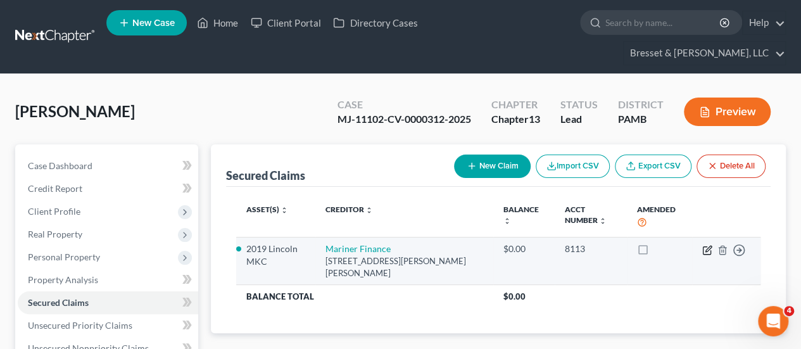
click at [708, 246] on icon "button" at bounding box center [708, 249] width 6 height 6
select select "39"
select select "2"
select select "3"
select select "0"
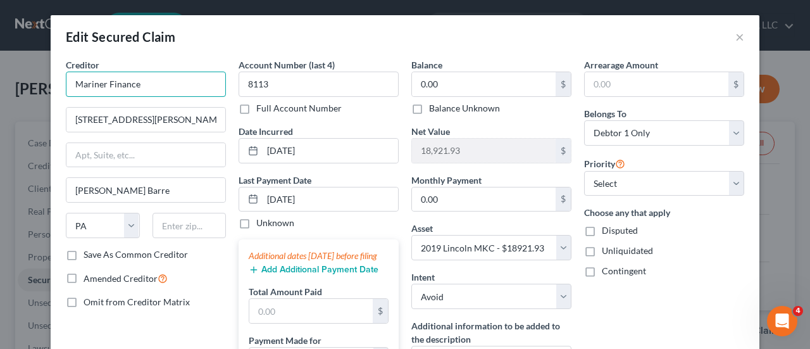
click at [152, 81] on input "Mariner Finance" at bounding box center [146, 84] width 160 height 25
type input "M"
click at [320, 221] on div "Unknown" at bounding box center [319, 222] width 160 height 13
click at [166, 85] on input "text" at bounding box center [146, 84] width 160 height 25
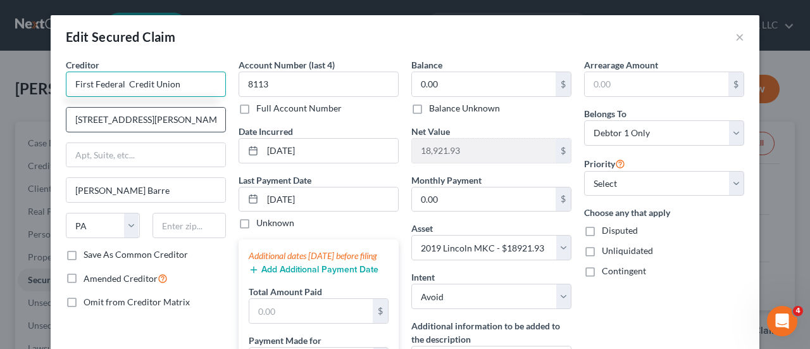
type input "First Federal Credit Union"
click at [146, 115] on input "[STREET_ADDRESS][PERSON_NAME]" at bounding box center [145, 120] width 159 height 24
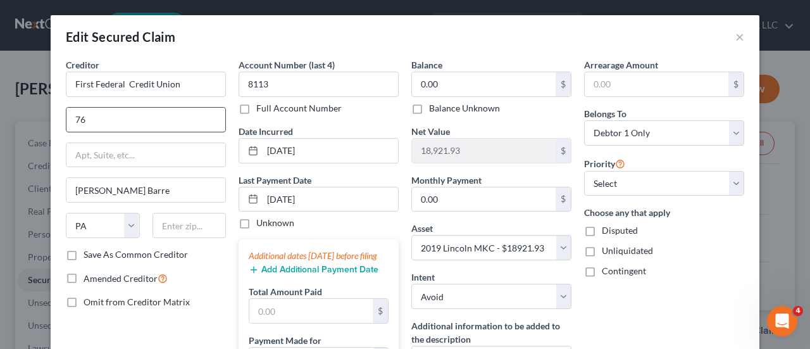
type input "7"
click at [96, 103] on div "Creditor * First Federal Credit Union [PERSON_NAME][GEOGRAPHIC_DATA] [US_STATE]…" at bounding box center [146, 153] width 160 height 190
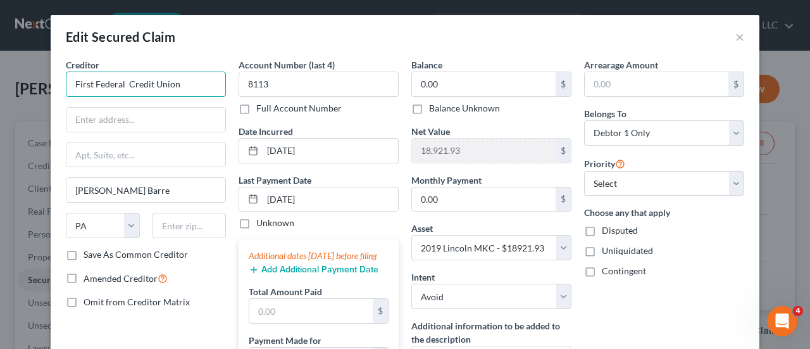
click at [199, 77] on input "First Federal Credit Union" at bounding box center [146, 84] width 160 height 25
type input "F"
click at [199, 77] on input "C" at bounding box center [146, 84] width 160 height 25
type input "[PERSON_NAME] Ford"
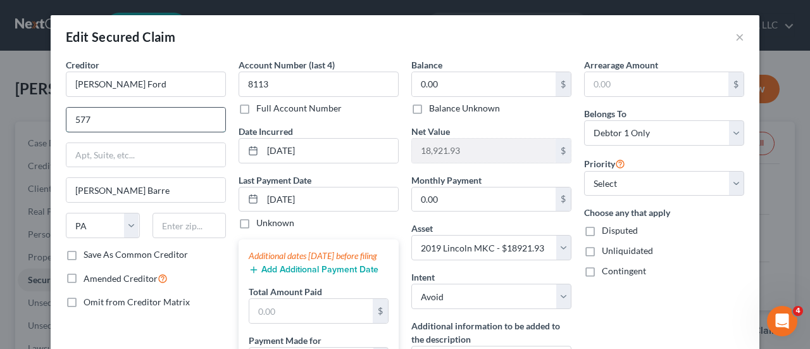
type input "[STREET_ADDRESS]"
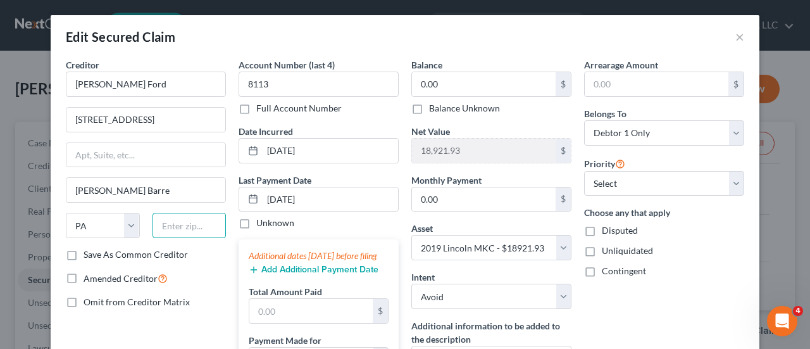
click at [178, 223] on input "text" at bounding box center [190, 225] width 74 height 25
type input "18702"
click at [278, 77] on input "8113" at bounding box center [319, 84] width 160 height 25
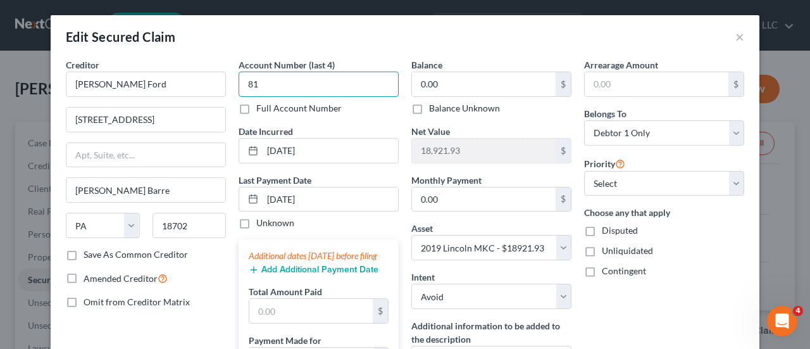
type input "8"
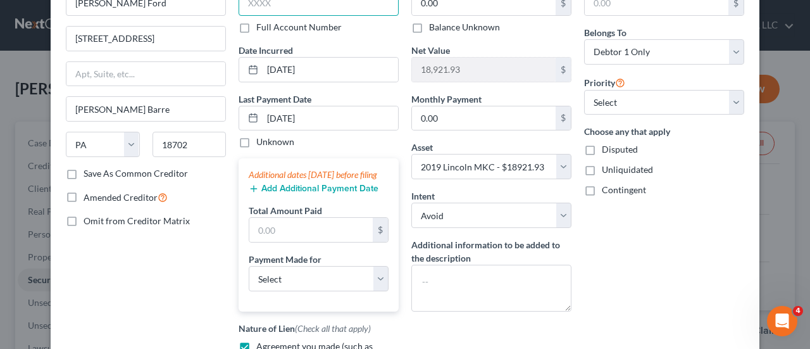
scroll to position [82, 0]
click at [313, 113] on input "[DATE]" at bounding box center [330, 118] width 135 height 24
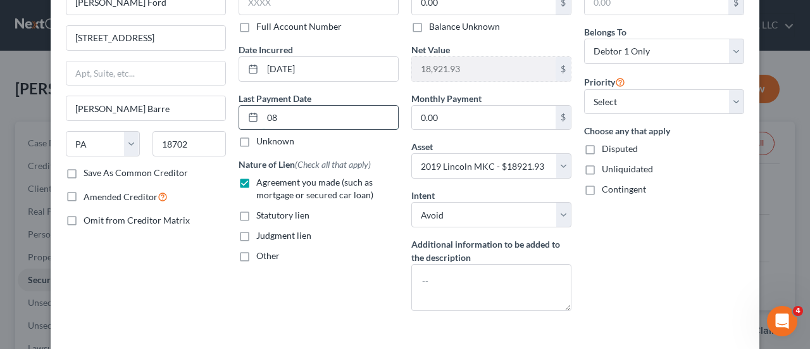
type input "0"
click at [334, 284] on div "Account Number (last 4) Full Account Number Date Incurred [DATE] Last Payment D…" at bounding box center [318, 149] width 173 height 344
click at [256, 179] on label "Agreement you made (such as mortgage or secured car loan)" at bounding box center [327, 188] width 142 height 25
click at [261, 179] on input "Agreement you made (such as mortgage or secured car loan)" at bounding box center [265, 180] width 8 height 8
checkbox input "false"
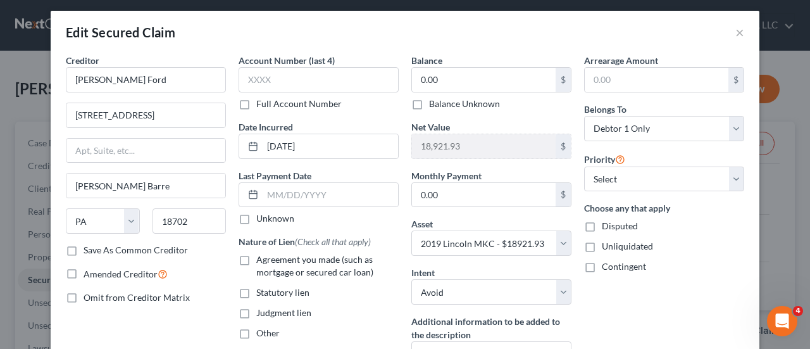
scroll to position [11, 0]
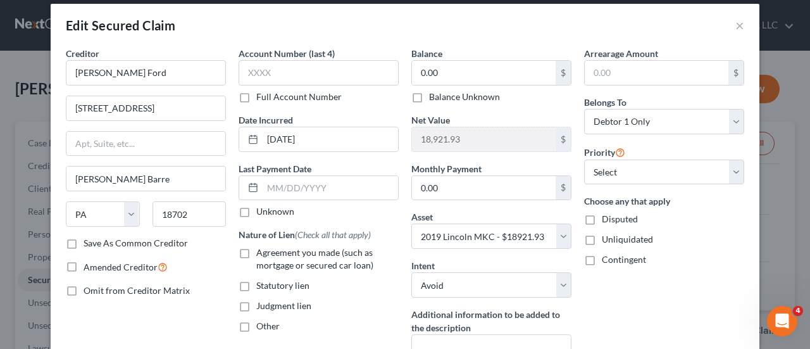
click at [429, 96] on label "Balance Unknown" at bounding box center [464, 97] width 71 height 13
click at [434, 96] on input "Balance Unknown" at bounding box center [438, 95] width 8 height 8
checkbox input "true"
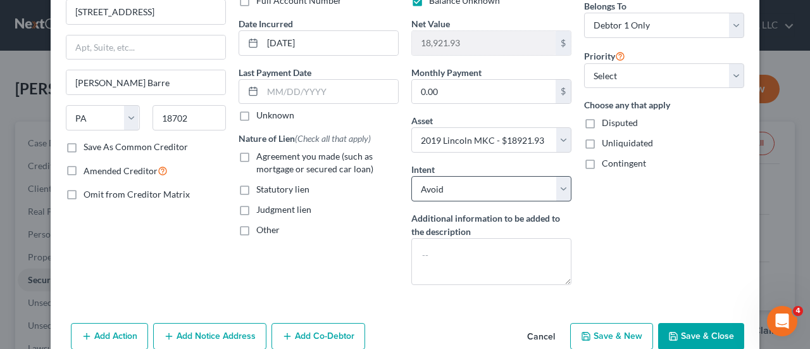
scroll to position [141, 0]
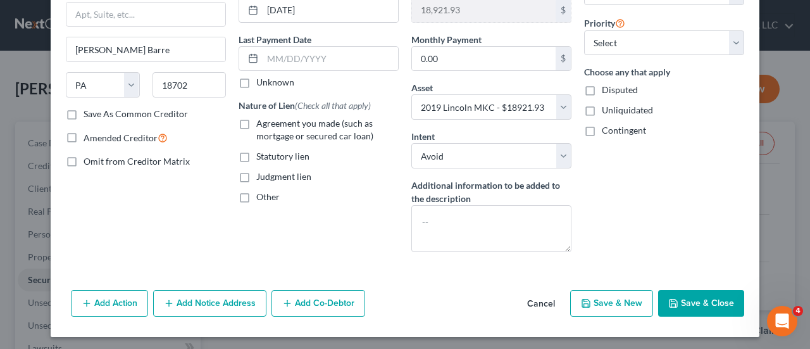
click at [695, 298] on button "Save & Close" at bounding box center [701, 303] width 86 height 27
select select
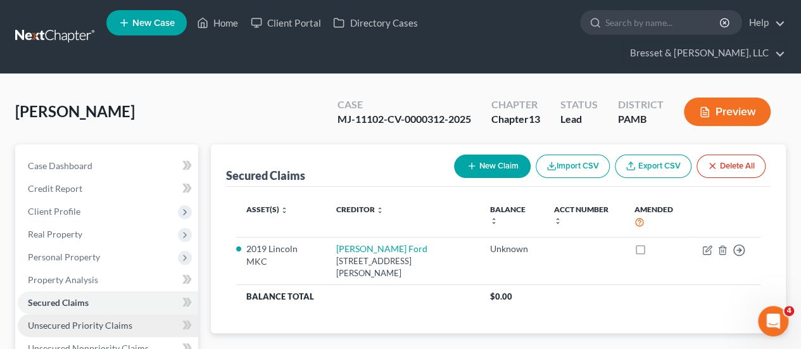
click at [108, 320] on span "Unsecured Priority Claims" at bounding box center [80, 325] width 104 height 11
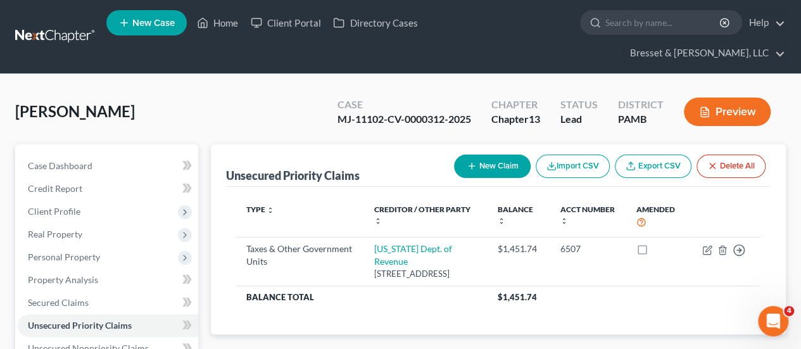
click at [475, 154] on button "New Claim" at bounding box center [492, 165] width 77 height 23
select select "0"
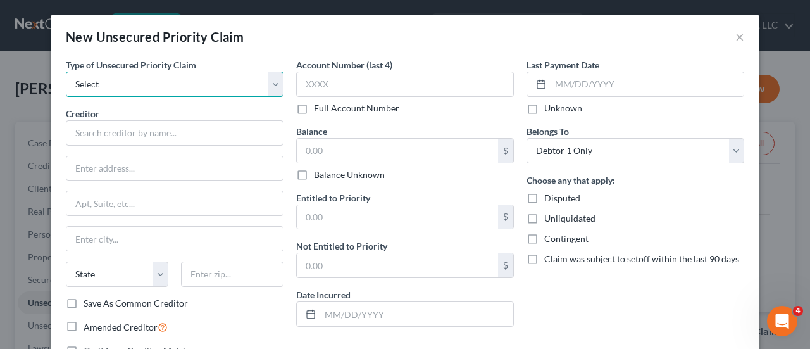
click at [114, 85] on select "Select Taxes & Other Government Units Domestic Support Obligations Extensions o…" at bounding box center [175, 84] width 218 height 25
click at [429, 169] on div "Balance Unknown" at bounding box center [405, 174] width 218 height 13
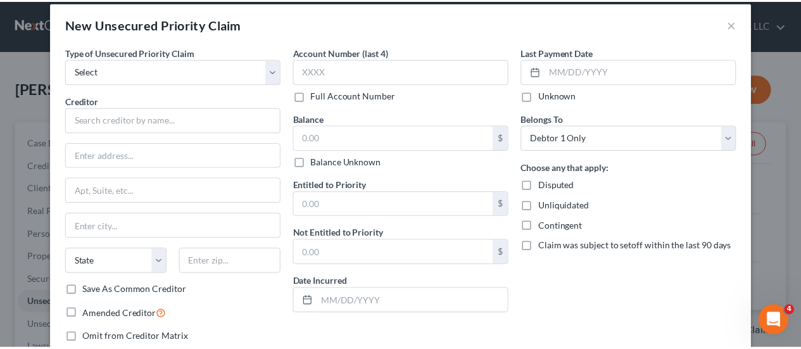
scroll to position [11, 0]
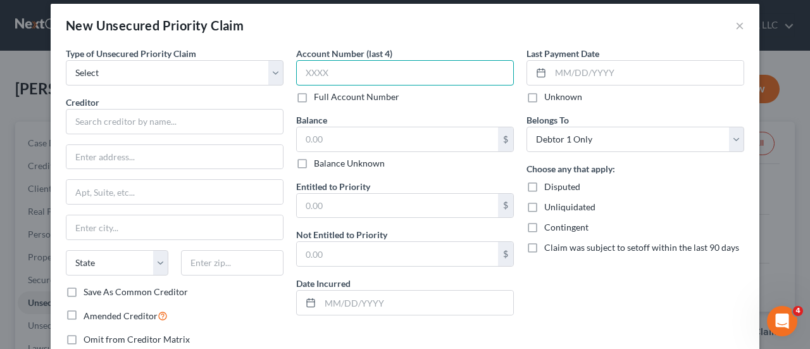
click at [328, 69] on input "text" at bounding box center [405, 72] width 218 height 25
type input "8113"
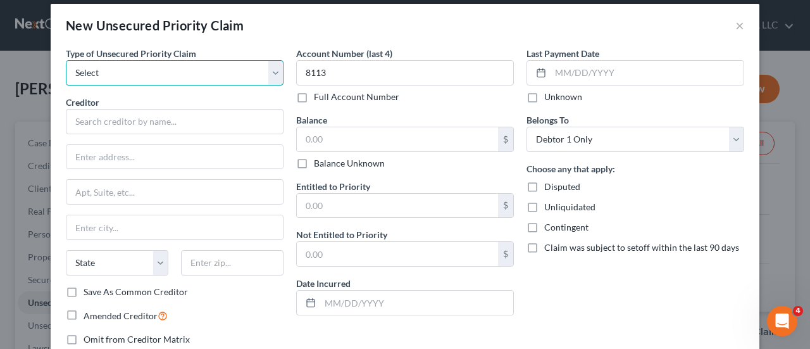
click at [132, 73] on select "Select Taxes & Other Government Units Domestic Support Obligations Extensions o…" at bounding box center [175, 72] width 218 height 25
click at [268, 304] on div "Type of Unsecured Priority Claim * Select Taxes & Other Government Units Domest…" at bounding box center [174, 201] width 230 height 309
click at [737, 26] on button "×" at bounding box center [739, 25] width 9 height 15
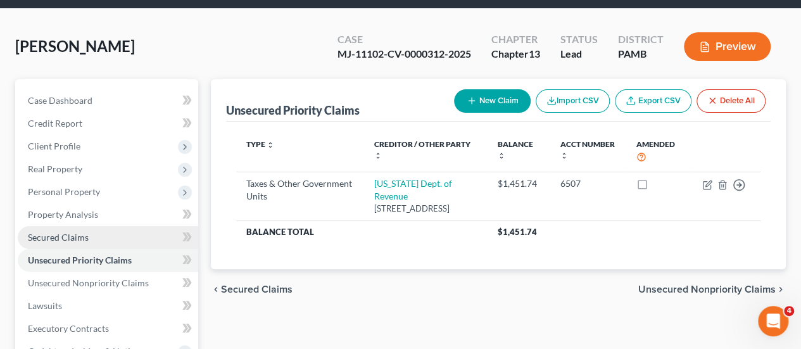
scroll to position [65, 0]
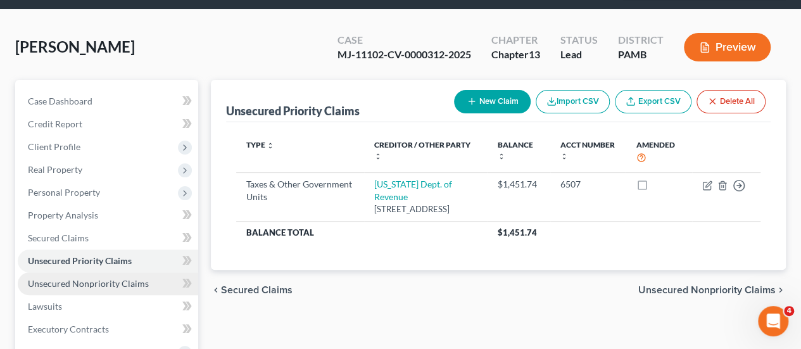
click at [70, 278] on span "Unsecured Nonpriority Claims" at bounding box center [88, 283] width 121 height 11
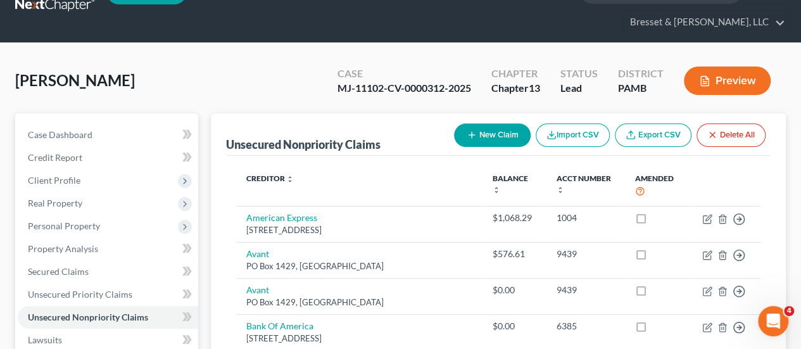
scroll to position [32, 0]
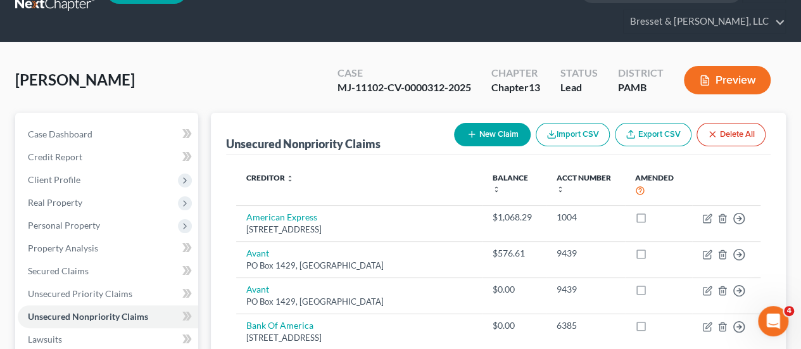
drag, startPoint x: 593, startPoint y: 37, endPoint x: 182, endPoint y: 80, distance: 412.9
click at [182, 80] on div "[PERSON_NAME] Upgraded Case MJ-11102-CV-0000312-2025 Chapter Chapter 13 Status …" at bounding box center [400, 85] width 770 height 55
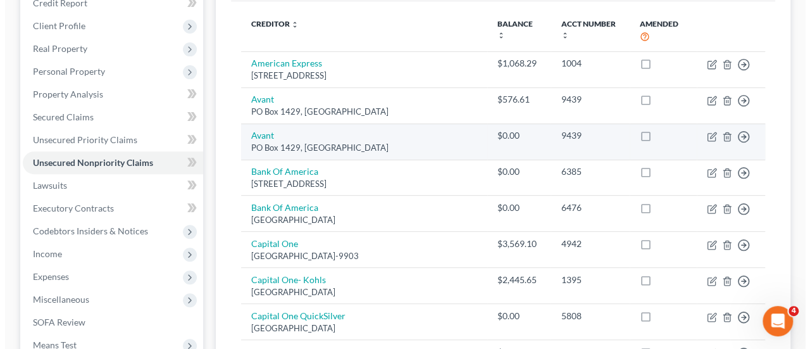
scroll to position [163, 0]
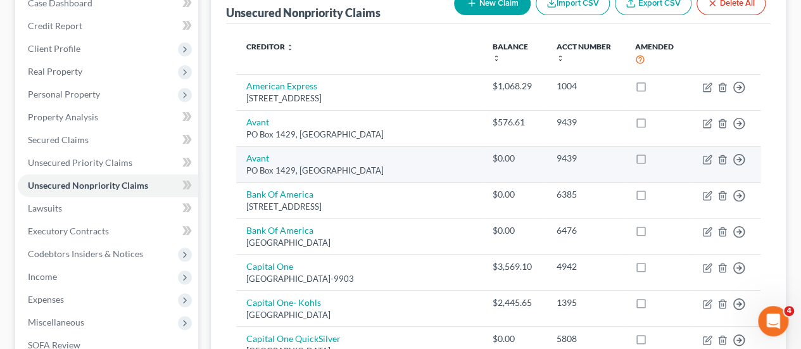
click at [492, 152] on div "$0.00" at bounding box center [514, 158] width 44 height 13
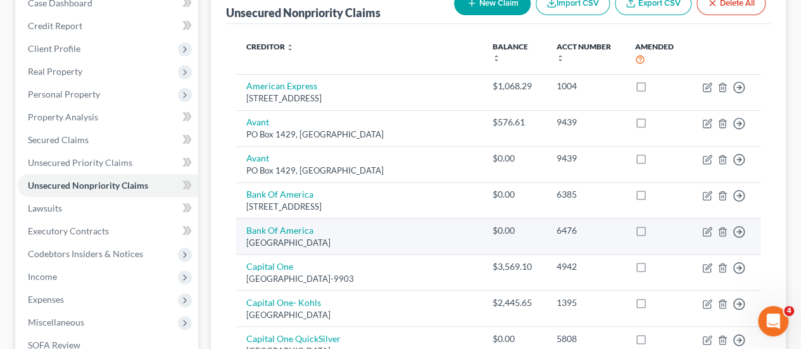
click at [585, 218] on td "6476" at bounding box center [585, 236] width 78 height 36
click at [710, 227] on icon "button" at bounding box center [707, 232] width 10 height 10
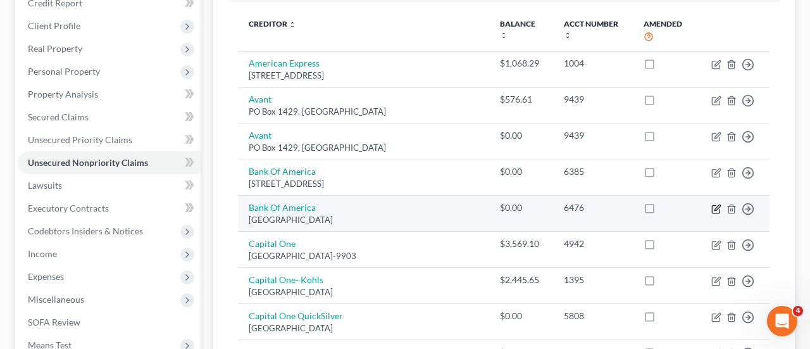
select select "45"
select select "0"
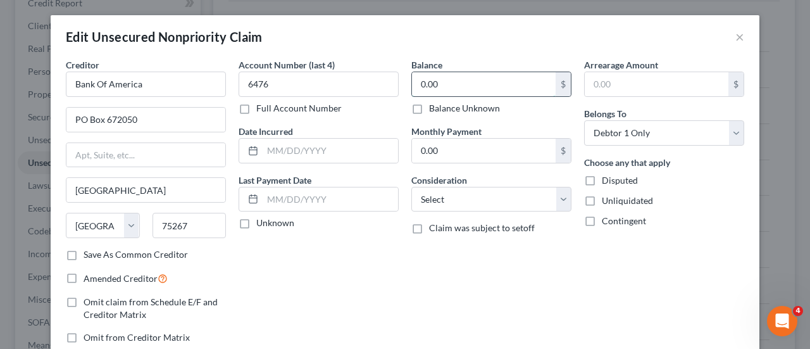
click at [442, 90] on input "0.00" at bounding box center [484, 84] width 144 height 24
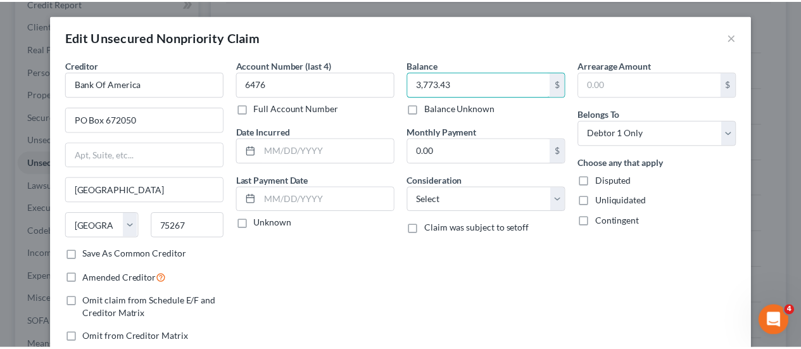
scroll to position [118, 0]
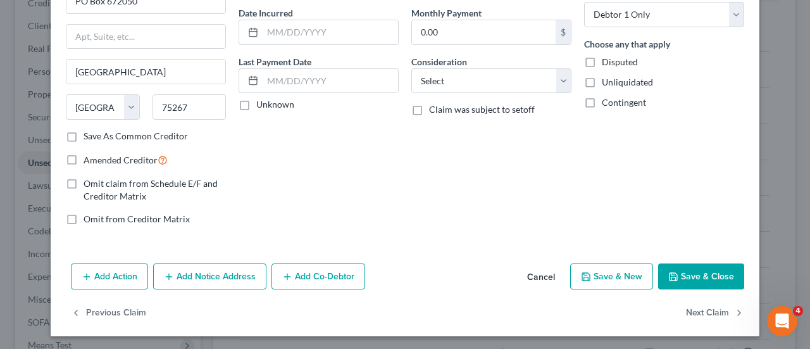
type input "3,773.43"
click at [677, 272] on button "Save & Close" at bounding box center [701, 276] width 86 height 27
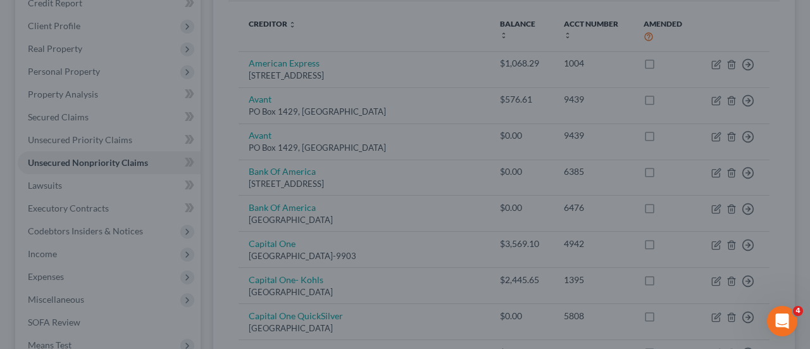
type input "0"
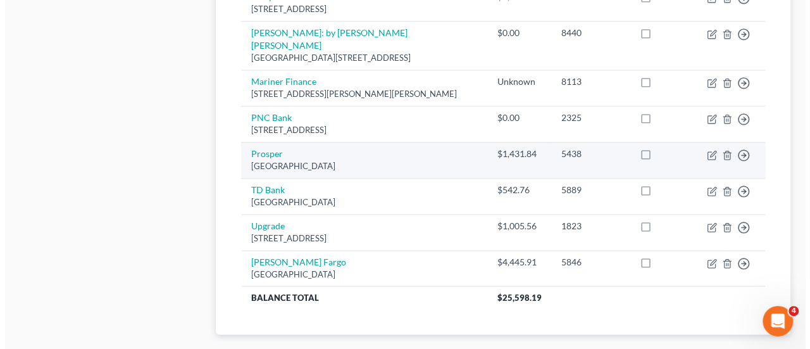
scroll to position [768, 0]
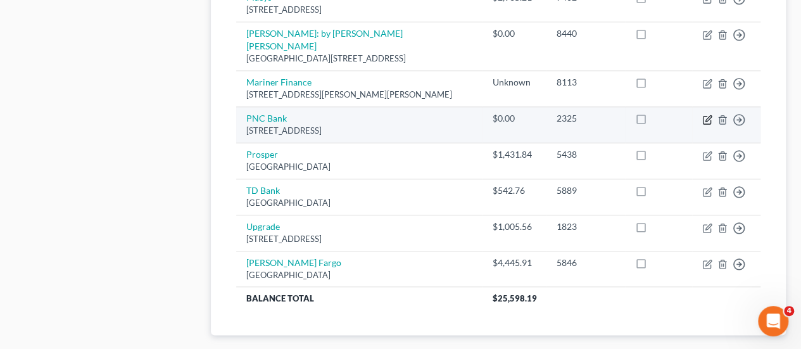
click at [706, 115] on icon "button" at bounding box center [708, 118] width 6 height 6
select select "39"
select select "0"
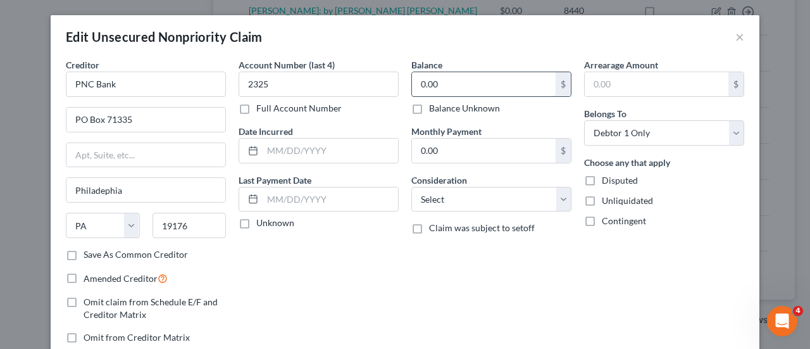
click at [453, 77] on input "0.00" at bounding box center [484, 84] width 144 height 24
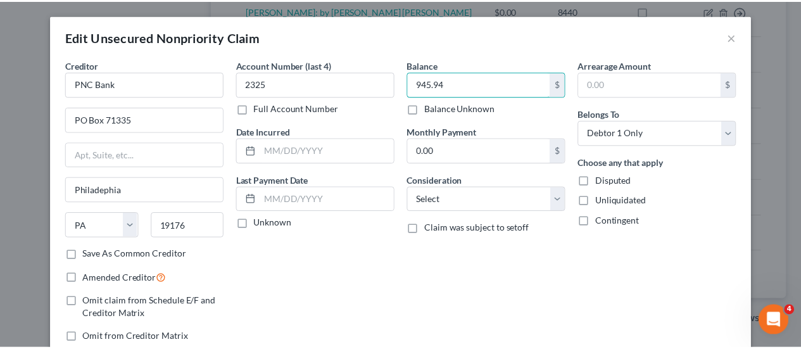
scroll to position [118, 0]
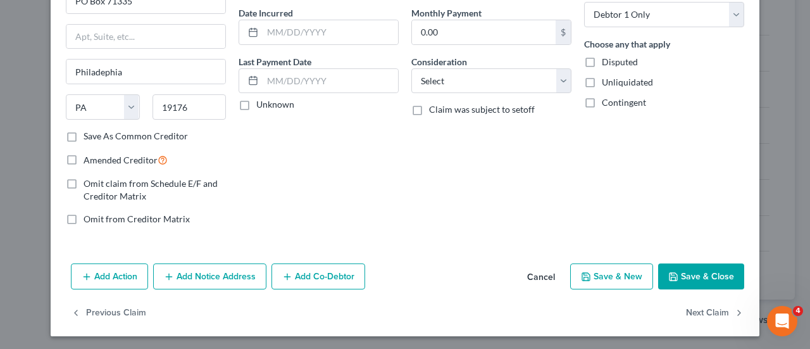
type input "945.94"
click at [675, 277] on icon "button" at bounding box center [673, 277] width 10 height 10
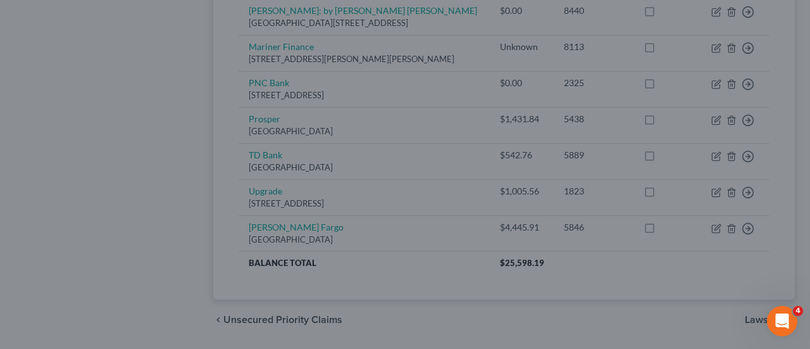
type input "0"
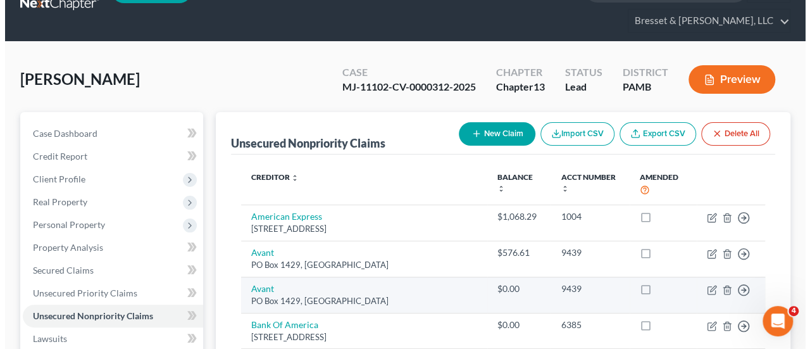
scroll to position [32, 0]
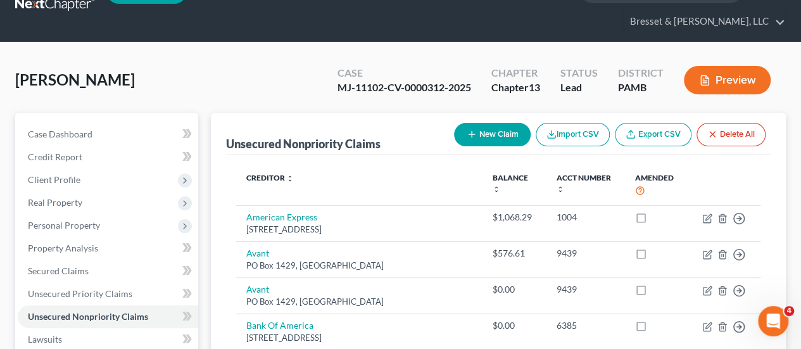
click at [499, 123] on button "New Claim" at bounding box center [492, 134] width 77 height 23
select select "0"
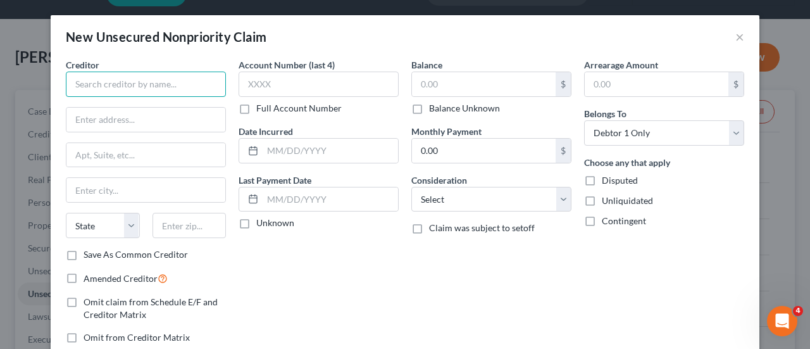
click at [153, 84] on input "text" at bounding box center [146, 84] width 160 height 25
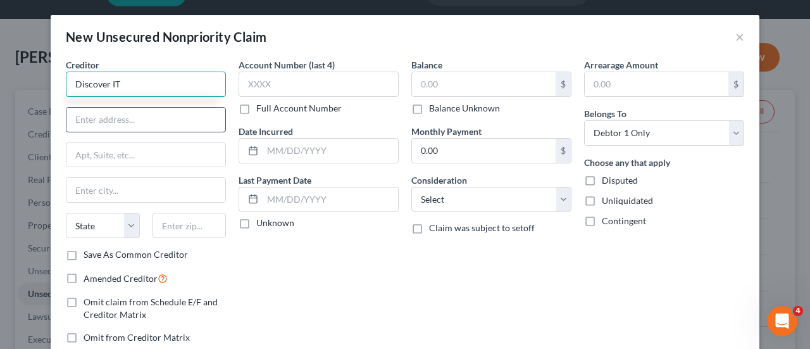
type input "Discover IT"
click at [144, 115] on input "text" at bounding box center [145, 120] width 159 height 24
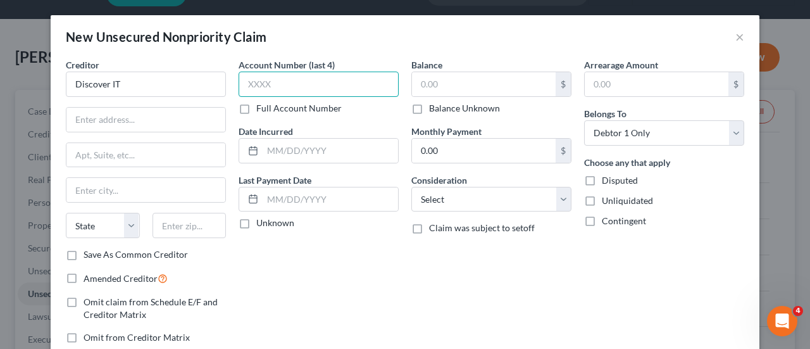
click at [306, 81] on input "text" at bounding box center [319, 84] width 160 height 25
type input "2680"
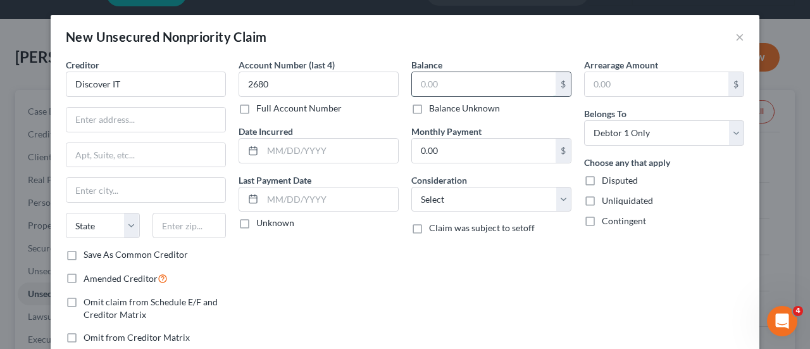
click at [447, 84] on input "text" at bounding box center [484, 84] width 144 height 24
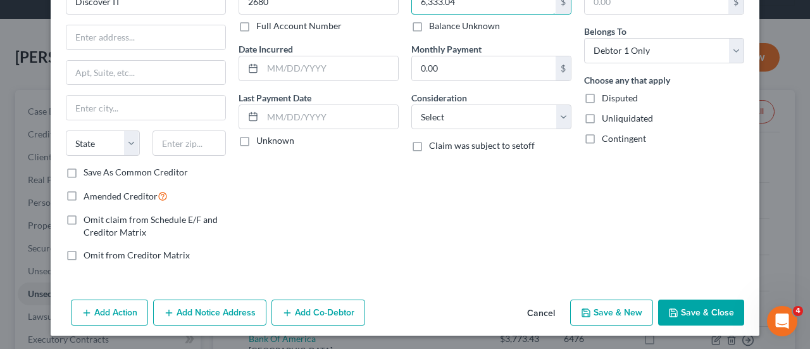
scroll to position [0, 0]
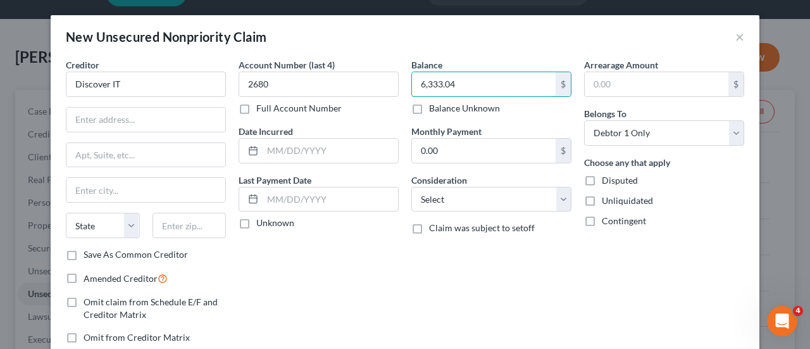
type input "6,333.04"
click at [119, 125] on input "text" at bounding box center [145, 120] width 159 height 24
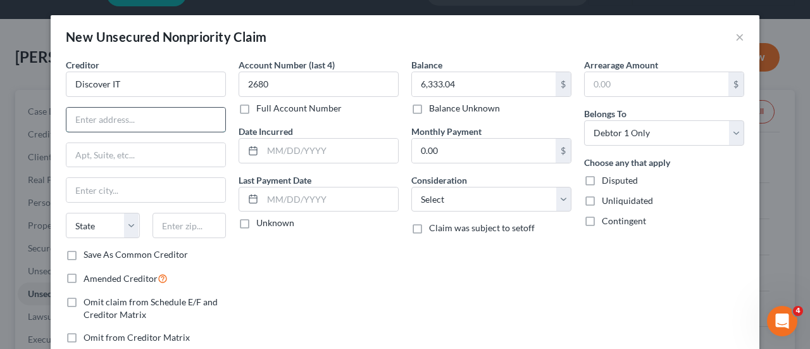
click at [108, 113] on input "text" at bounding box center [145, 120] width 159 height 24
paste input "[STREET_ADDRESS][US_STATE]"
click at [132, 122] on input "[STREET_ADDRESS][US_STATE]" at bounding box center [145, 120] width 159 height 24
type input "[STREET_ADDRESS][US_STATE]"
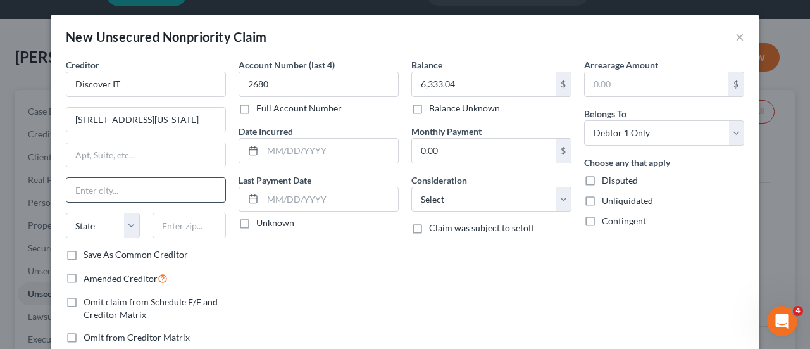
click at [119, 185] on input "text" at bounding box center [145, 190] width 159 height 24
type input "Riverwoods"
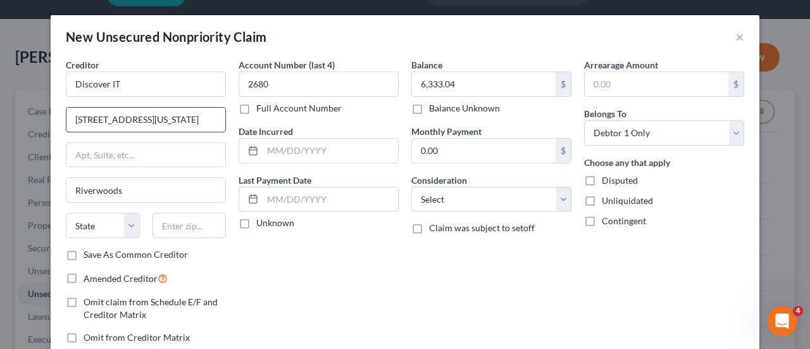
click at [206, 119] on input "[STREET_ADDRESS][US_STATE]" at bounding box center [145, 120] width 159 height 24
type input "[STREET_ADDRESS][US_STATE]"
click at [97, 225] on select "State [US_STATE] AK AR AZ CA CO CT DE DC [GEOGRAPHIC_DATA] [GEOGRAPHIC_DATA] GU…" at bounding box center [103, 225] width 74 height 25
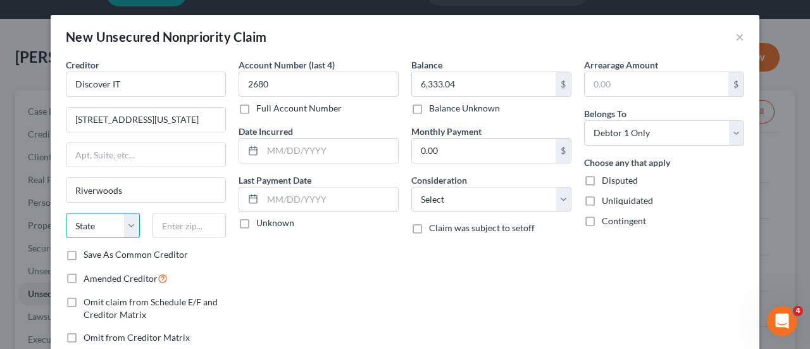
select select "14"
click at [66, 213] on select "State [US_STATE] AK AR AZ CA CO CT DE DC [GEOGRAPHIC_DATA] [GEOGRAPHIC_DATA] GU…" at bounding box center [103, 225] width 74 height 25
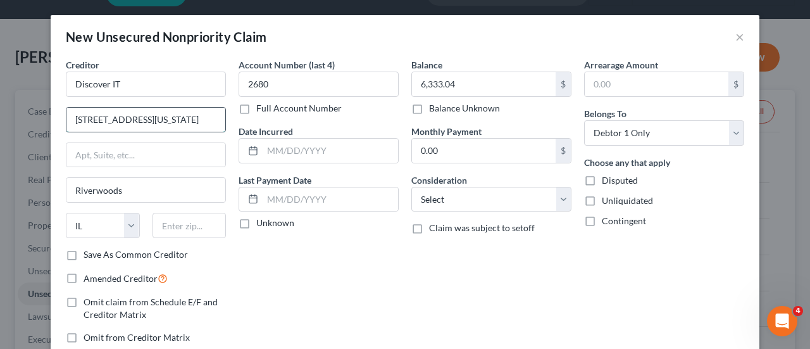
click at [187, 118] on input "[STREET_ADDRESS][US_STATE]" at bounding box center [145, 120] width 159 height 24
type input "[STREET_ADDRESS]"
click at [158, 227] on input "text" at bounding box center [190, 225] width 74 height 25
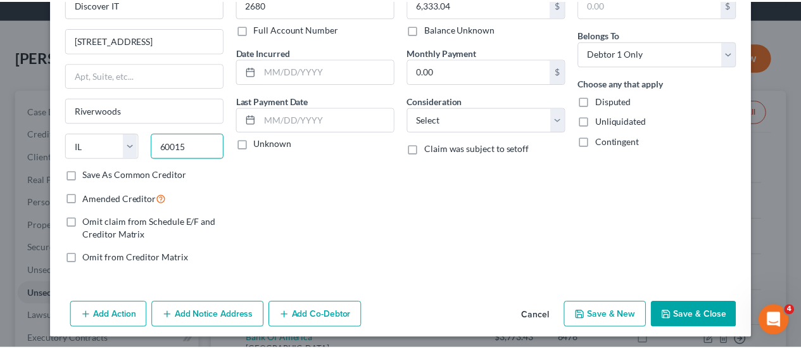
scroll to position [80, 0]
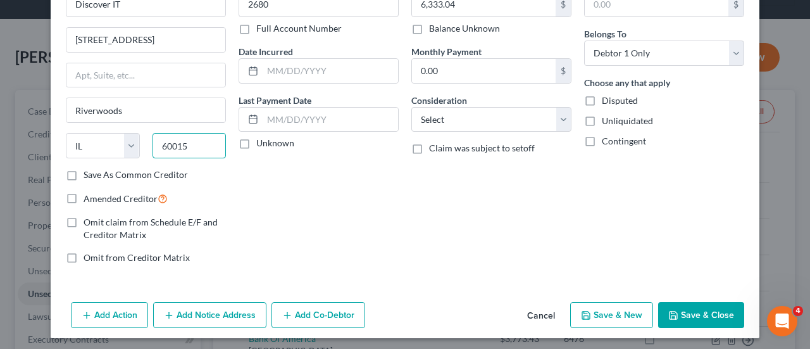
type input "60015"
click at [684, 306] on button "Save & Close" at bounding box center [701, 315] width 86 height 27
type input "Deerfield"
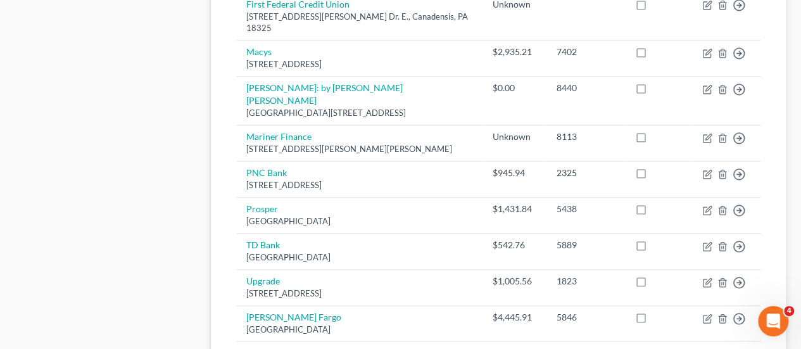
scroll to position [717, 0]
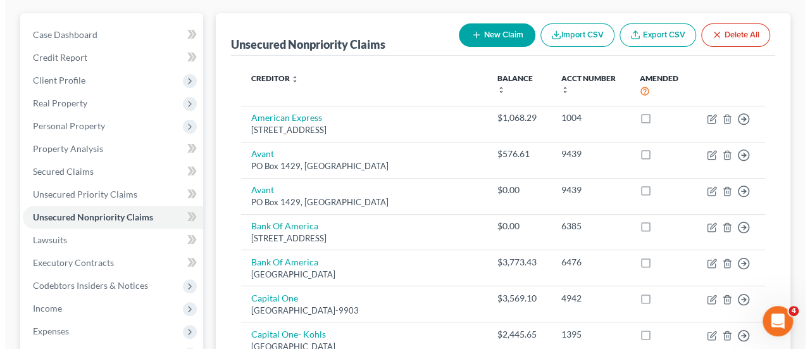
scroll to position [57, 0]
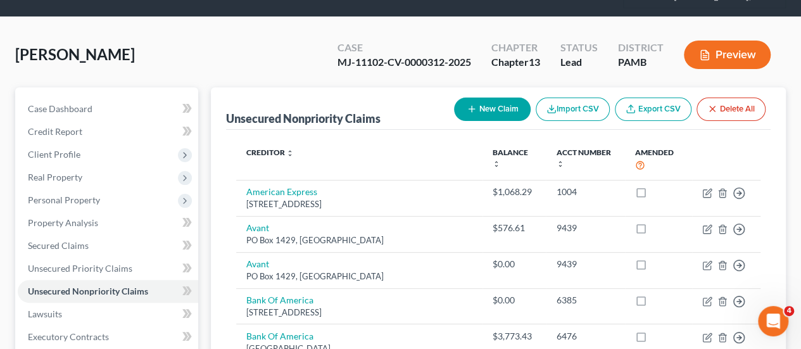
click at [740, 41] on button "Preview" at bounding box center [727, 55] width 87 height 28
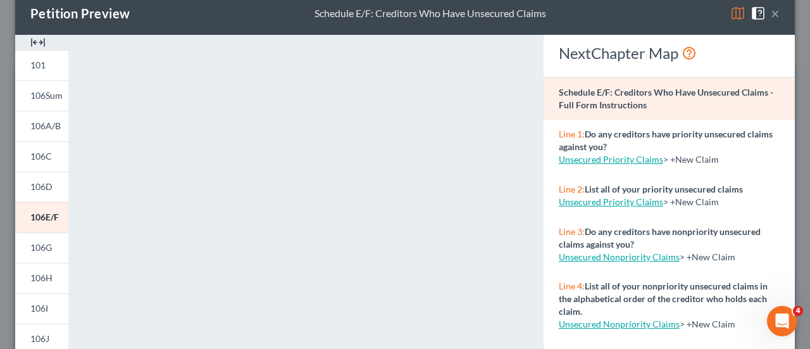
scroll to position [23, 0]
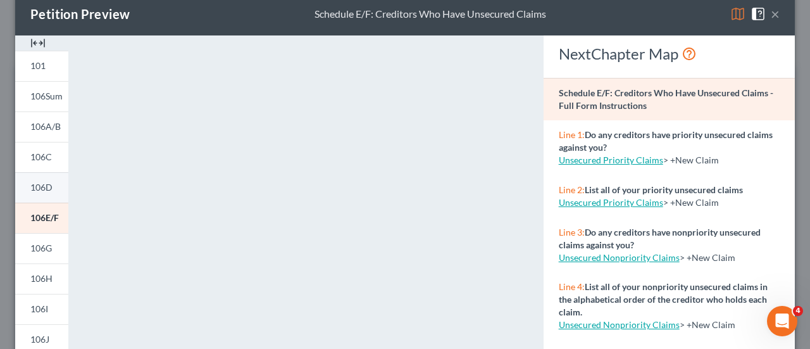
click at [29, 188] on link "106D" at bounding box center [41, 187] width 53 height 30
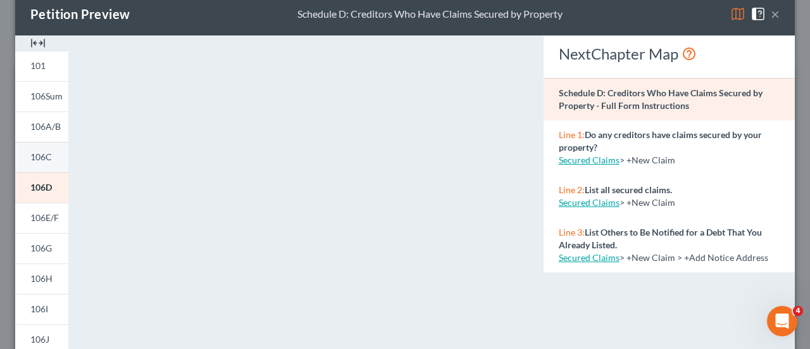
click at [33, 149] on link "106C" at bounding box center [41, 157] width 53 height 30
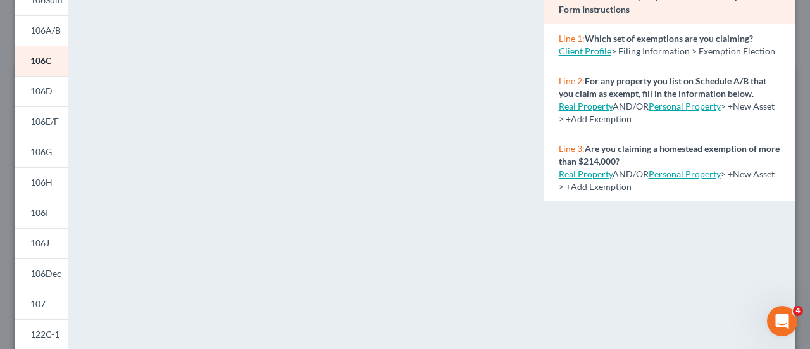
scroll to position [120, 0]
click at [29, 93] on link "106D" at bounding box center [41, 90] width 53 height 30
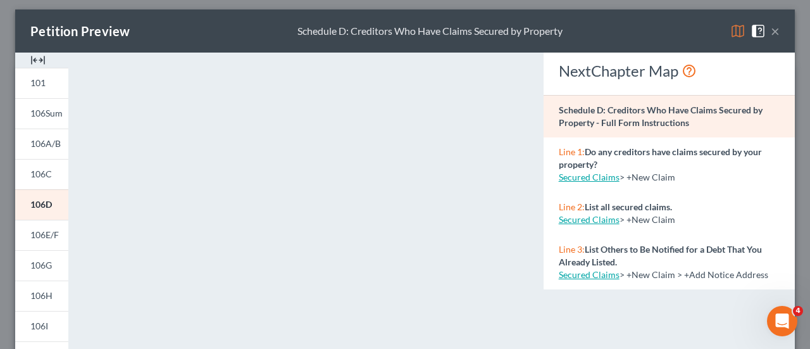
scroll to position [0, 0]
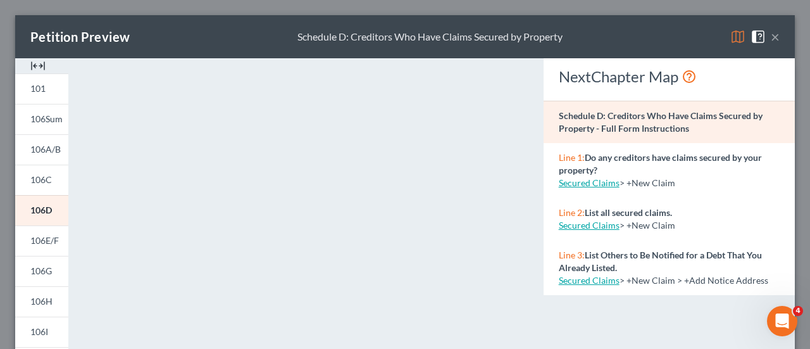
drag, startPoint x: 25, startPoint y: 234, endPoint x: 87, endPoint y: 242, distance: 62.7
click at [25, 234] on link "106E/F" at bounding box center [41, 240] width 53 height 30
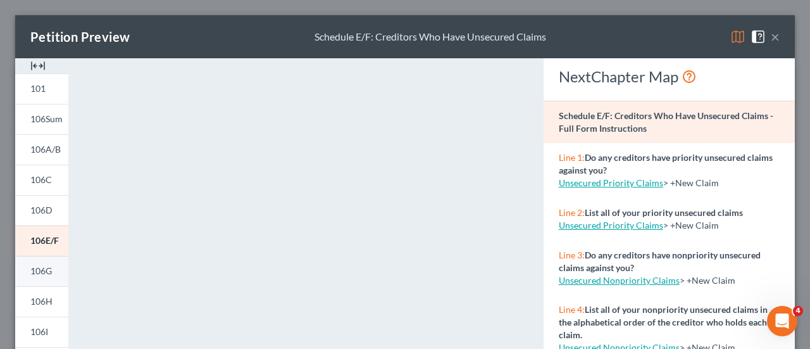
click at [39, 278] on link "106G" at bounding box center [41, 271] width 53 height 30
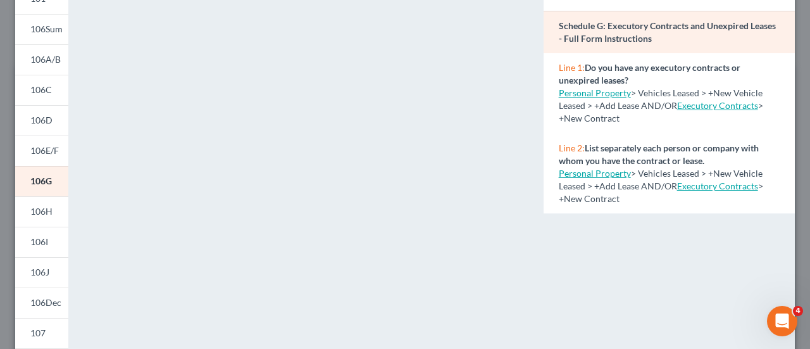
scroll to position [94, 0]
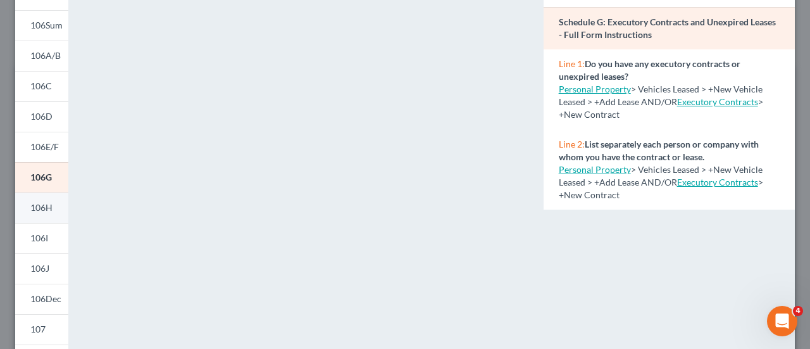
click at [44, 204] on span "106H" at bounding box center [41, 207] width 22 height 11
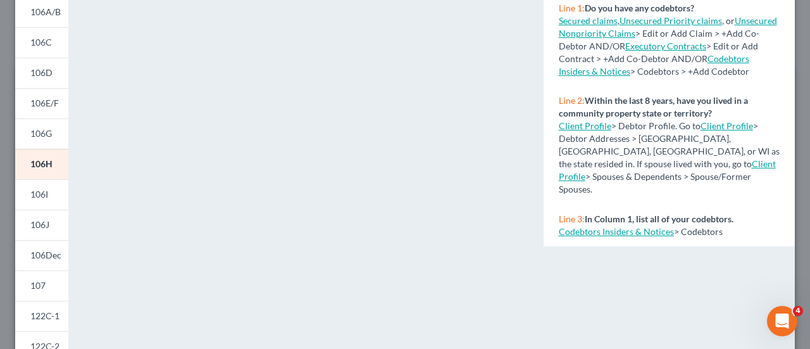
scroll to position [146, 0]
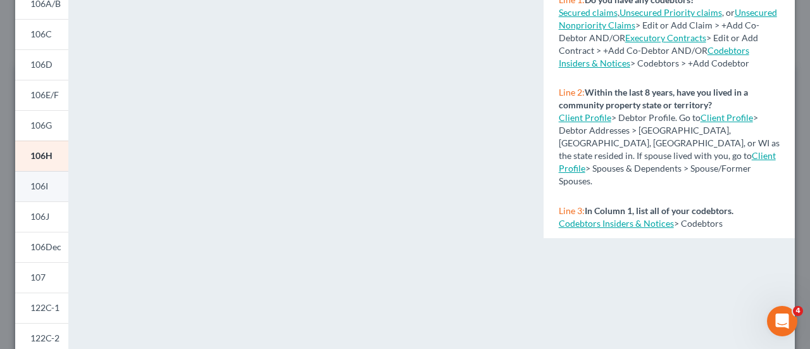
click at [49, 185] on link "106I" at bounding box center [41, 186] width 53 height 30
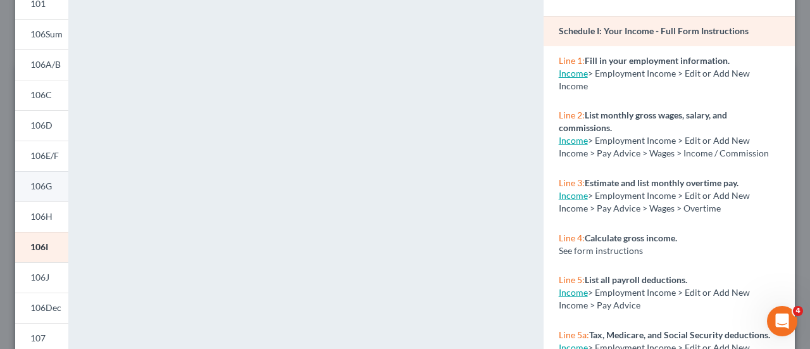
scroll to position [95, 0]
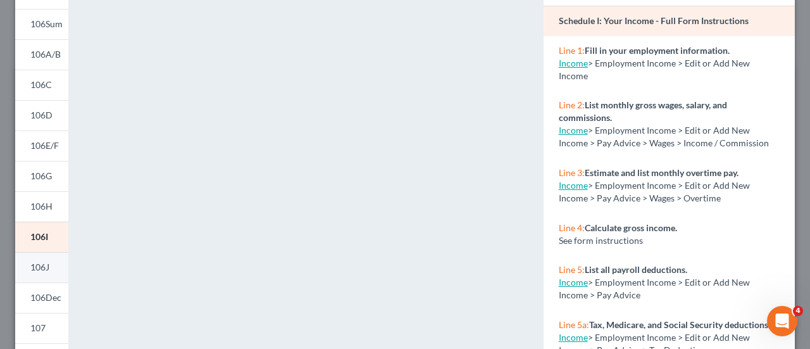
click at [47, 266] on span "106J" at bounding box center [39, 266] width 19 height 11
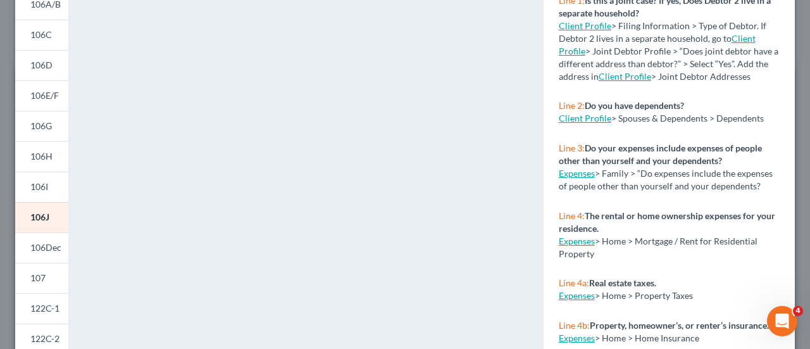
scroll to position [146, 0]
click at [38, 237] on link "106Dec" at bounding box center [41, 247] width 53 height 30
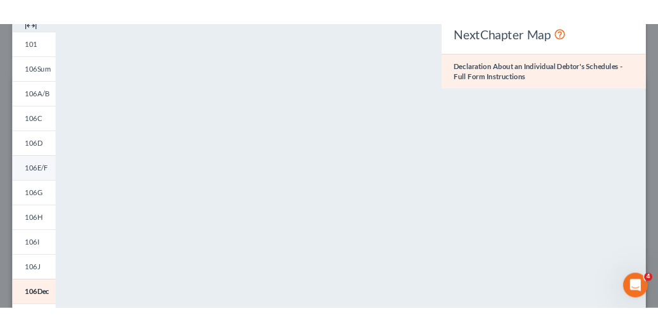
scroll to position [63, 0]
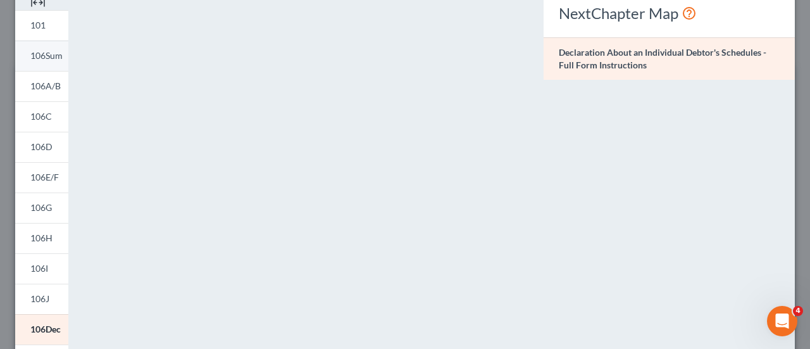
click at [46, 57] on span "106Sum" at bounding box center [46, 55] width 32 height 11
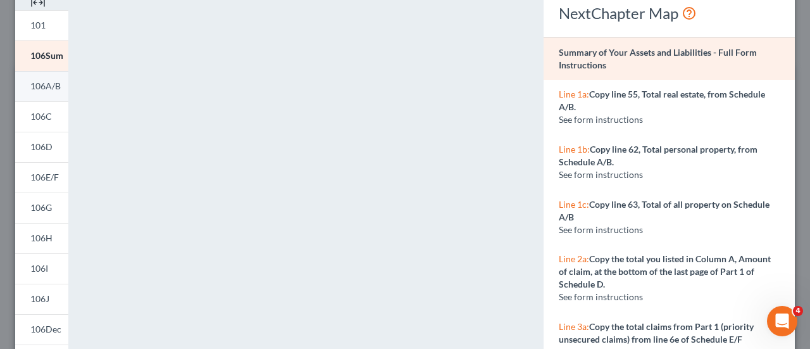
click at [51, 87] on span "106A/B" at bounding box center [45, 85] width 30 height 11
